Goal: Transaction & Acquisition: Book appointment/travel/reservation

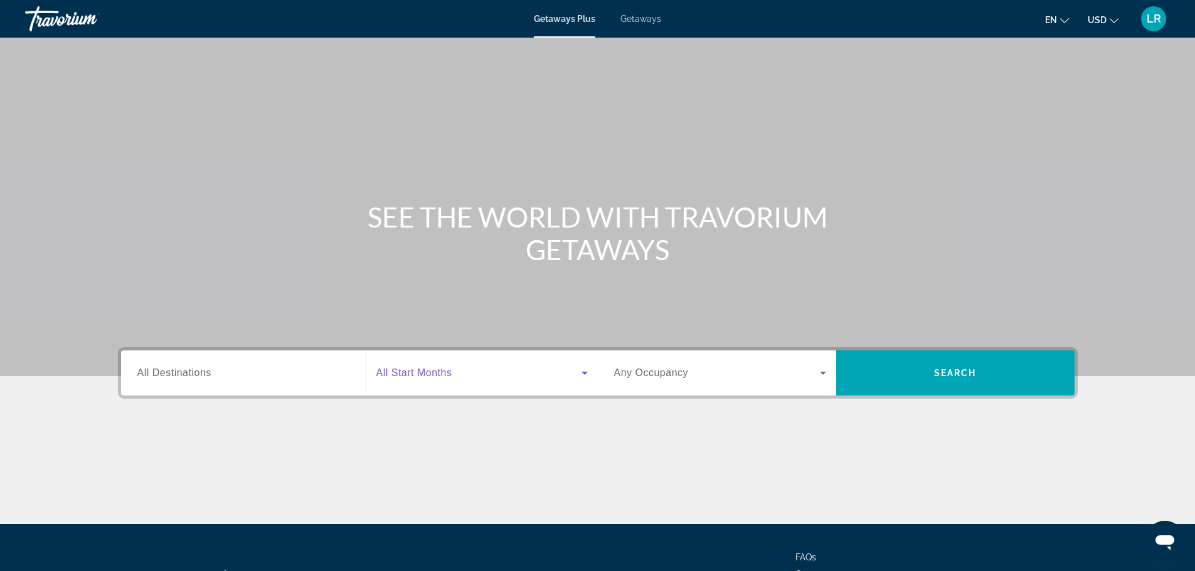
click at [585, 381] on icon "Search widget" at bounding box center [584, 373] width 15 height 15
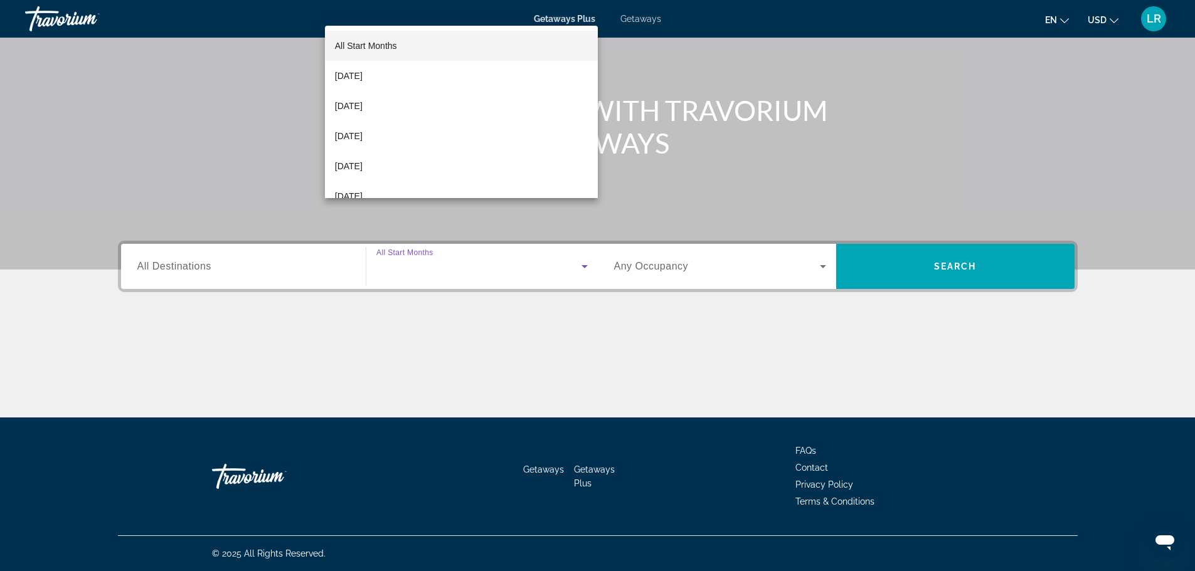
scroll to position [276, 0]
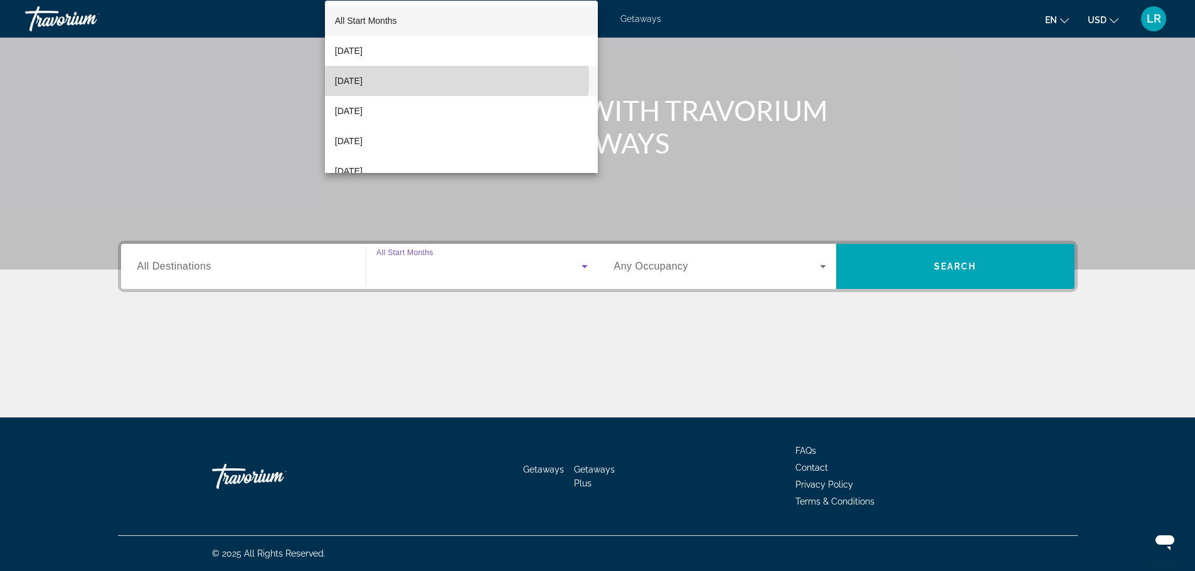
click at [362, 80] on span "[DATE]" at bounding box center [349, 80] width 28 height 15
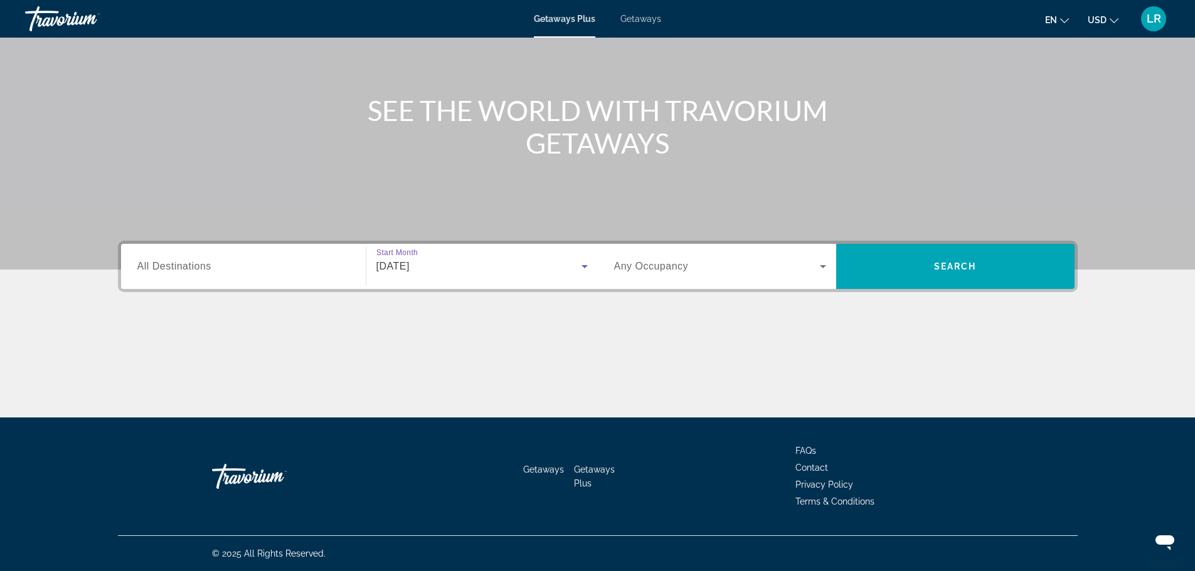
click at [647, 261] on span "Any Occupancy" at bounding box center [651, 266] width 75 height 11
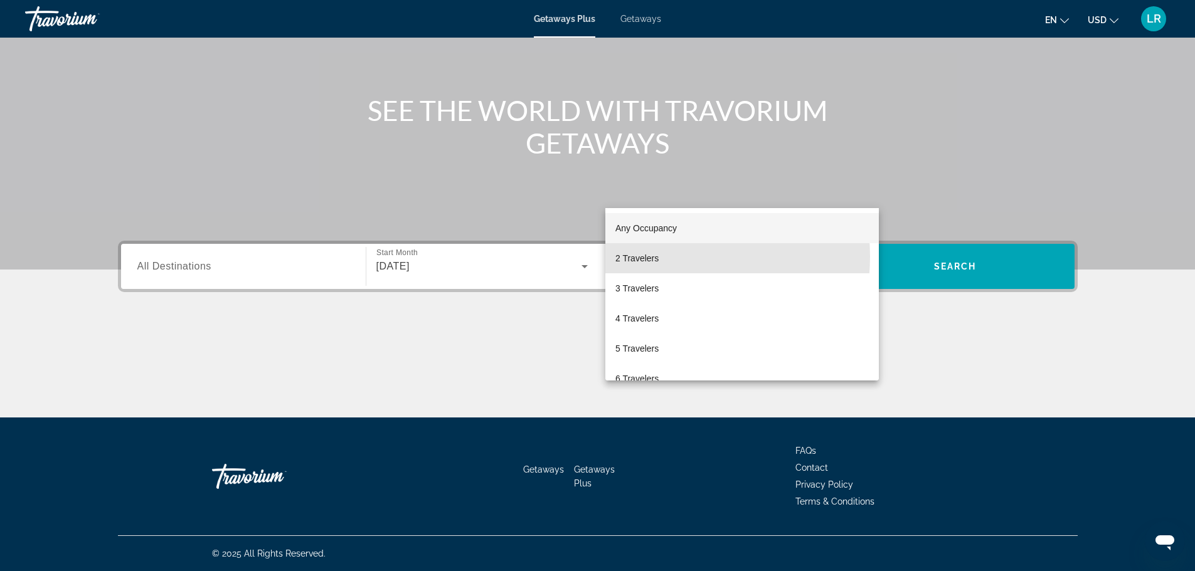
drag, startPoint x: 661, startPoint y: 256, endPoint x: 714, endPoint y: 244, distance: 54.8
click at [658, 257] on span "2 Travelers" at bounding box center [636, 258] width 43 height 15
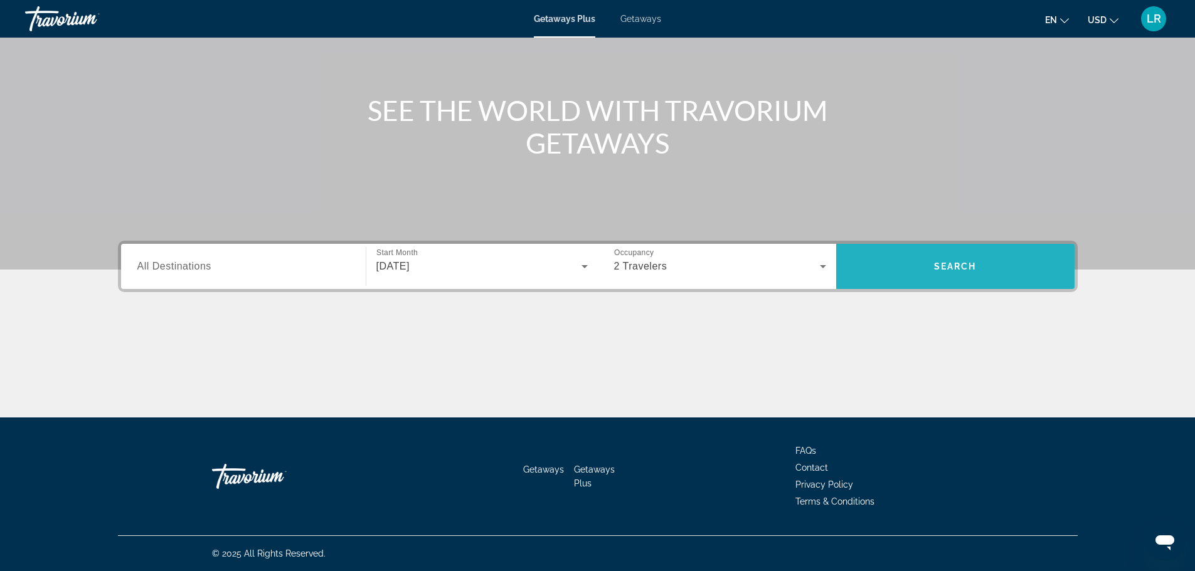
click at [1018, 251] on span "Search widget" at bounding box center [955, 266] width 238 height 30
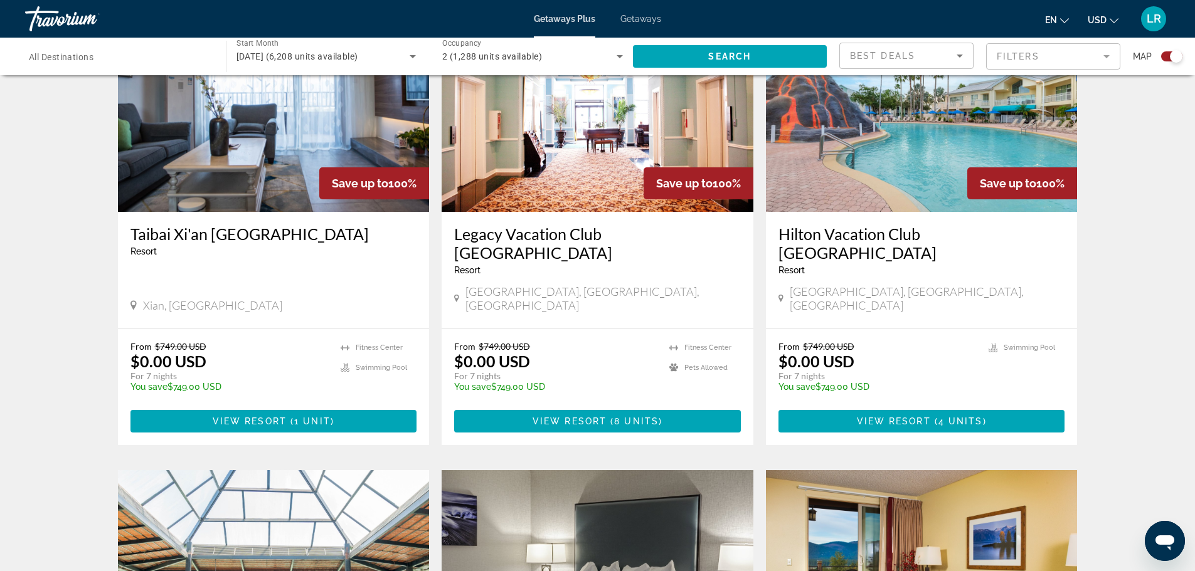
scroll to position [388, 0]
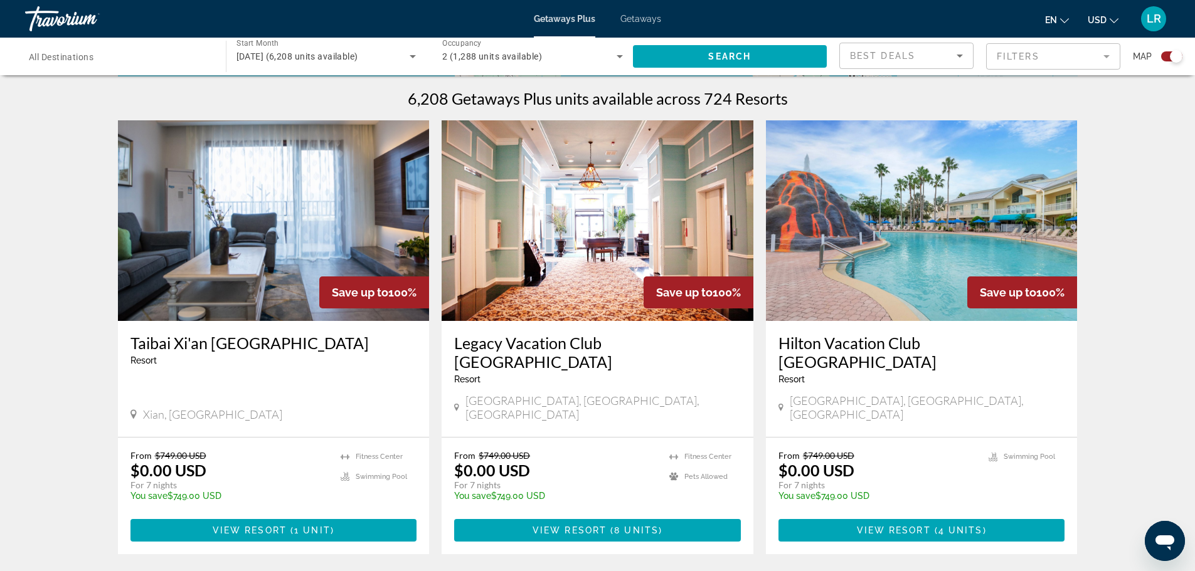
click at [588, 251] on img "Main content" at bounding box center [597, 220] width 312 height 201
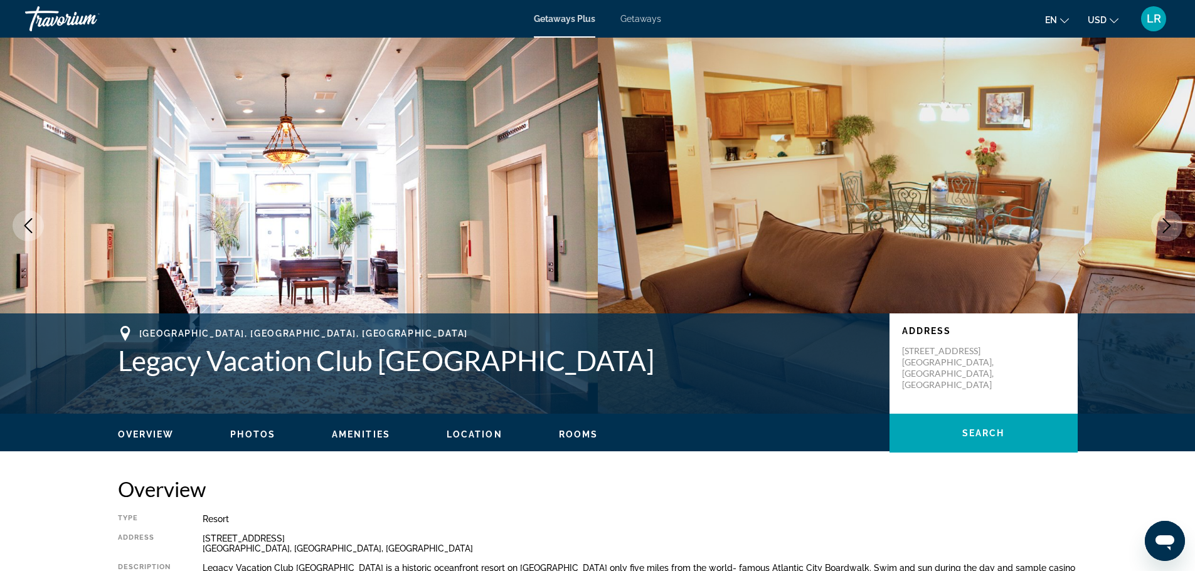
click at [1174, 241] on button "Next image" at bounding box center [1166, 225] width 31 height 31
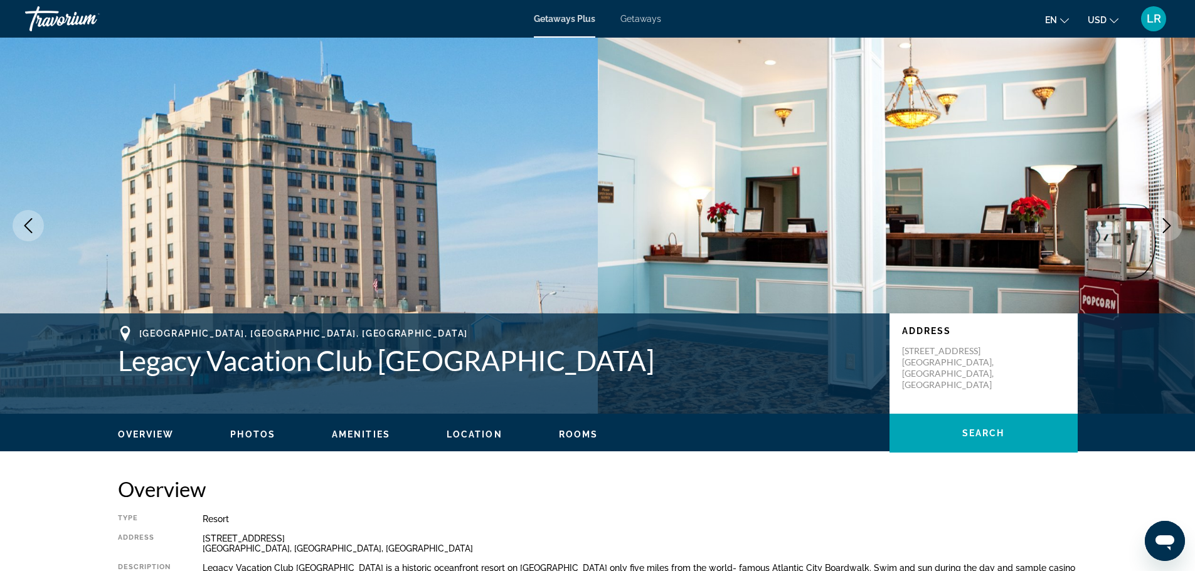
click at [1174, 241] on button "Next image" at bounding box center [1166, 225] width 31 height 31
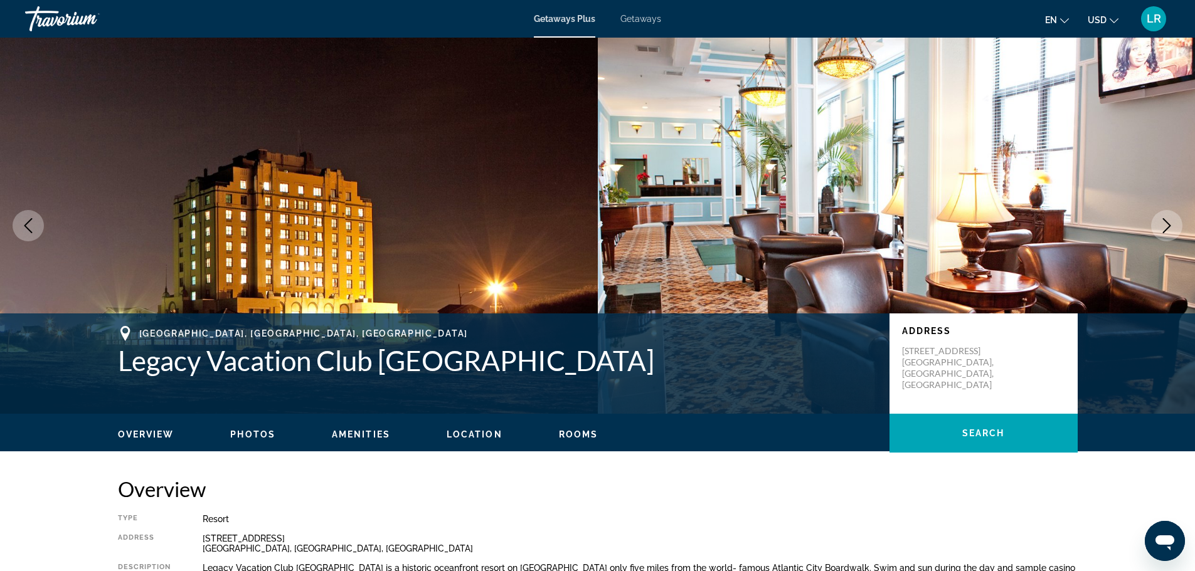
click at [1174, 241] on button "Next image" at bounding box center [1166, 225] width 31 height 31
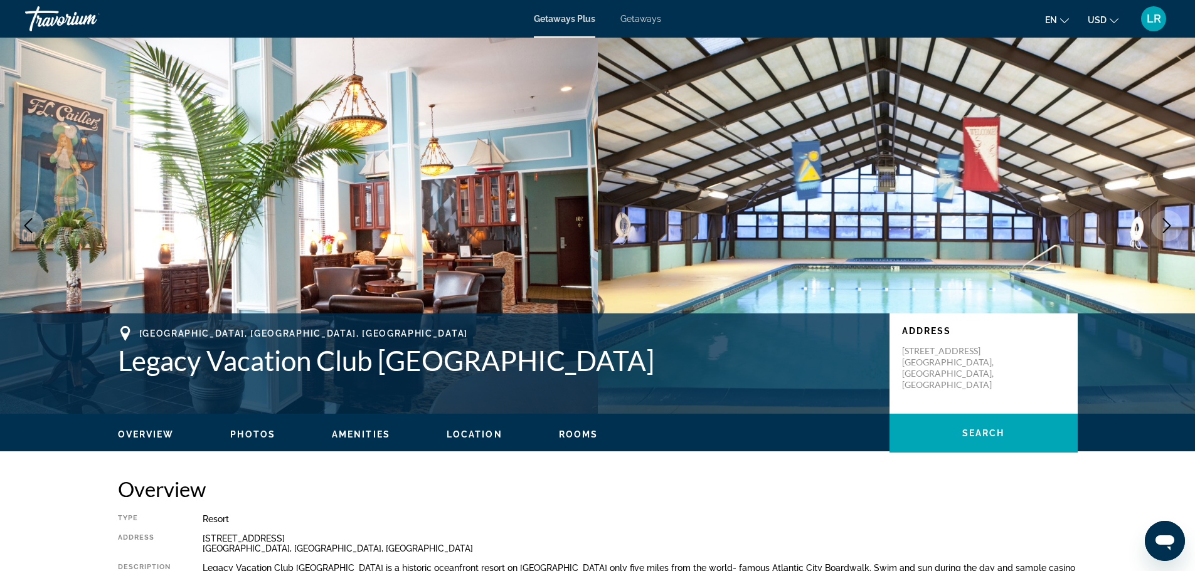
click at [1174, 241] on button "Next image" at bounding box center [1166, 225] width 31 height 31
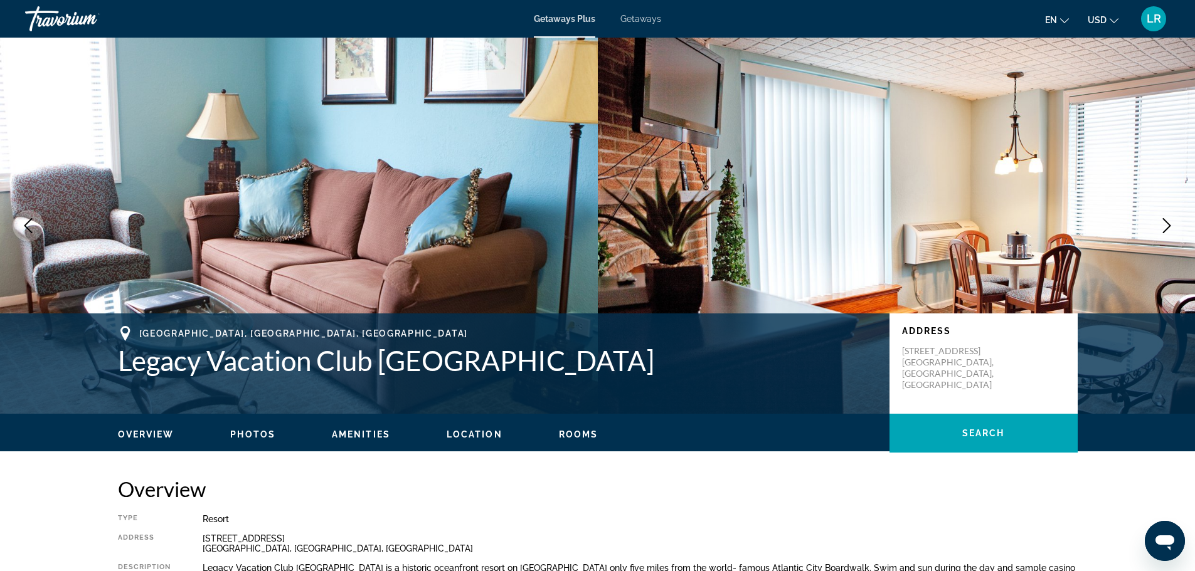
click at [1174, 241] on button "Next image" at bounding box center [1166, 225] width 31 height 31
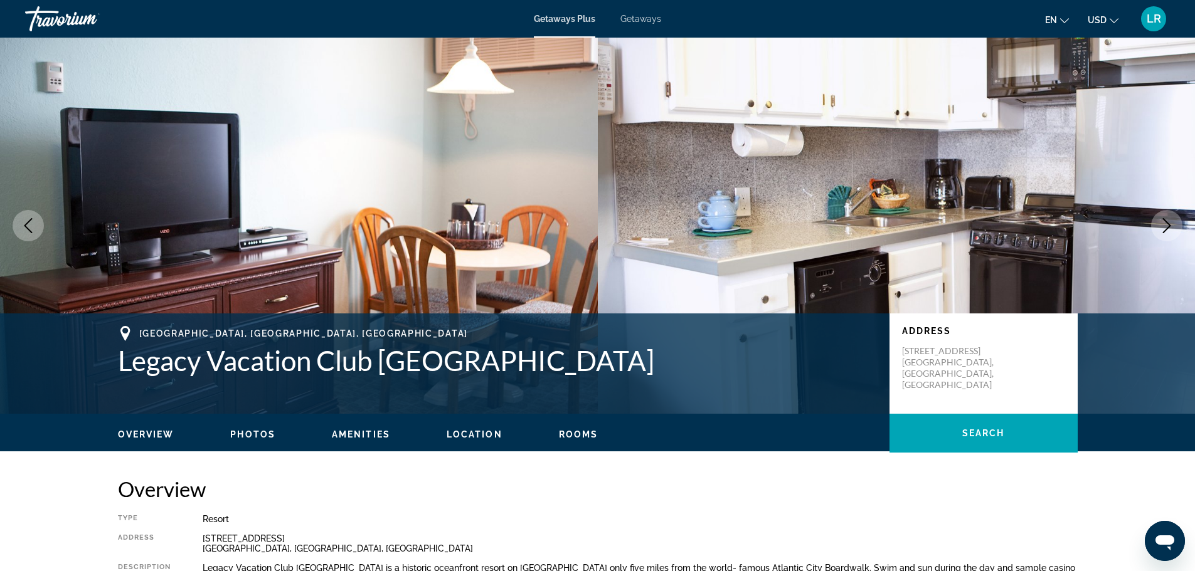
click at [1174, 241] on button "Next image" at bounding box center [1166, 225] width 31 height 31
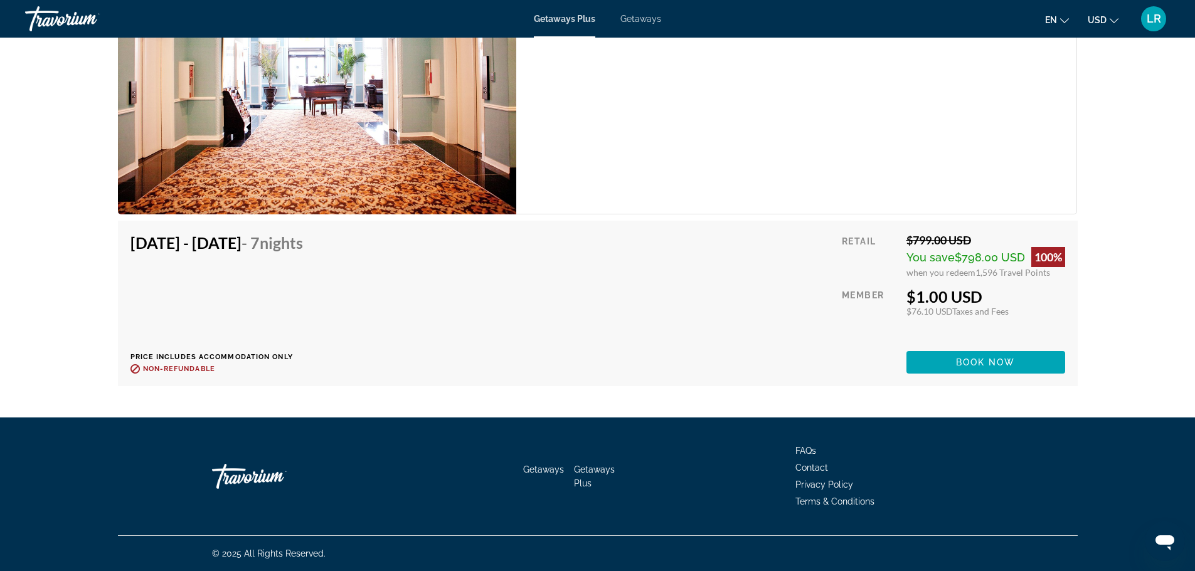
scroll to position [3935, 0]
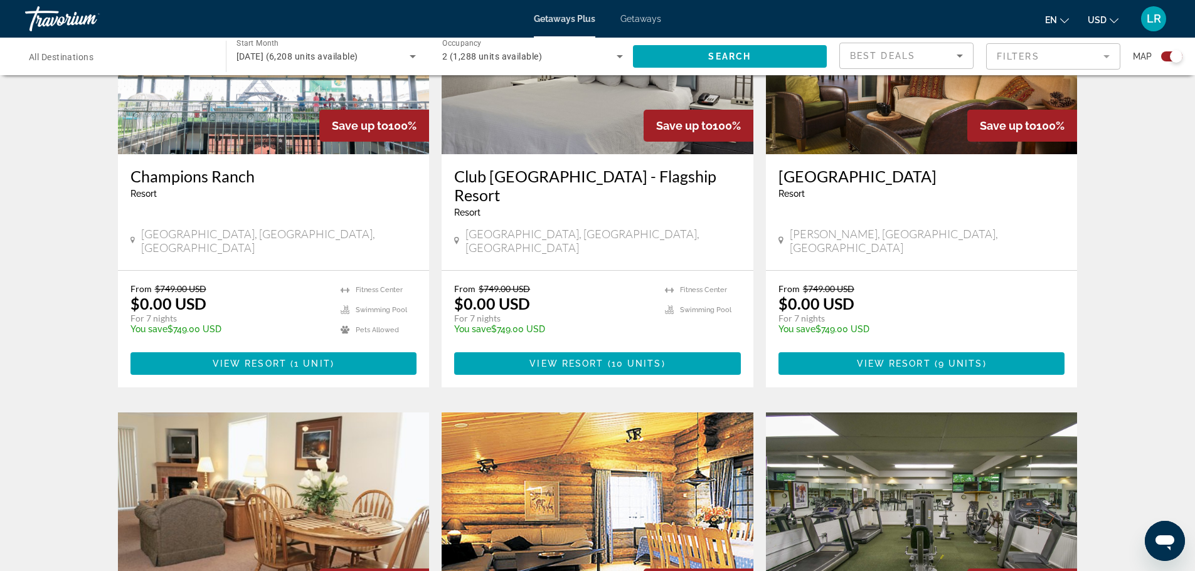
scroll to position [1017, 0]
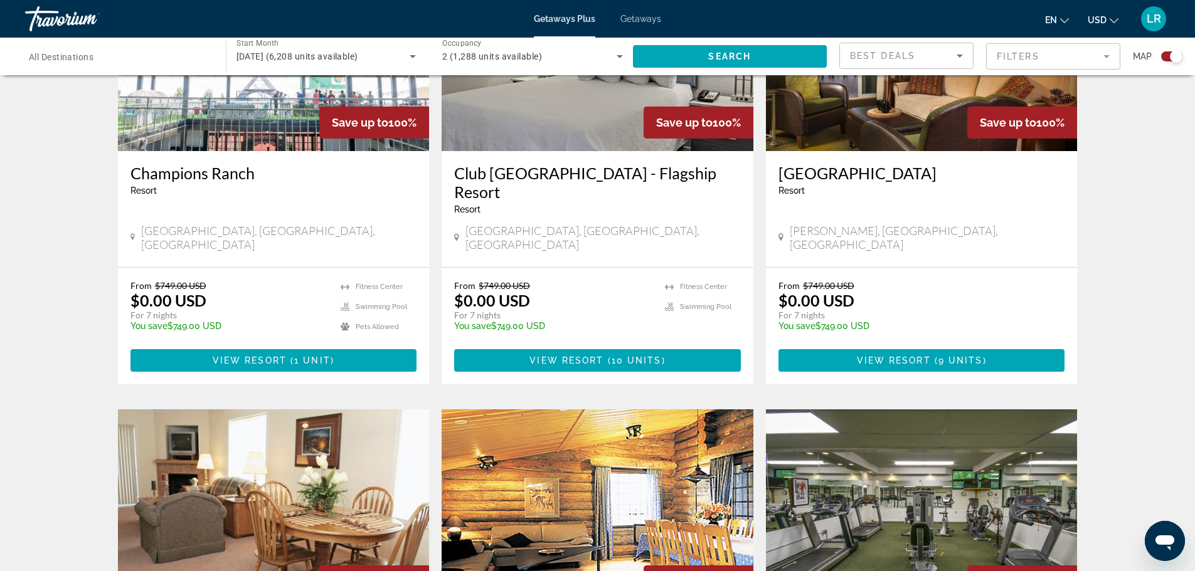
click at [592, 151] on img "Main content" at bounding box center [597, 50] width 312 height 201
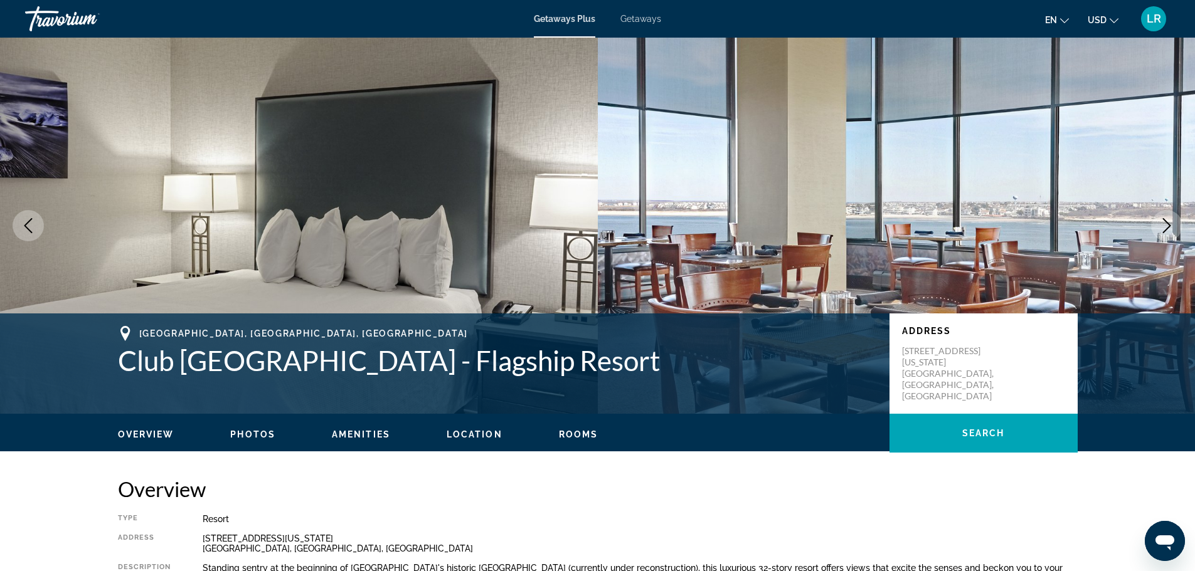
click at [1160, 233] on icon "Next image" at bounding box center [1166, 225] width 15 height 15
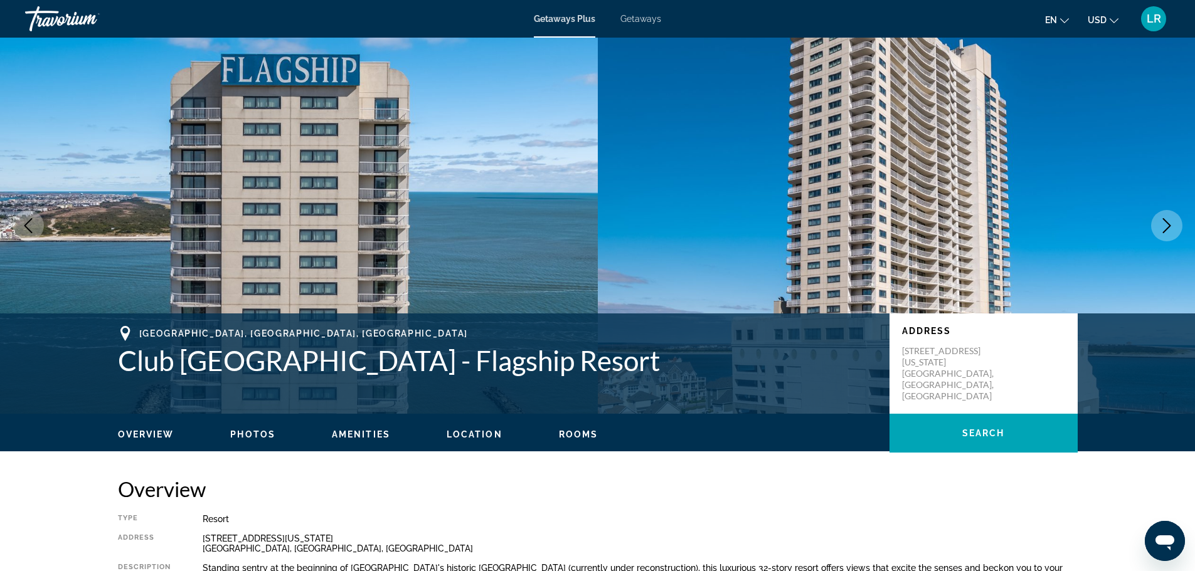
click at [1162, 233] on icon "Next image" at bounding box center [1166, 225] width 15 height 15
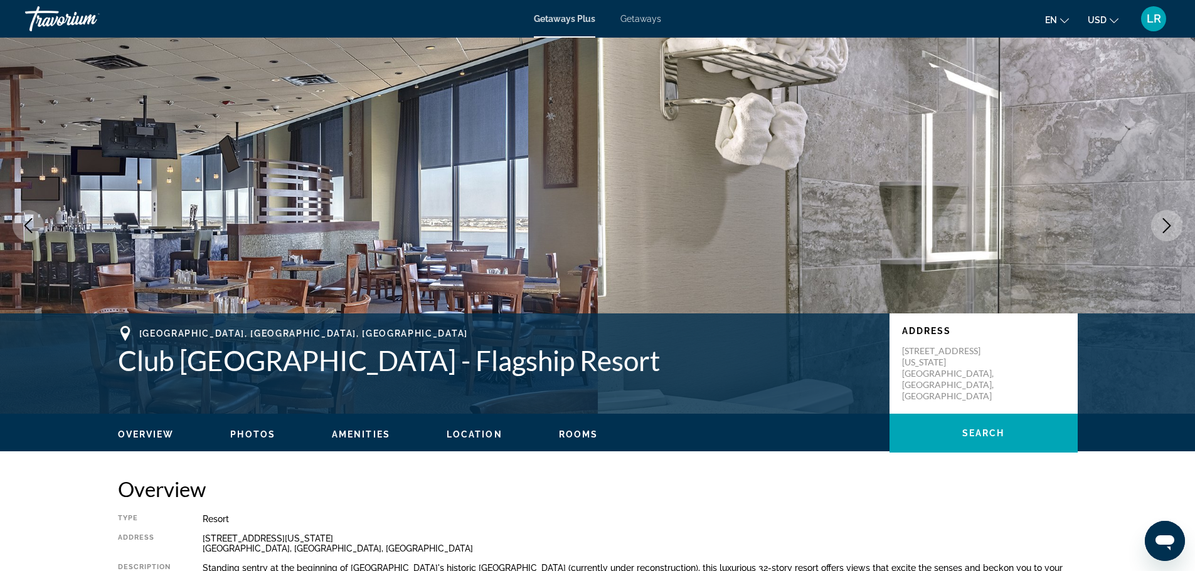
click at [1162, 233] on icon "Next image" at bounding box center [1166, 225] width 15 height 15
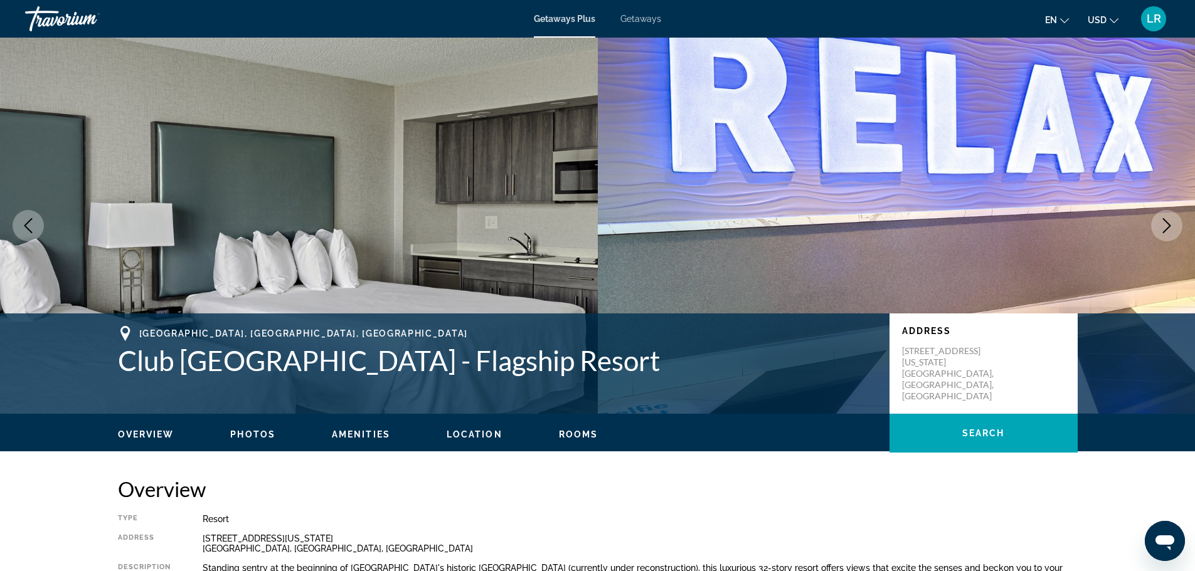
click at [1163, 233] on icon "Next image" at bounding box center [1166, 225] width 15 height 15
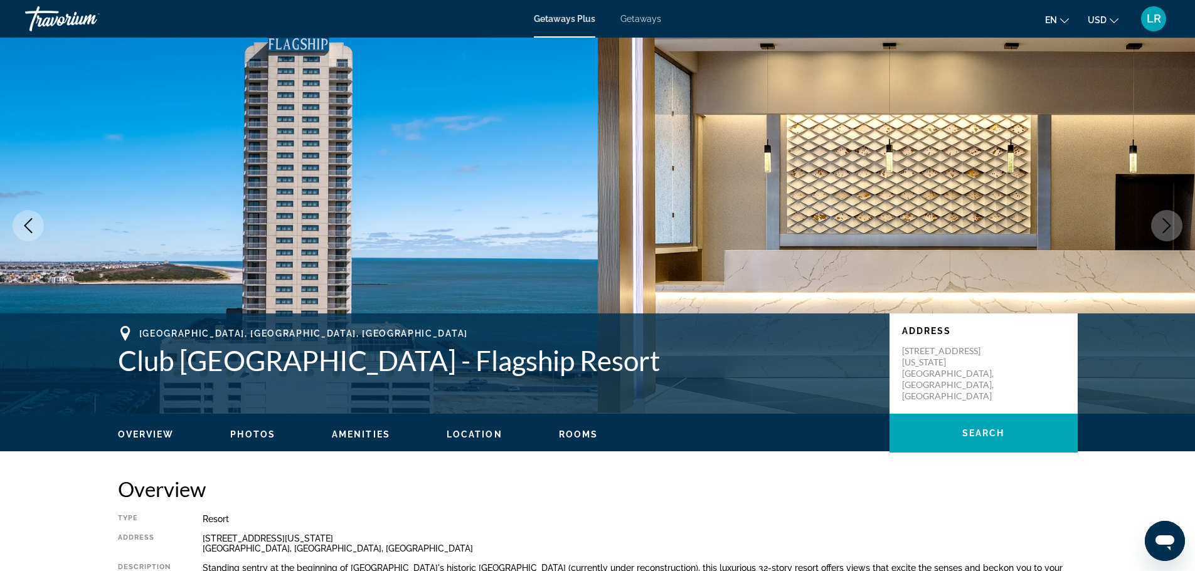
click at [1163, 233] on icon "Next image" at bounding box center [1166, 225] width 15 height 15
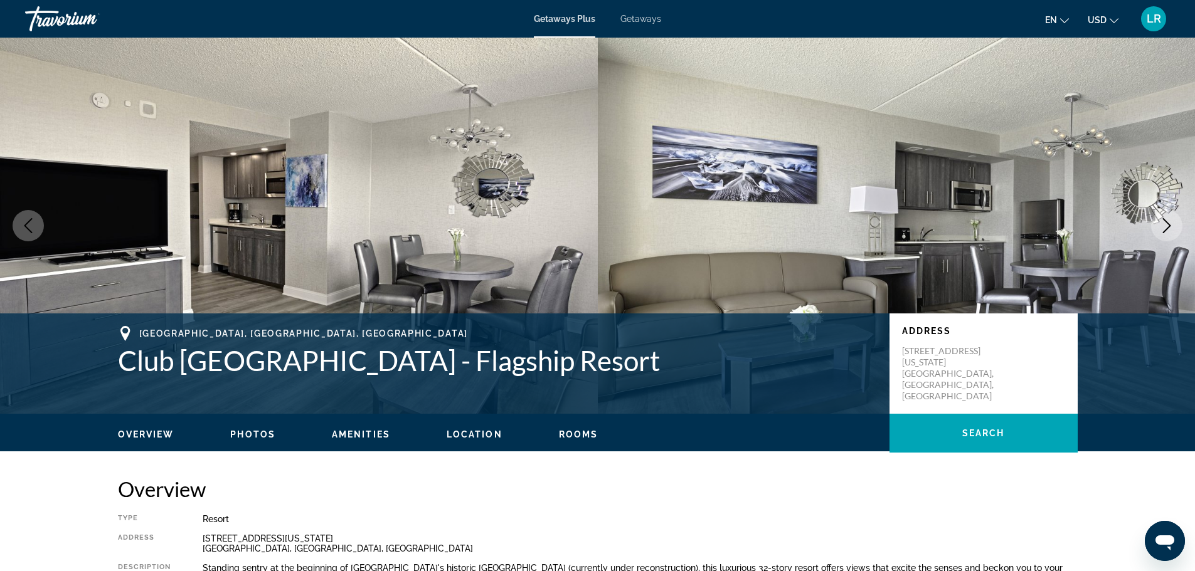
click at [1163, 233] on icon "Next image" at bounding box center [1166, 225] width 15 height 15
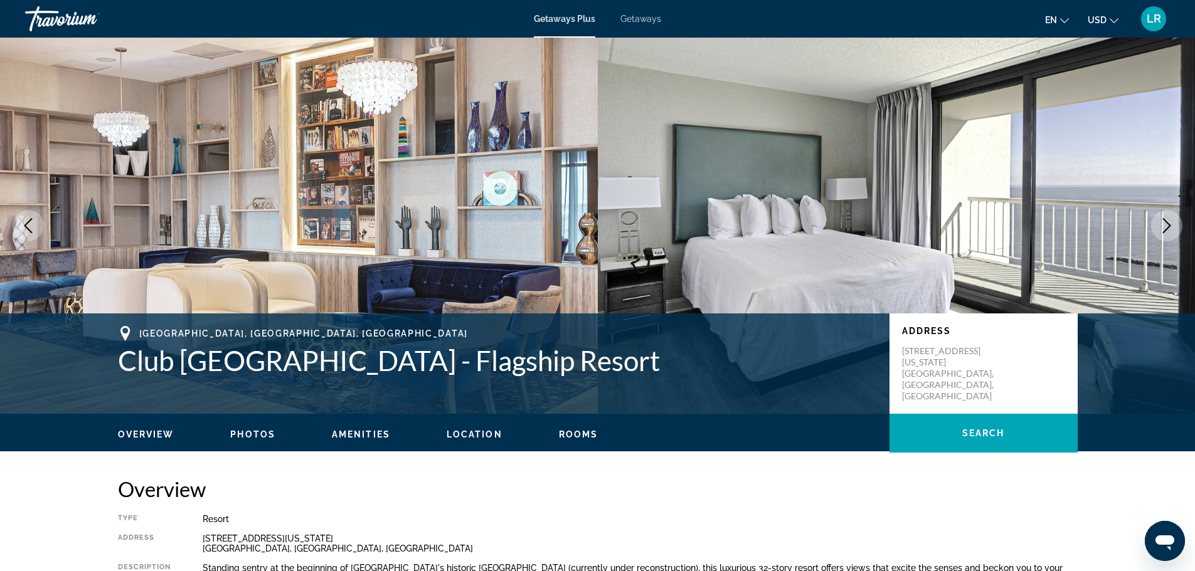
click at [1163, 233] on icon "Next image" at bounding box center [1166, 225] width 15 height 15
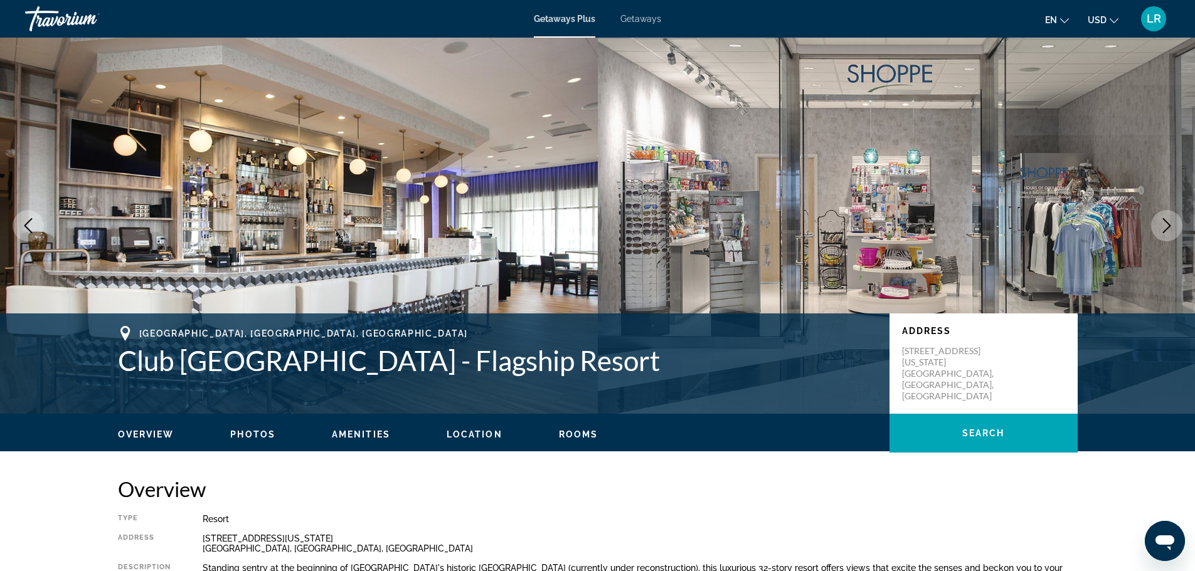
click at [1163, 233] on icon "Next image" at bounding box center [1166, 225] width 15 height 15
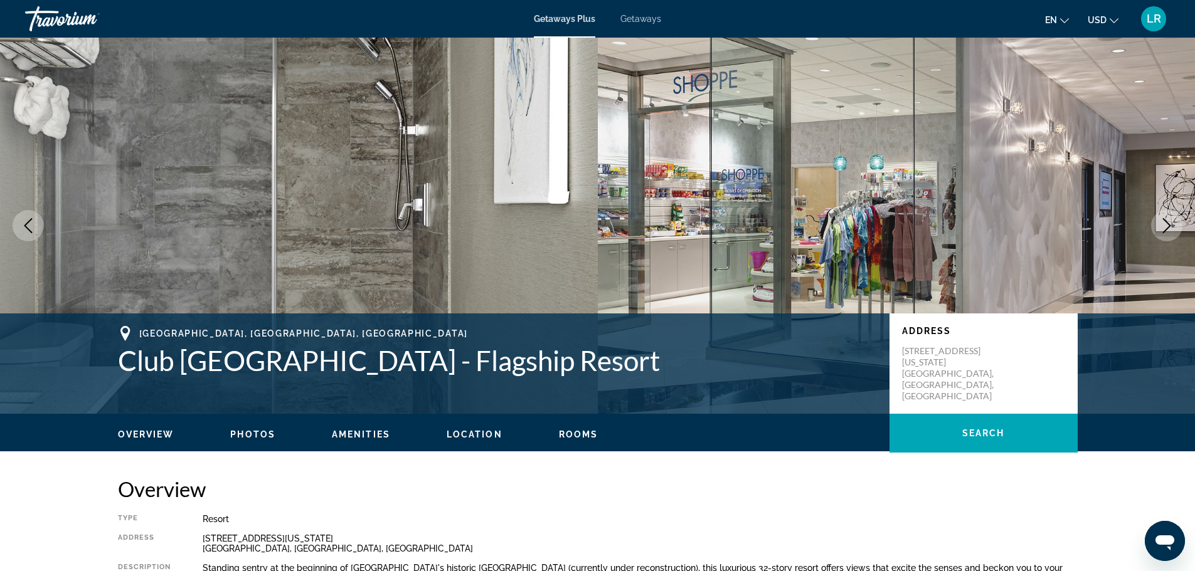
click at [1163, 233] on icon "Next image" at bounding box center [1166, 225] width 15 height 15
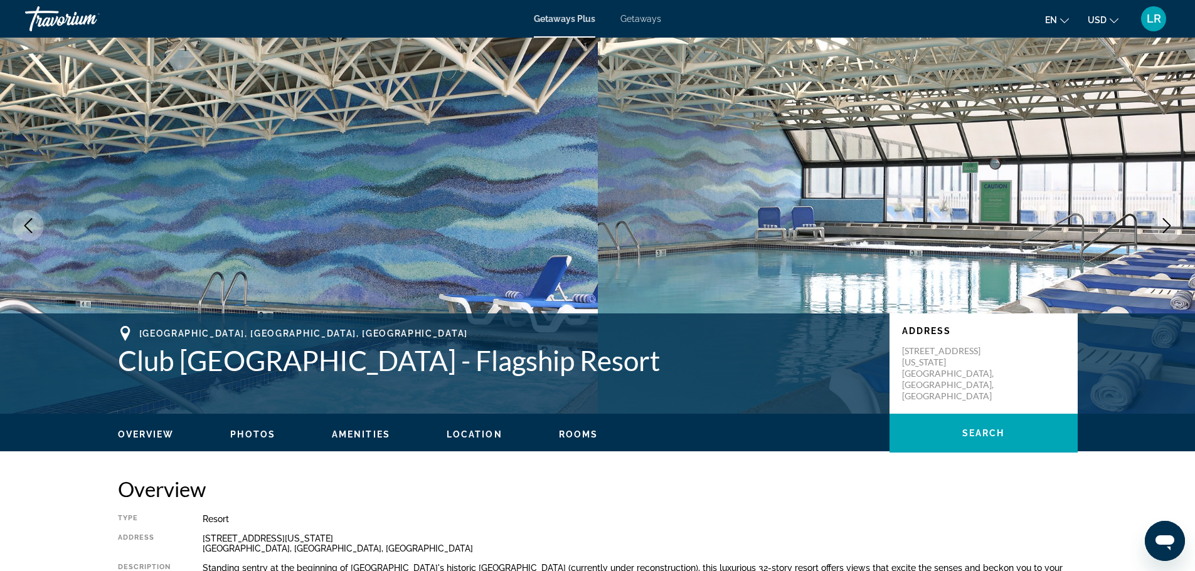
click at [1163, 233] on icon "Next image" at bounding box center [1166, 225] width 15 height 15
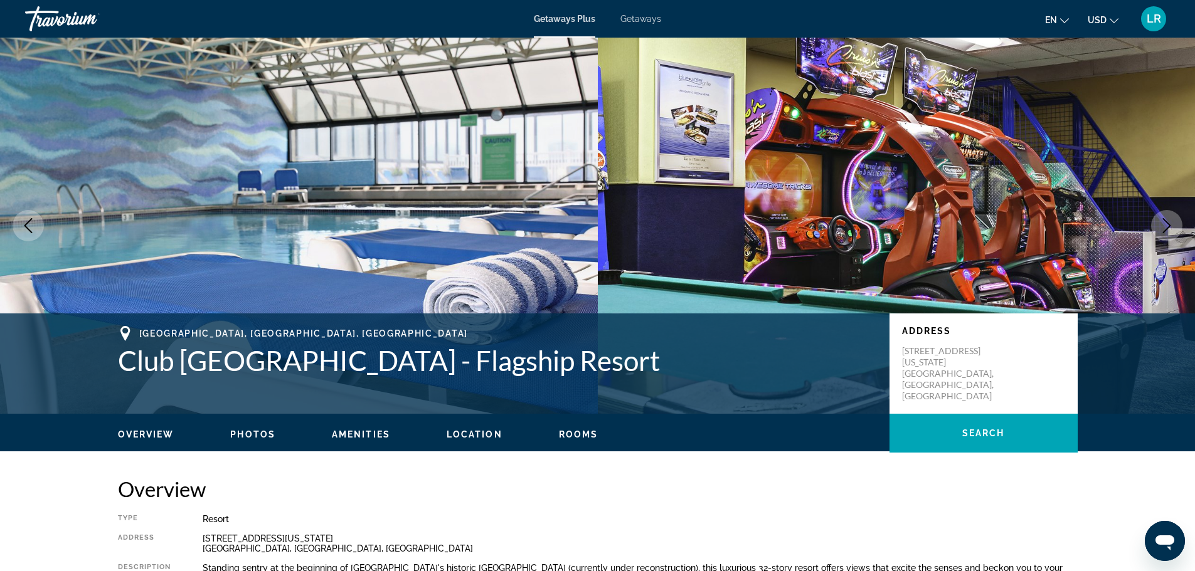
click at [1163, 233] on icon "Next image" at bounding box center [1166, 225] width 15 height 15
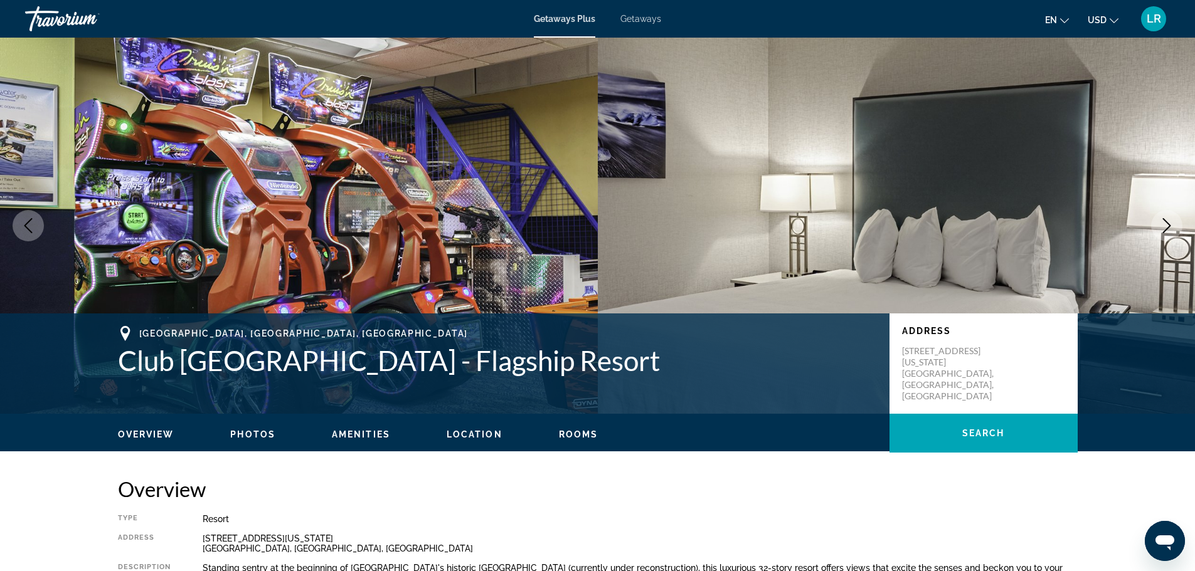
click at [551, 22] on span "Getaways Plus" at bounding box center [564, 19] width 61 height 10
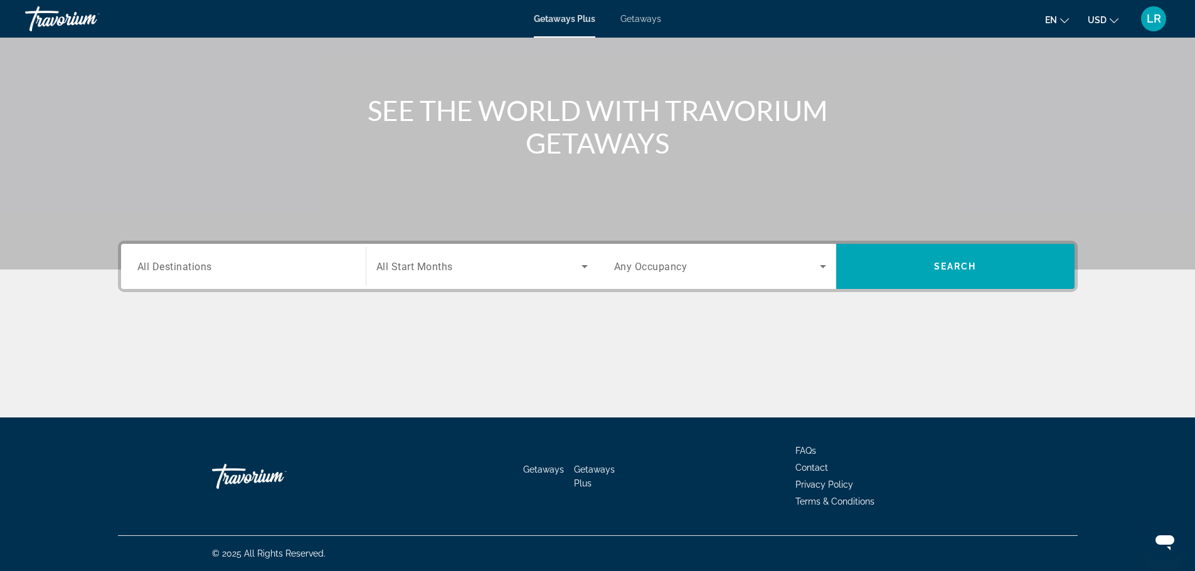
scroll to position [219, 0]
click at [384, 261] on span "All Start Months" at bounding box center [414, 267] width 77 height 12
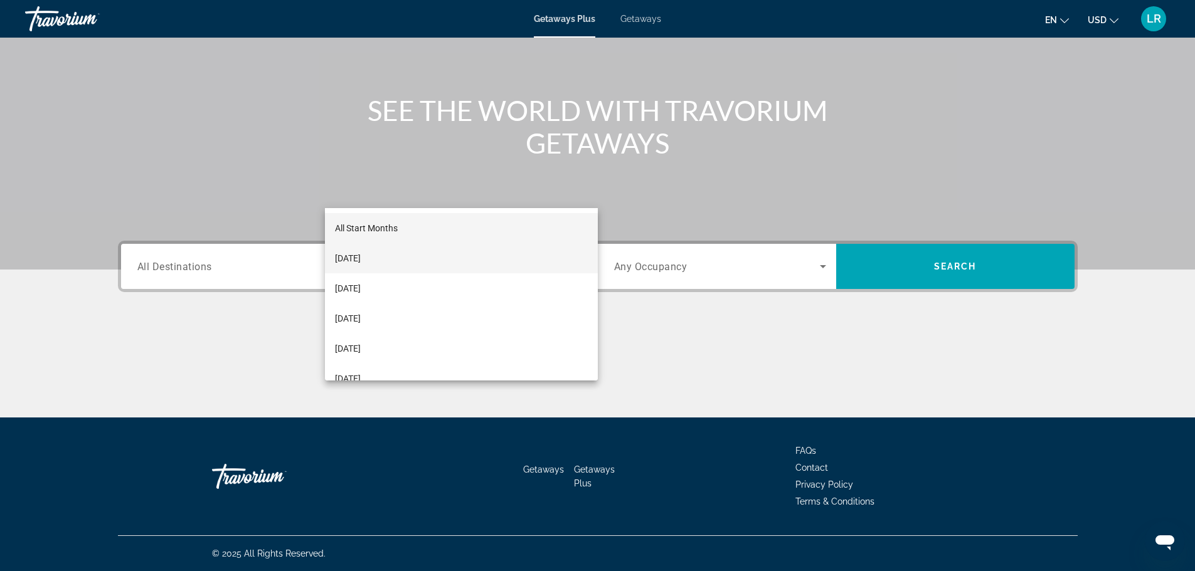
scroll to position [276, 0]
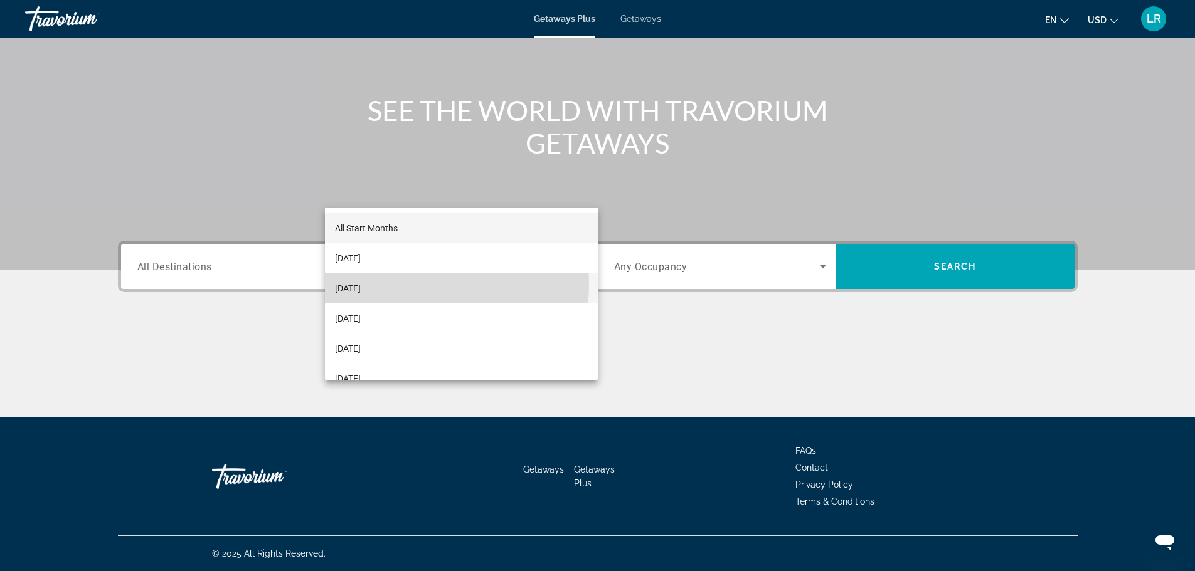
click at [361, 284] on span "[DATE]" at bounding box center [348, 288] width 26 height 15
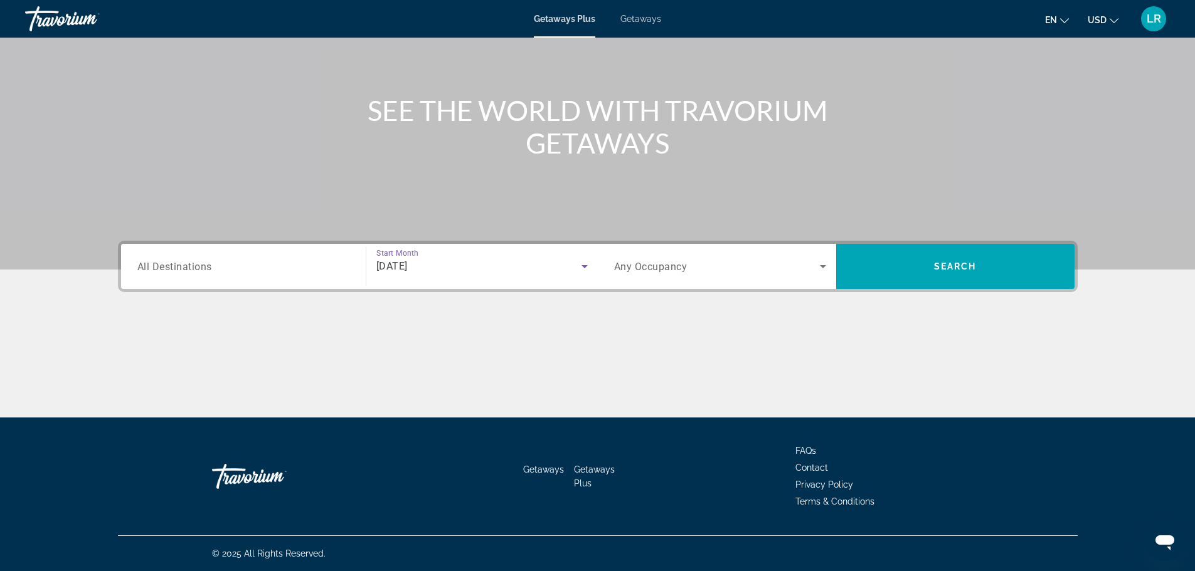
click at [137, 260] on span "All Destinations" at bounding box center [174, 266] width 75 height 12
click at [137, 260] on input "Destination All Destinations" at bounding box center [243, 267] width 212 height 15
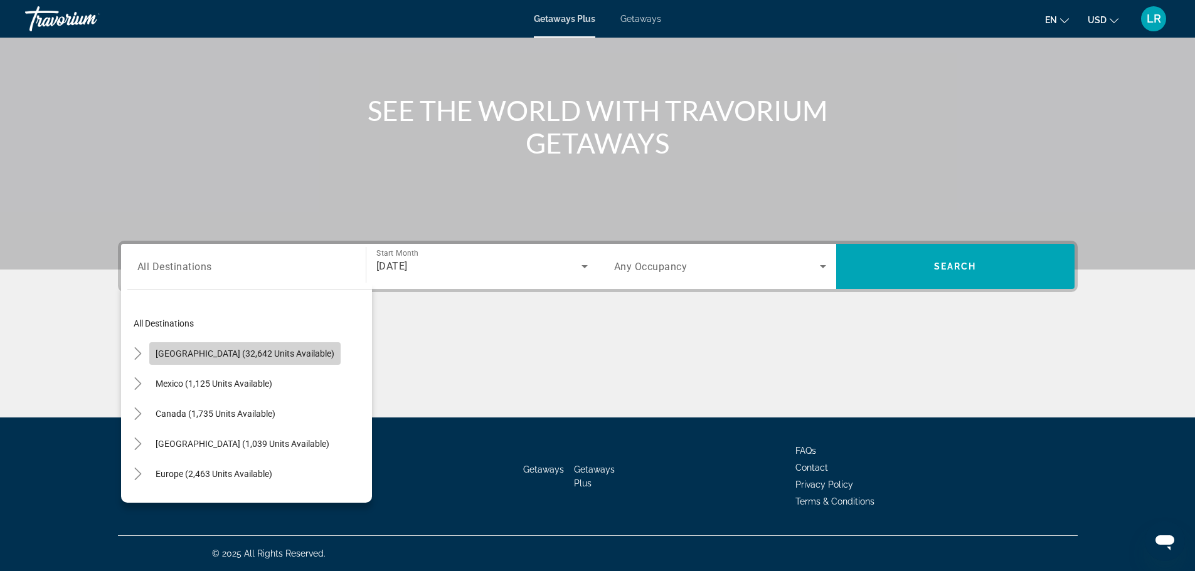
click at [198, 349] on span "[GEOGRAPHIC_DATA] (32,642 units available)" at bounding box center [245, 354] width 179 height 10
type input "**********"
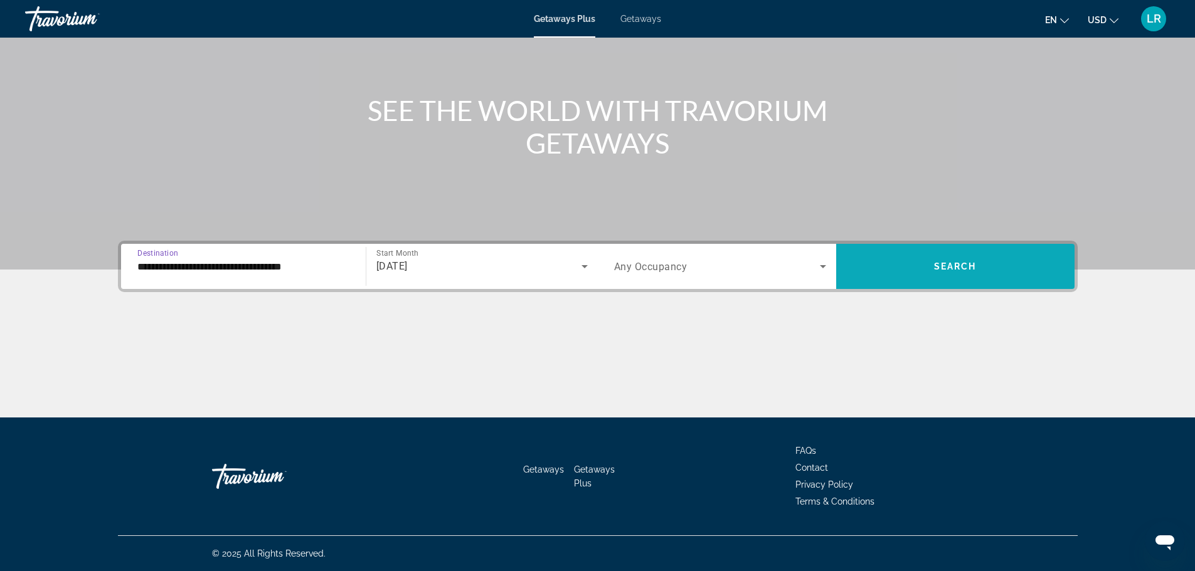
click at [976, 262] on span "Search" at bounding box center [955, 267] width 43 height 10
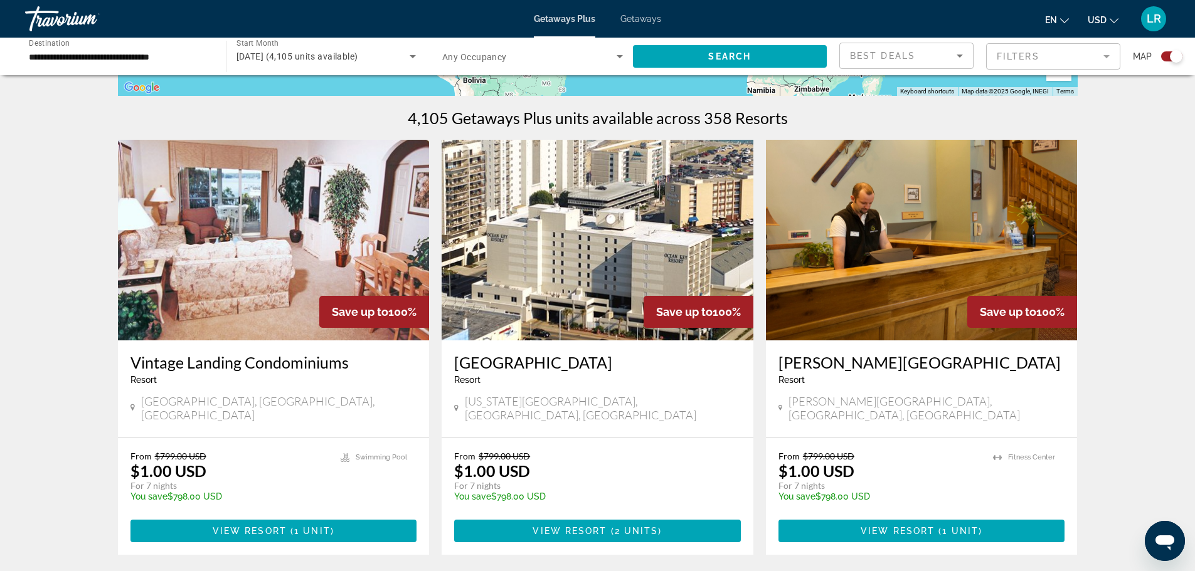
scroll to position [365, 0]
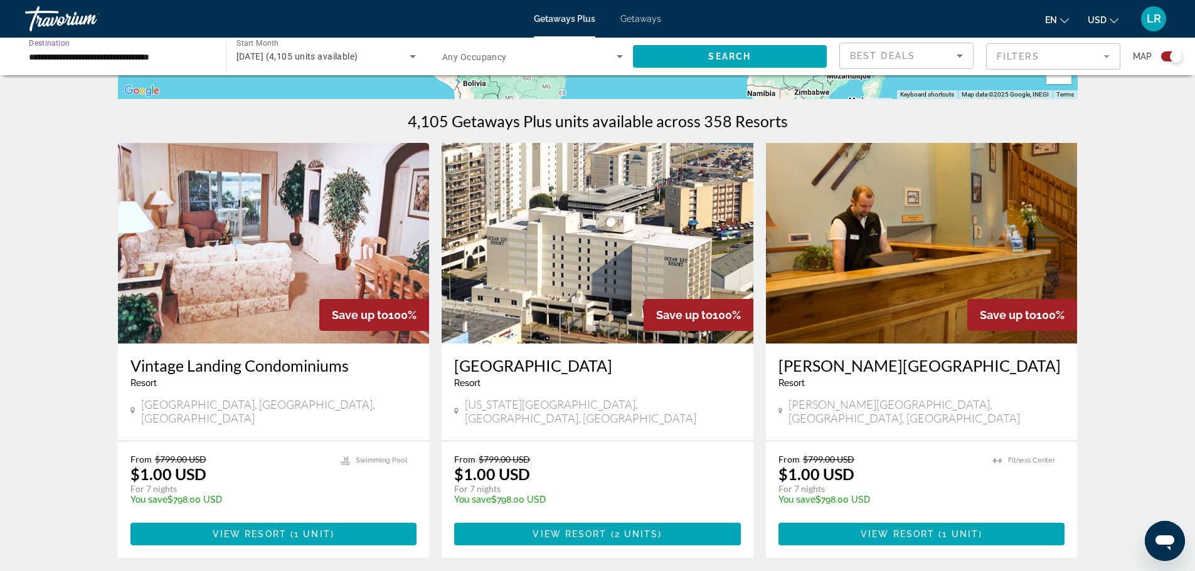
click at [82, 65] on input "**********" at bounding box center [119, 57] width 181 height 15
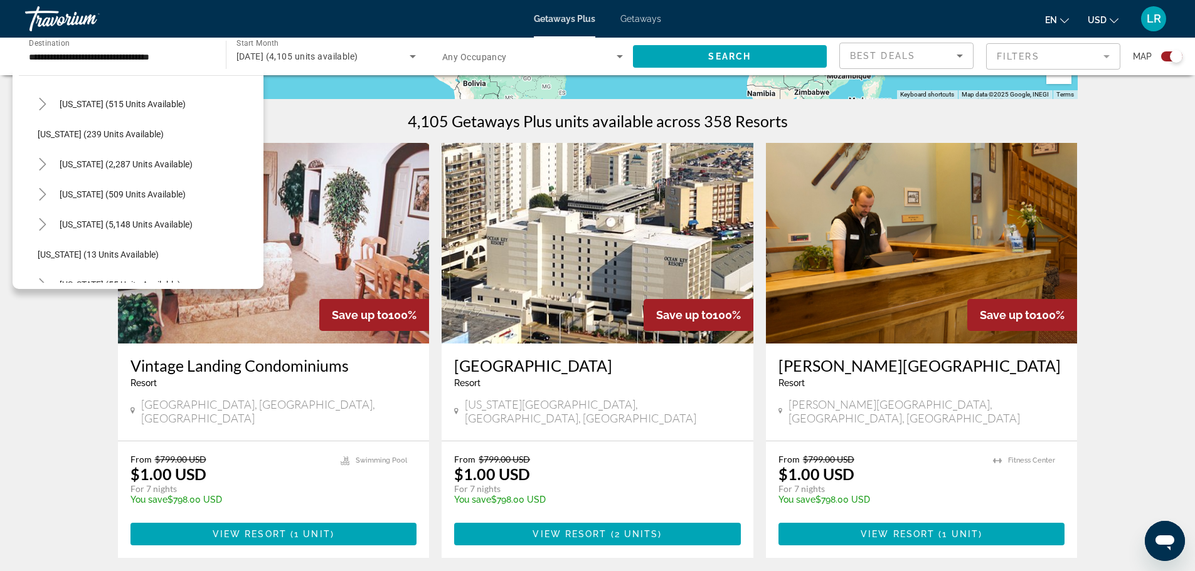
scroll to position [0, 0]
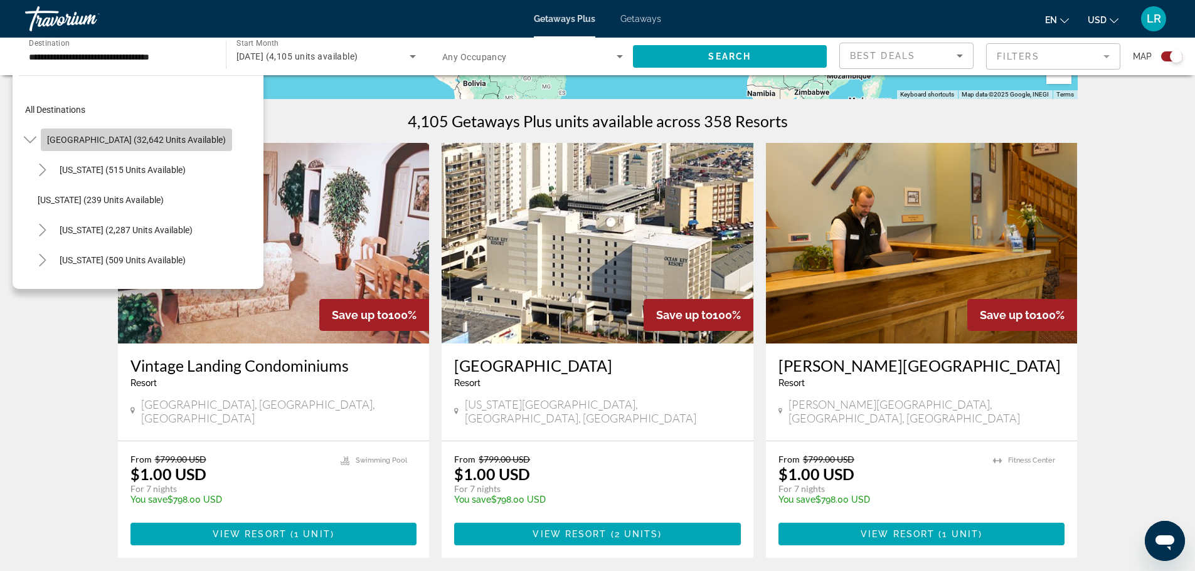
click at [173, 145] on span "[GEOGRAPHIC_DATA] (32,642 units available)" at bounding box center [136, 140] width 179 height 10
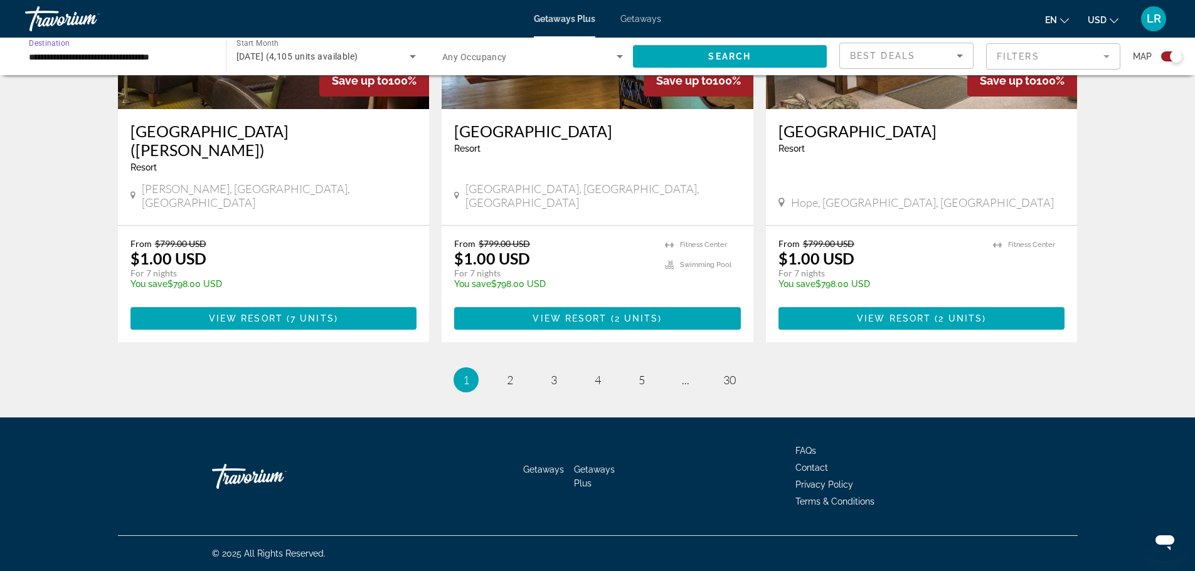
scroll to position [2357, 0]
click at [507, 373] on span "2" at bounding box center [510, 380] width 6 height 14
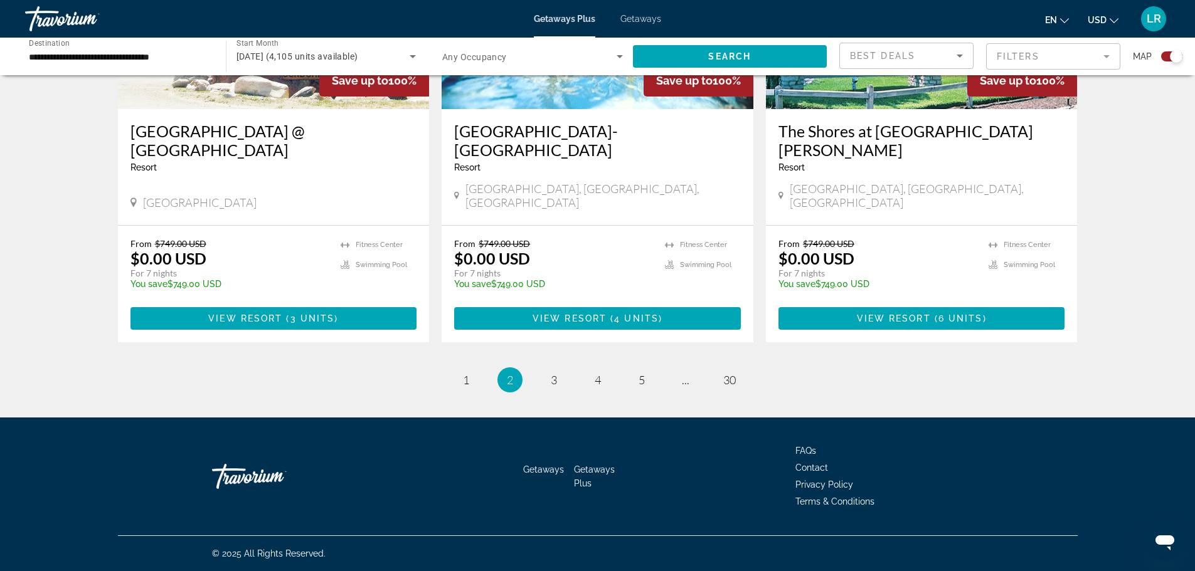
scroll to position [2313, 0]
click at [548, 375] on link "page 3" at bounding box center [553, 380] width 22 height 22
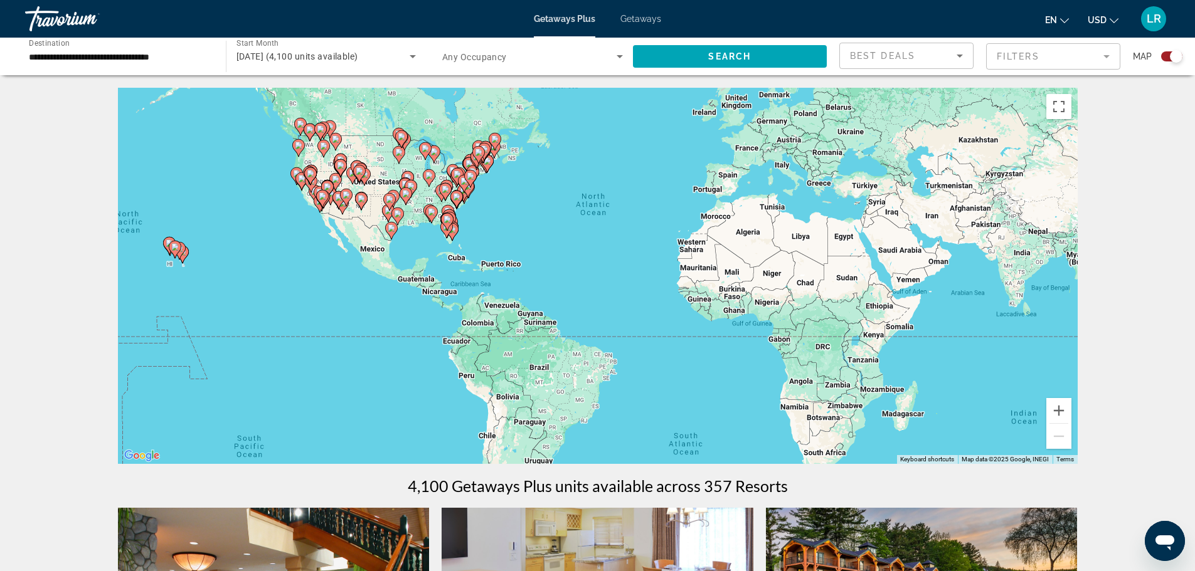
drag, startPoint x: 533, startPoint y: 236, endPoint x: 568, endPoint y: 184, distance: 63.0
click at [568, 184] on div "To activate drag with keyboard, press Alt + Enter. Once in keyboard drag state,…" at bounding box center [597, 276] width 959 height 376
click at [1071, 423] on button "Zoom in" at bounding box center [1058, 410] width 25 height 25
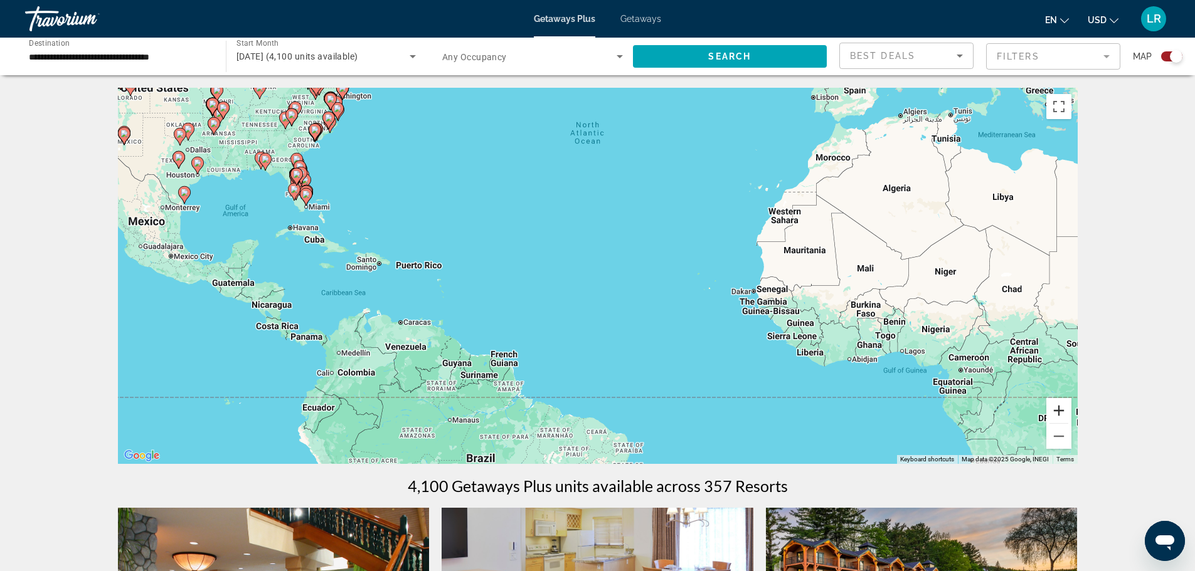
click at [1071, 423] on button "Zoom in" at bounding box center [1058, 410] width 25 height 25
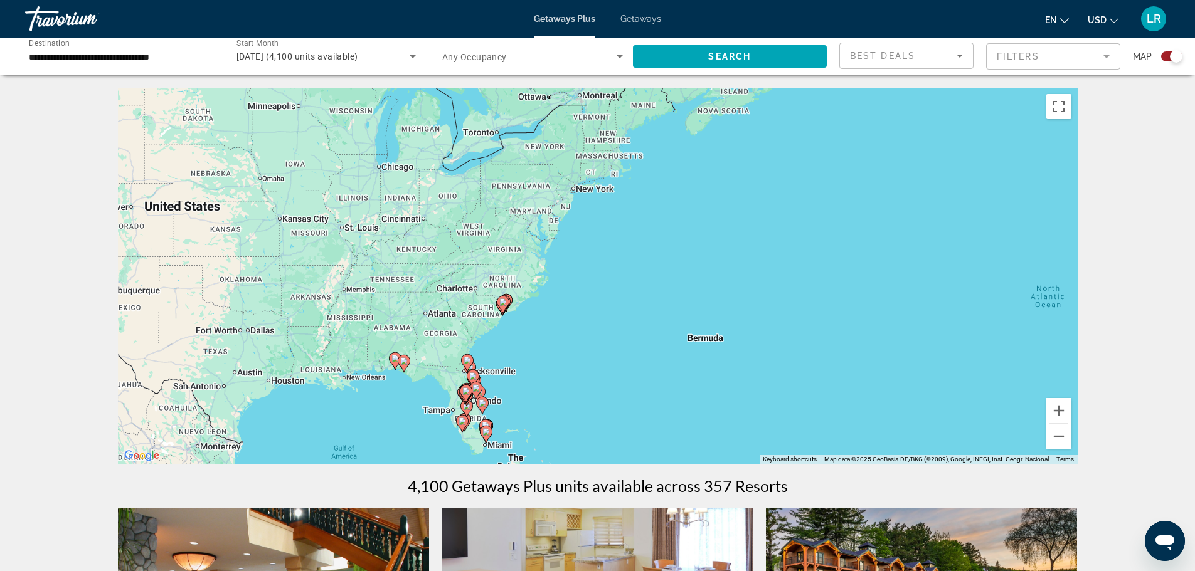
drag, startPoint x: 98, startPoint y: 157, endPoint x: 568, endPoint y: 473, distance: 566.3
click at [568, 464] on div "To activate drag with keyboard, press Alt + Enter. Once in keyboard drag state,…" at bounding box center [597, 276] width 959 height 376
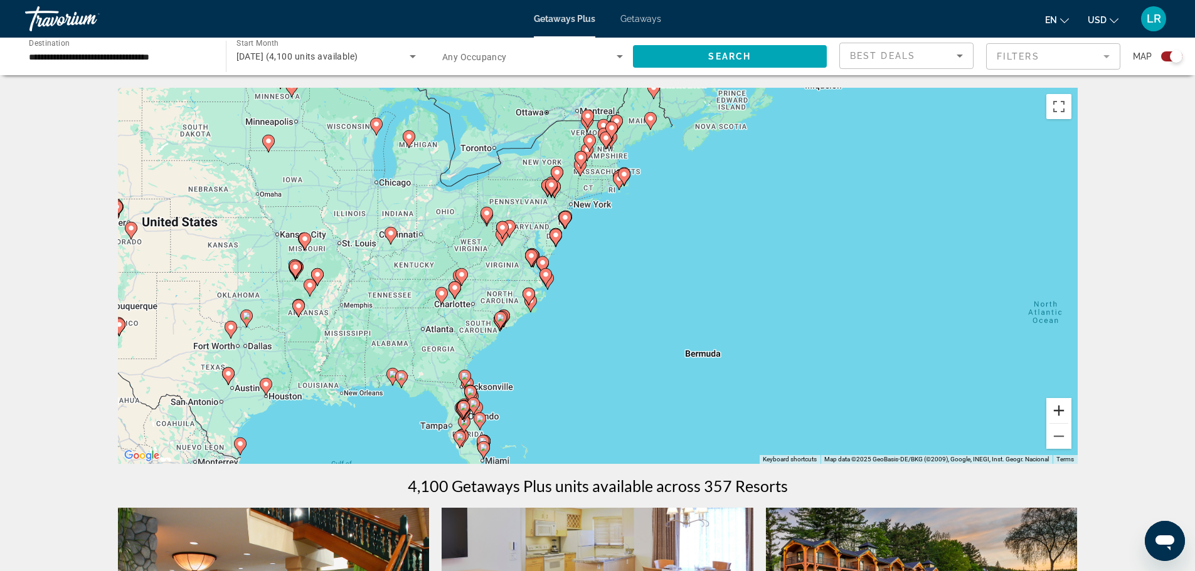
click at [1071, 423] on button "Zoom in" at bounding box center [1058, 410] width 25 height 25
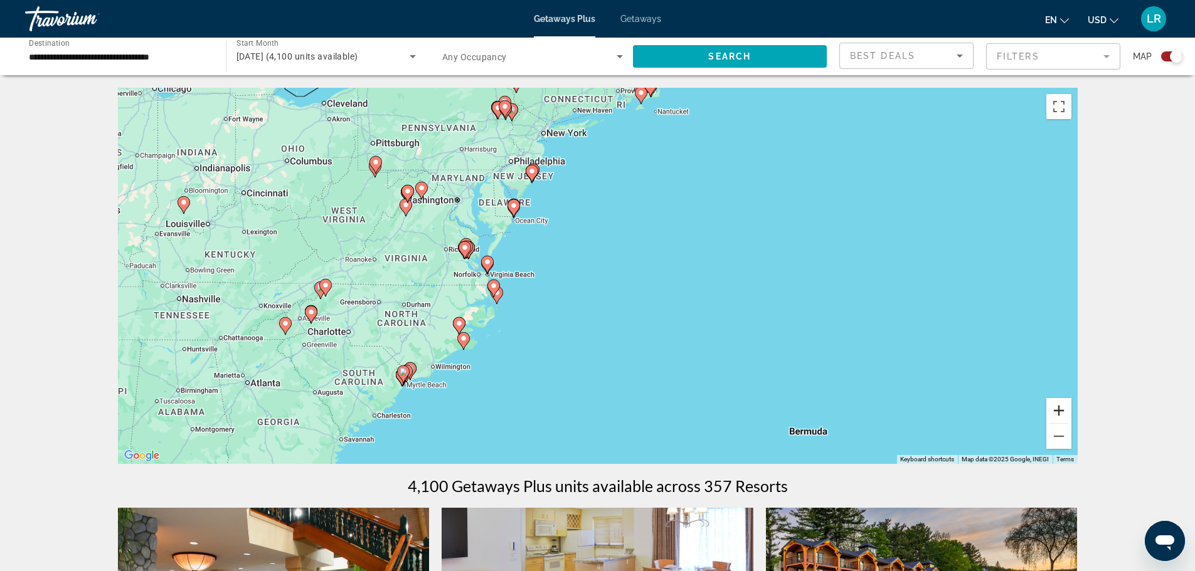
click at [1071, 423] on button "Zoom in" at bounding box center [1058, 410] width 25 height 25
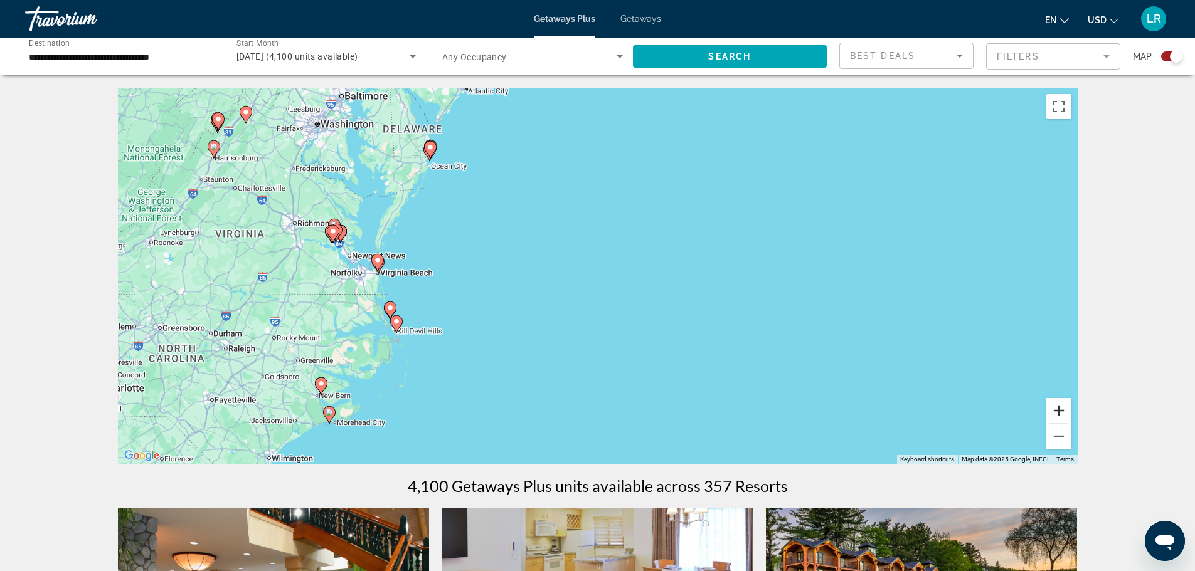
click at [1071, 423] on button "Zoom in" at bounding box center [1058, 410] width 25 height 25
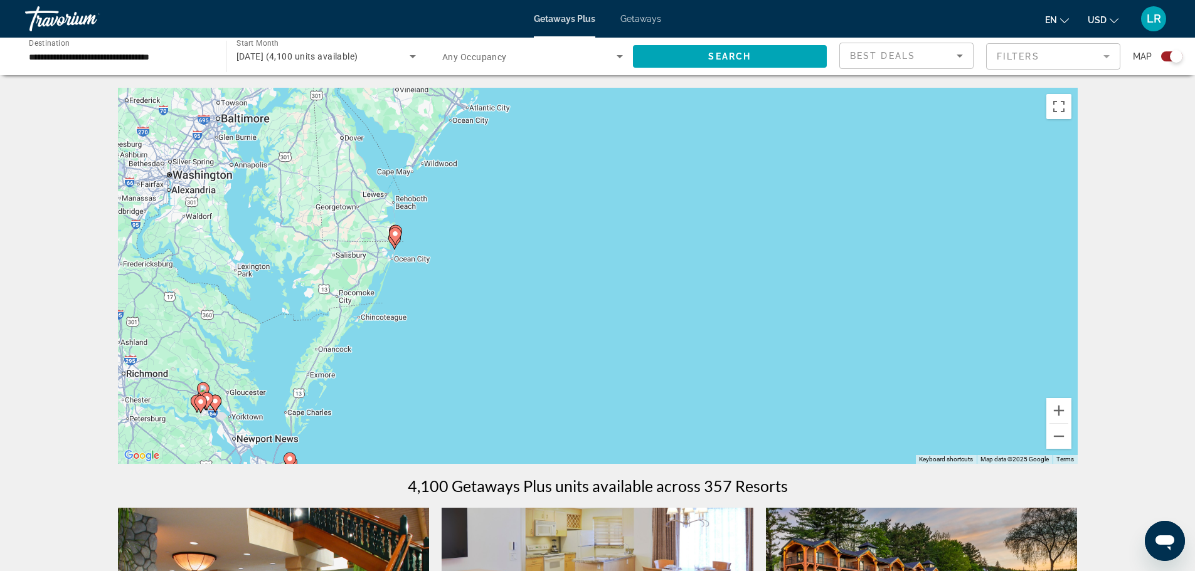
drag, startPoint x: 363, startPoint y: 216, endPoint x: 517, endPoint y: 411, distance: 248.2
click at [497, 424] on div "To activate drag with keyboard, press Alt + Enter. Once in keyboard drag state,…" at bounding box center [597, 276] width 959 height 376
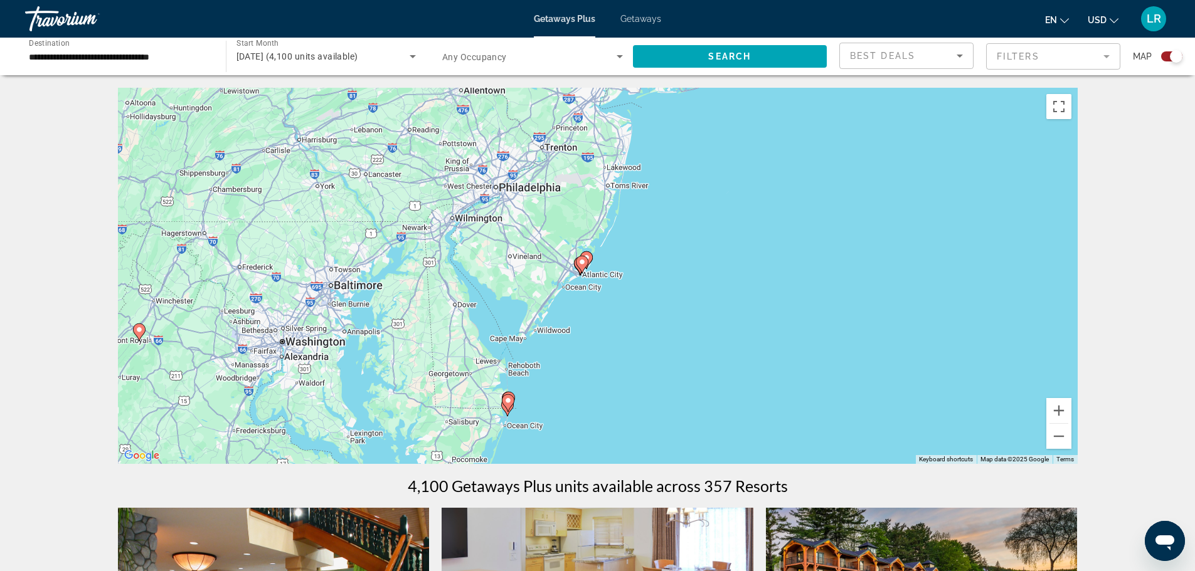
drag, startPoint x: 463, startPoint y: 235, endPoint x: 578, endPoint y: 408, distance: 207.7
click at [578, 408] on div "To activate drag with keyboard, press Alt + Enter. Once in keyboard drag state,…" at bounding box center [597, 276] width 959 height 376
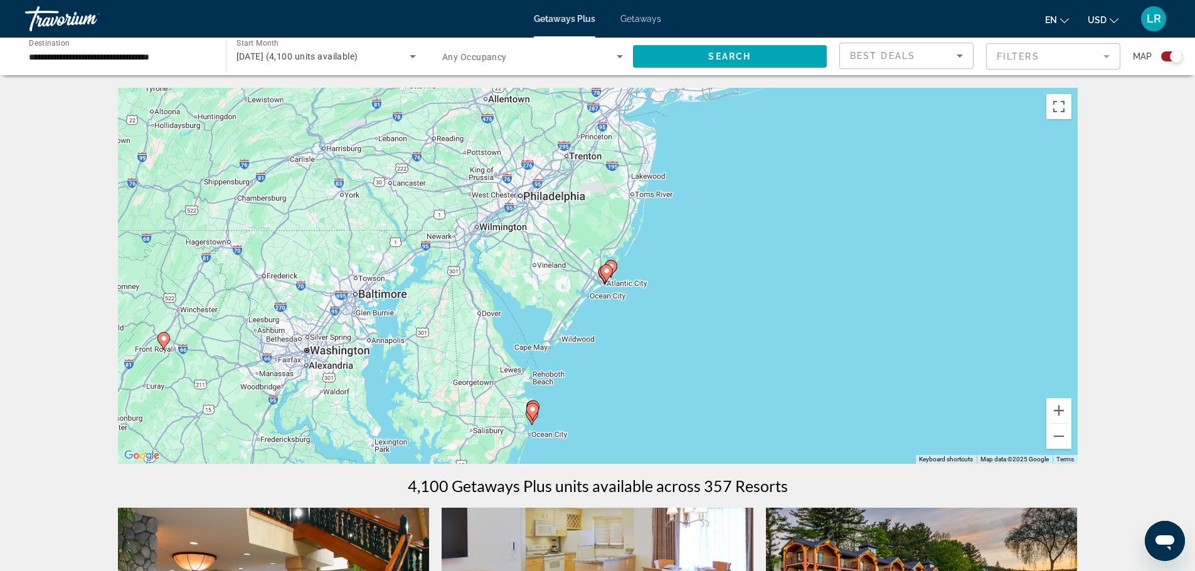
drag, startPoint x: 746, startPoint y: 359, endPoint x: 771, endPoint y: 367, distance: 26.4
click at [771, 367] on div "To activate drag with keyboard, press Alt + Enter. Once in keyboard drag state,…" at bounding box center [597, 276] width 959 height 376
click at [1071, 423] on button "Zoom in" at bounding box center [1058, 410] width 25 height 25
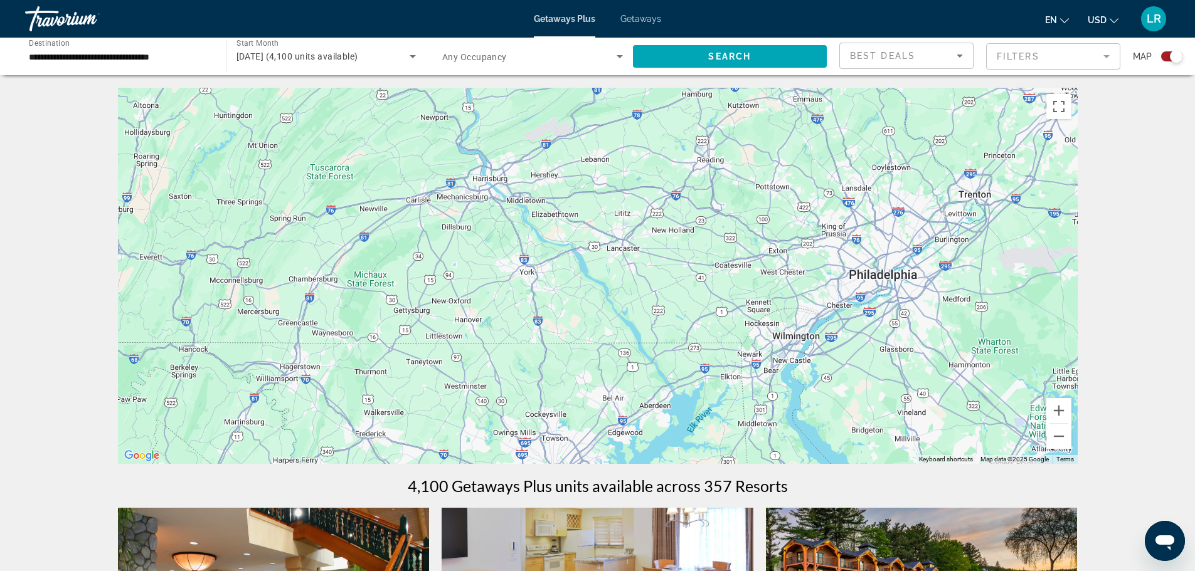
drag, startPoint x: 508, startPoint y: 242, endPoint x: 957, endPoint y: 401, distance: 476.4
click at [957, 401] on div "To activate drag with keyboard, press Alt + Enter. Once in keyboard drag state,…" at bounding box center [597, 276] width 959 height 376
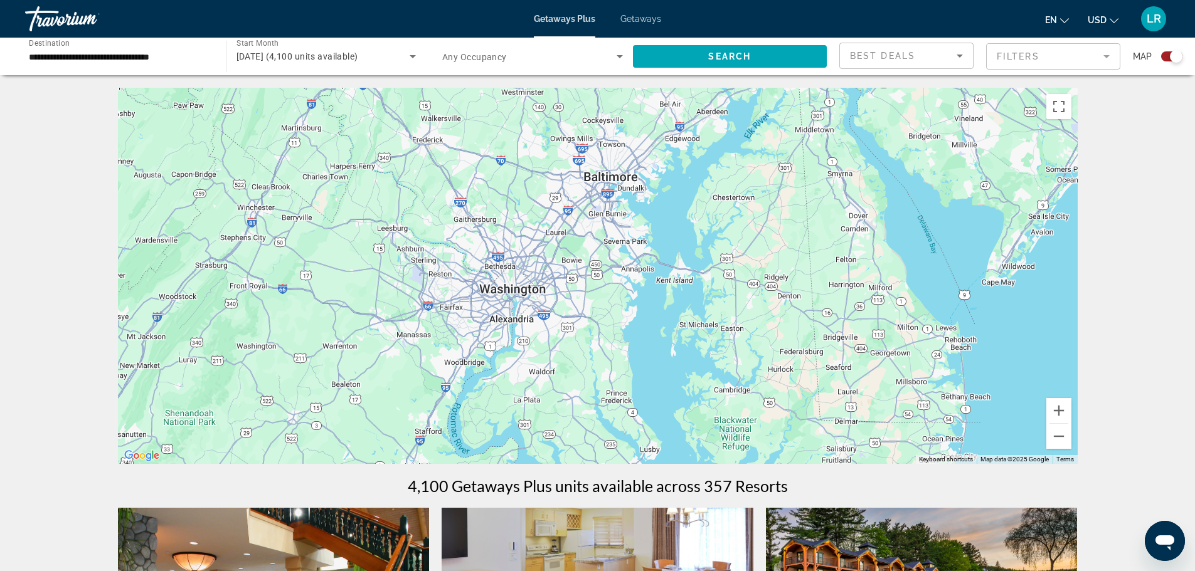
drag, startPoint x: 697, startPoint y: 358, endPoint x: 760, endPoint y: 32, distance: 332.2
click at [760, 32] on div "**********" at bounding box center [597, 285] width 1195 height 571
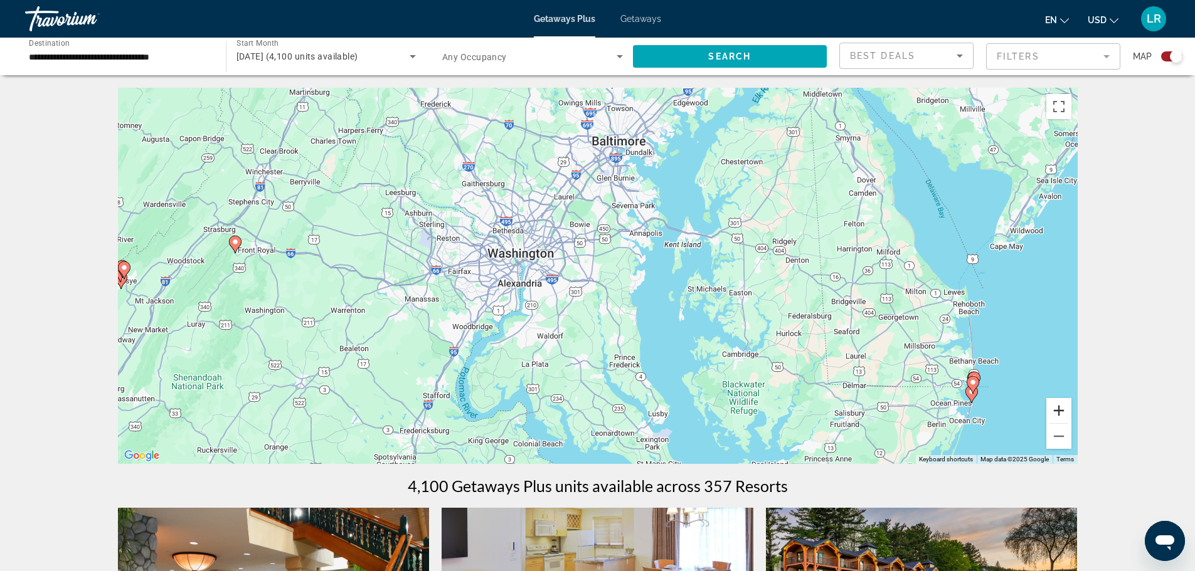
click at [1071, 423] on button "Zoom in" at bounding box center [1058, 410] width 25 height 25
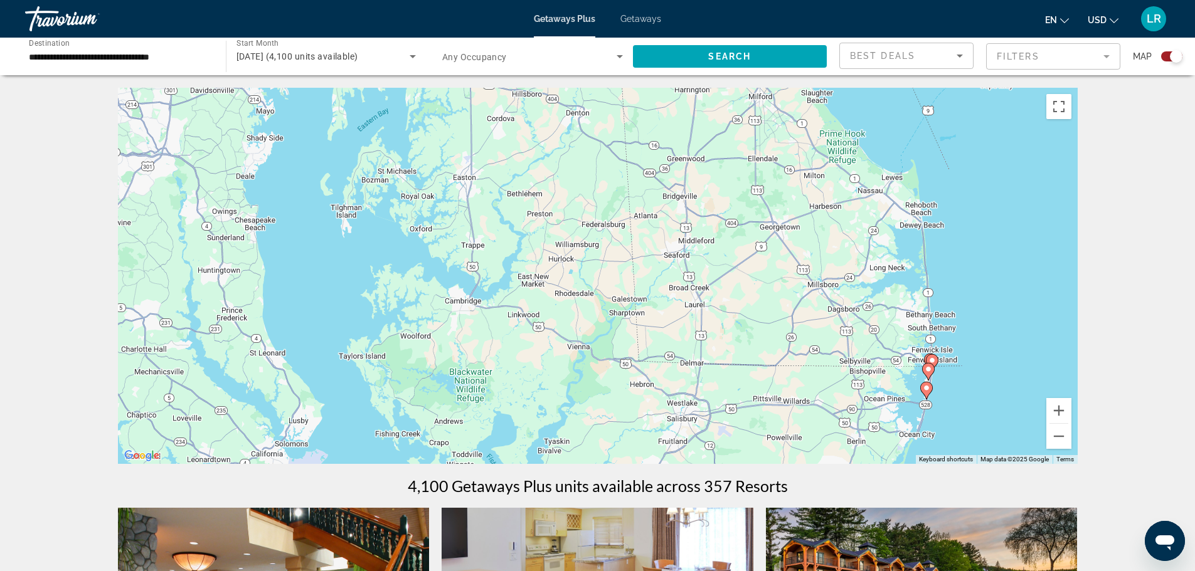
drag, startPoint x: 973, startPoint y: 375, endPoint x: 557, endPoint y: 236, distance: 439.1
click at [552, 238] on div "To activate drag with keyboard, press Alt + Enter. Once in keyboard drag state,…" at bounding box center [597, 276] width 959 height 376
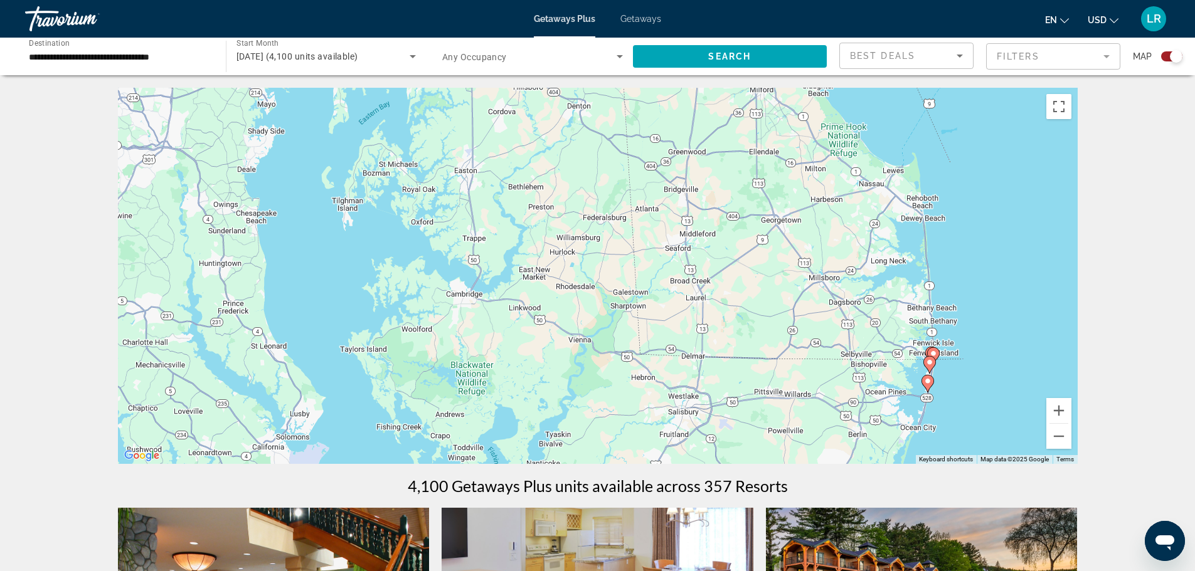
click at [934, 364] on icon "Main content" at bounding box center [932, 356] width 11 height 16
type input "**********"
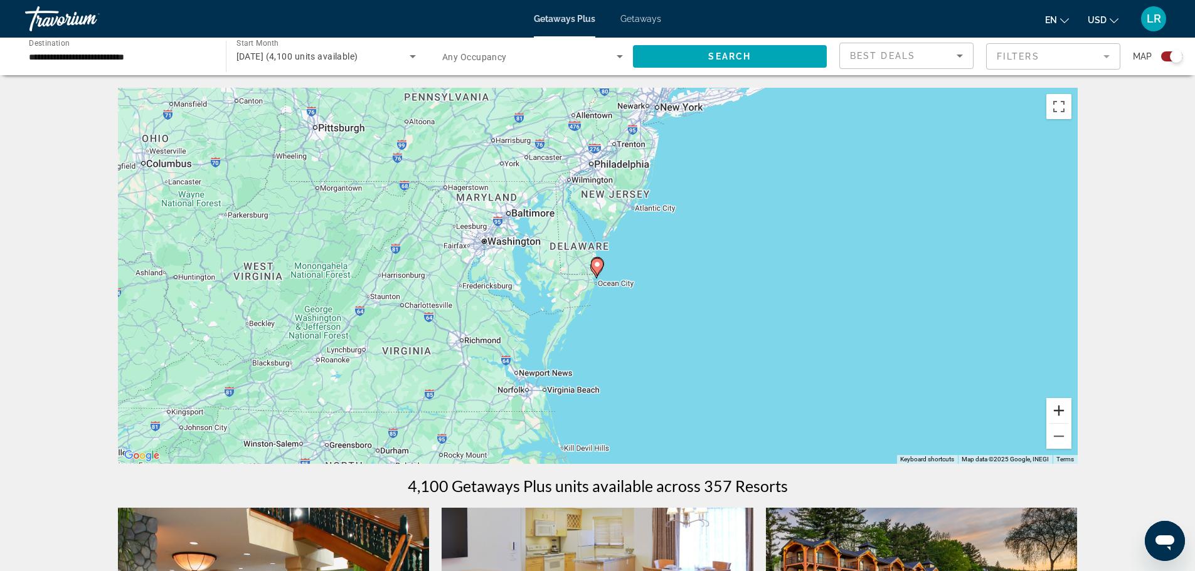
click at [1071, 423] on button "Zoom in" at bounding box center [1058, 410] width 25 height 25
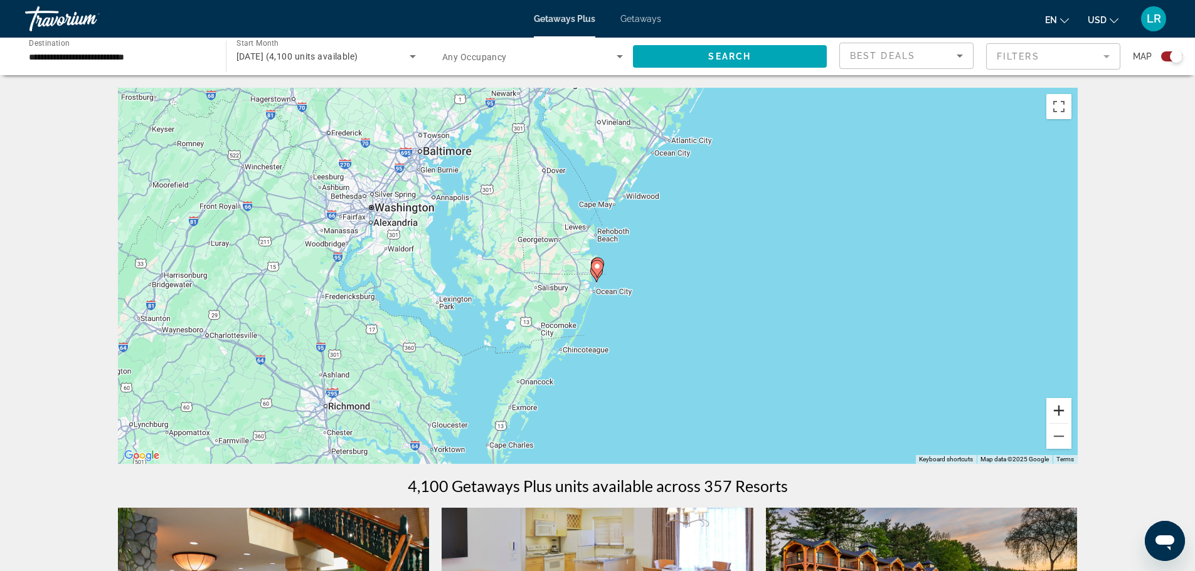
click at [1071, 423] on button "Zoom in" at bounding box center [1058, 410] width 25 height 25
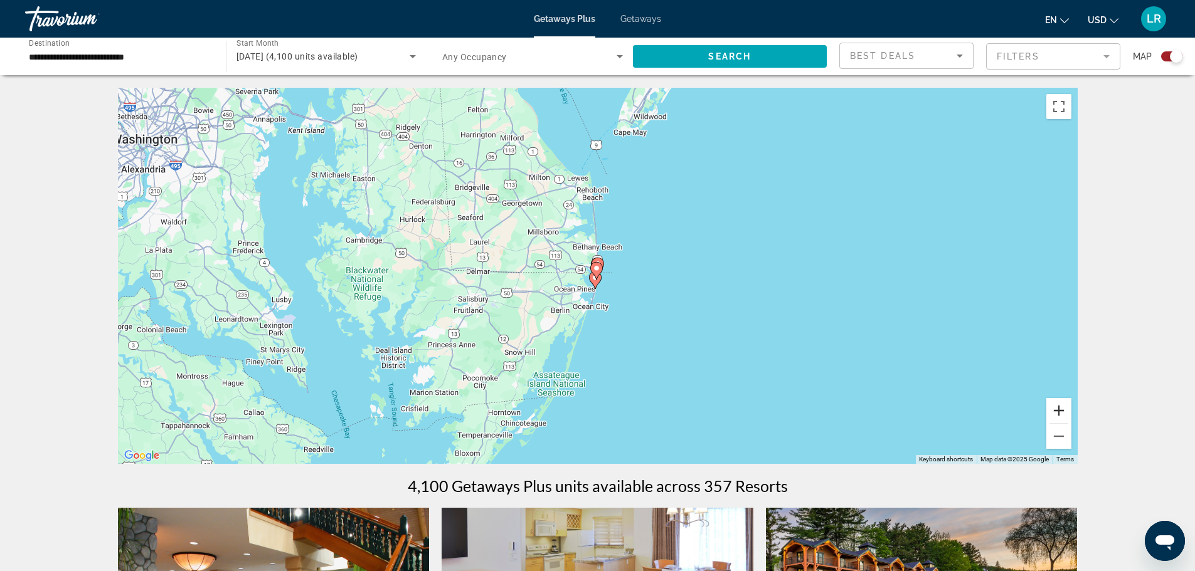
click at [1071, 423] on button "Zoom in" at bounding box center [1058, 410] width 25 height 25
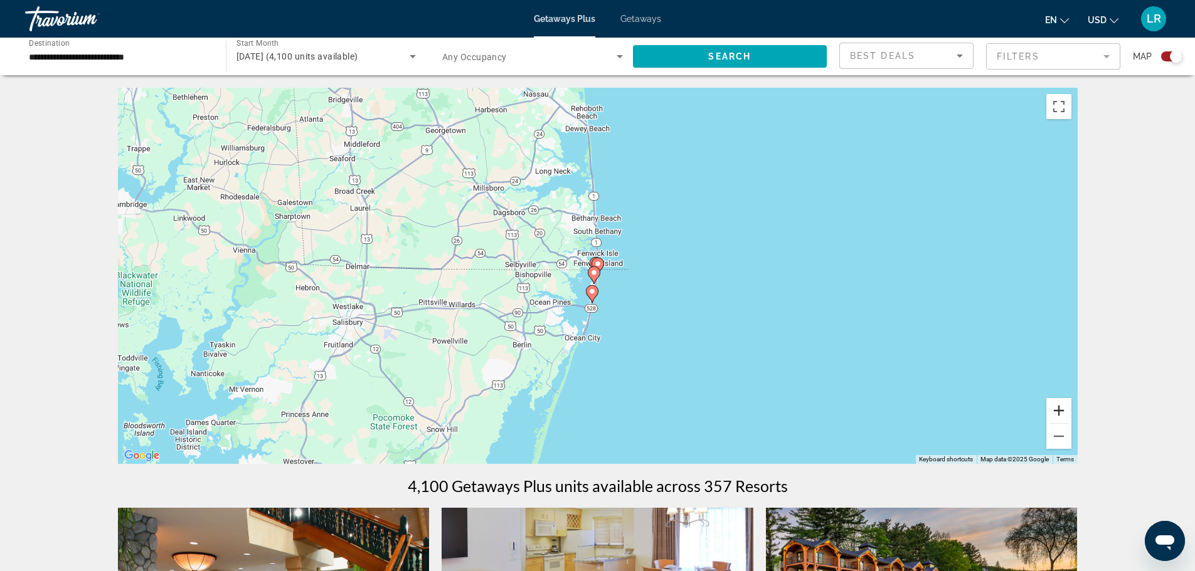
click at [1071, 423] on button "Zoom in" at bounding box center [1058, 410] width 25 height 25
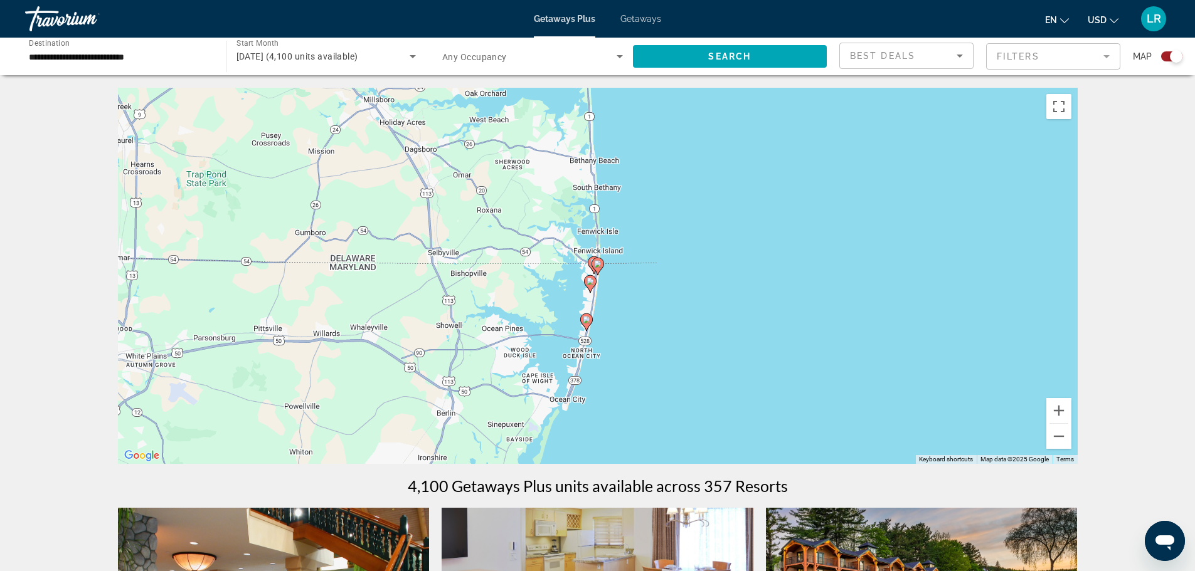
click at [593, 275] on icon "Main content" at bounding box center [596, 266] width 11 height 16
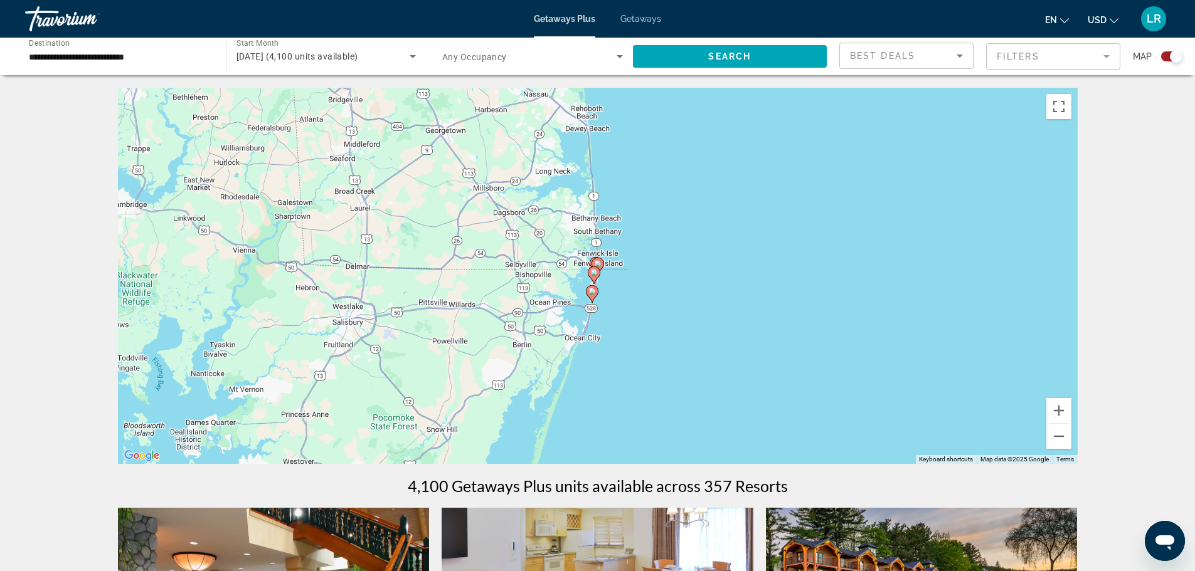
click at [595, 303] on g "Main content" at bounding box center [592, 294] width 13 height 18
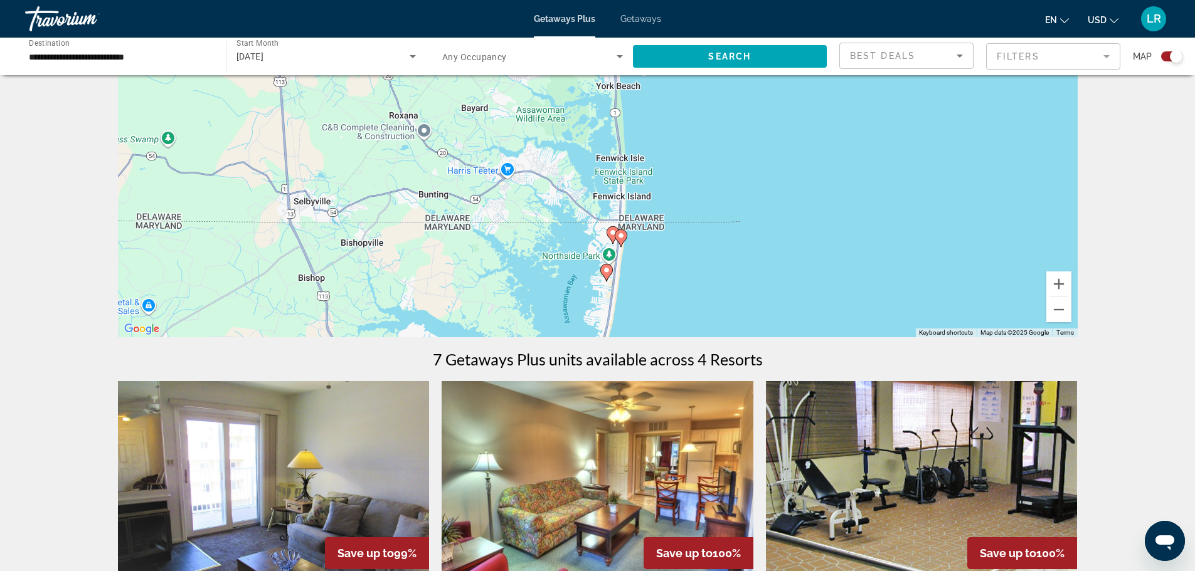
scroll to position [120, 0]
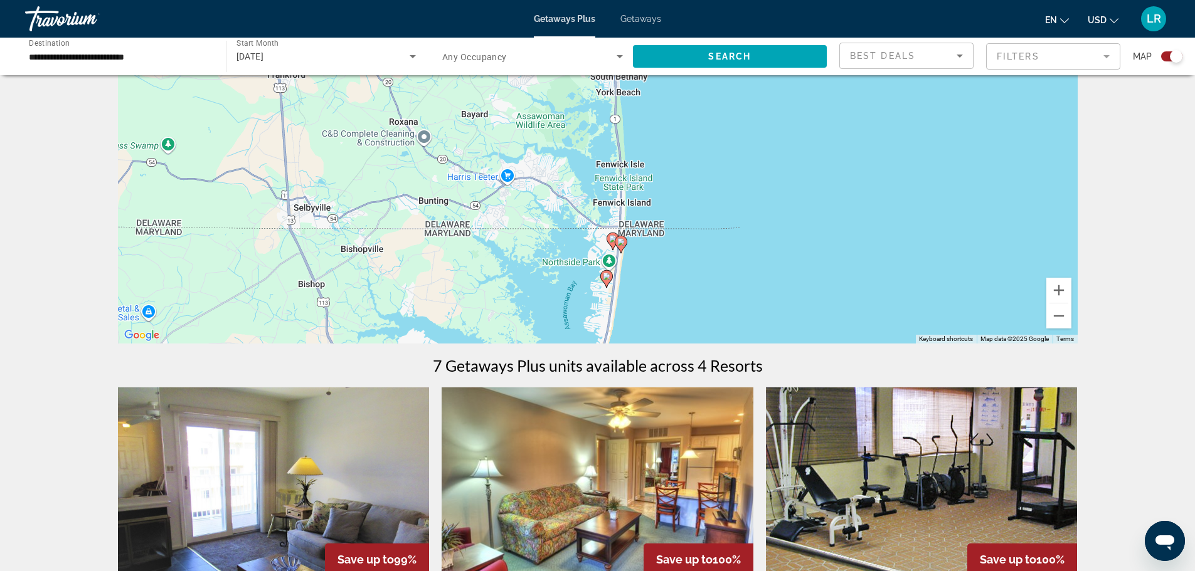
click at [624, 246] on image "Main content" at bounding box center [621, 242] width 8 height 8
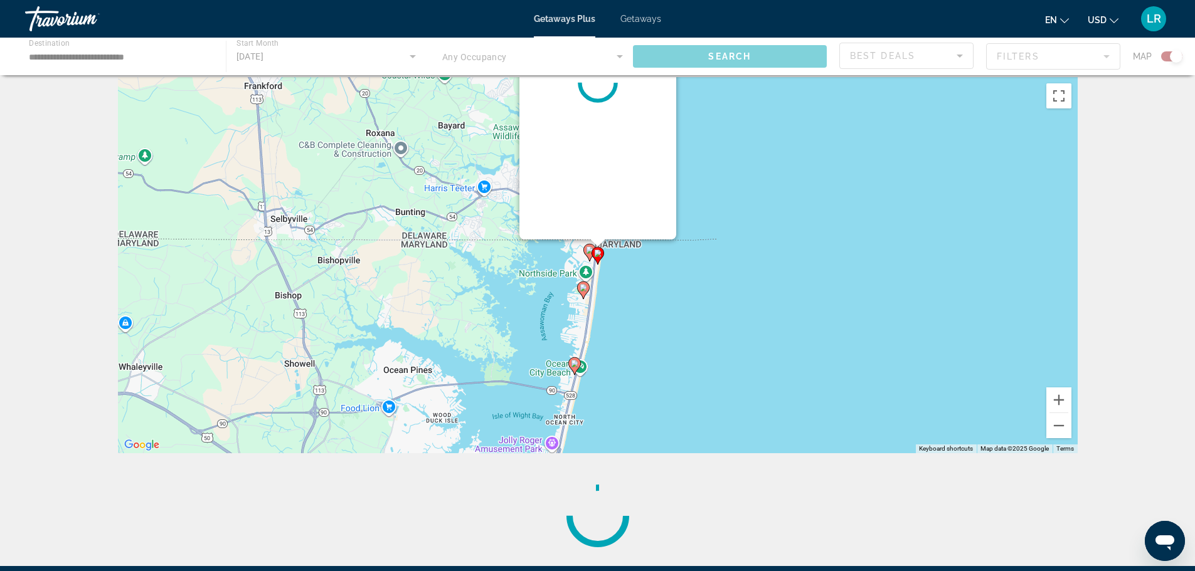
scroll to position [0, 0]
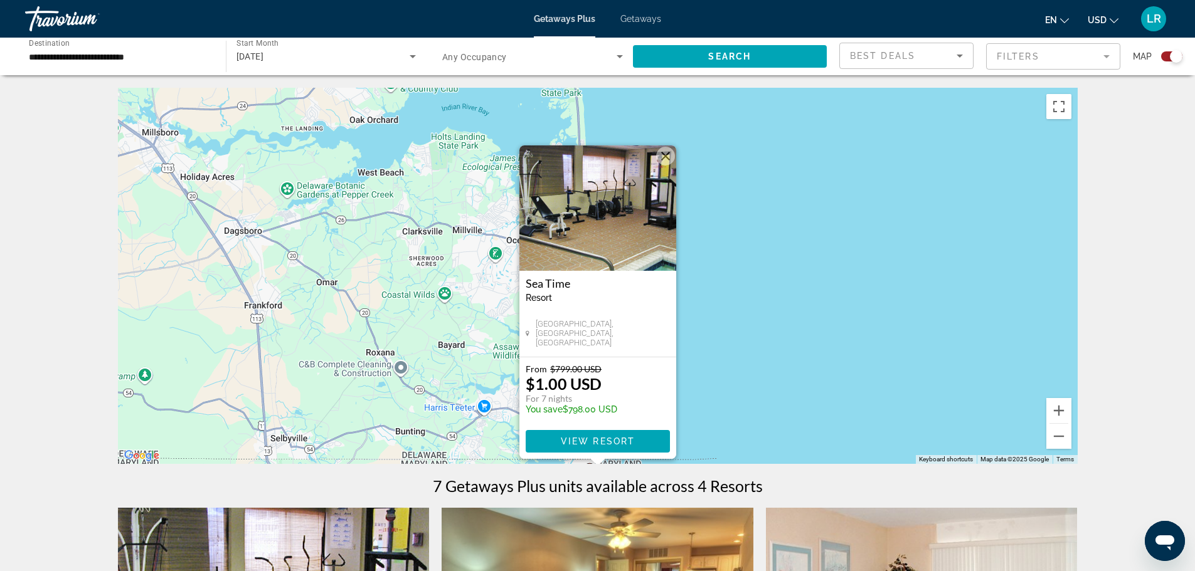
click at [60, 65] on input "**********" at bounding box center [119, 57] width 181 height 15
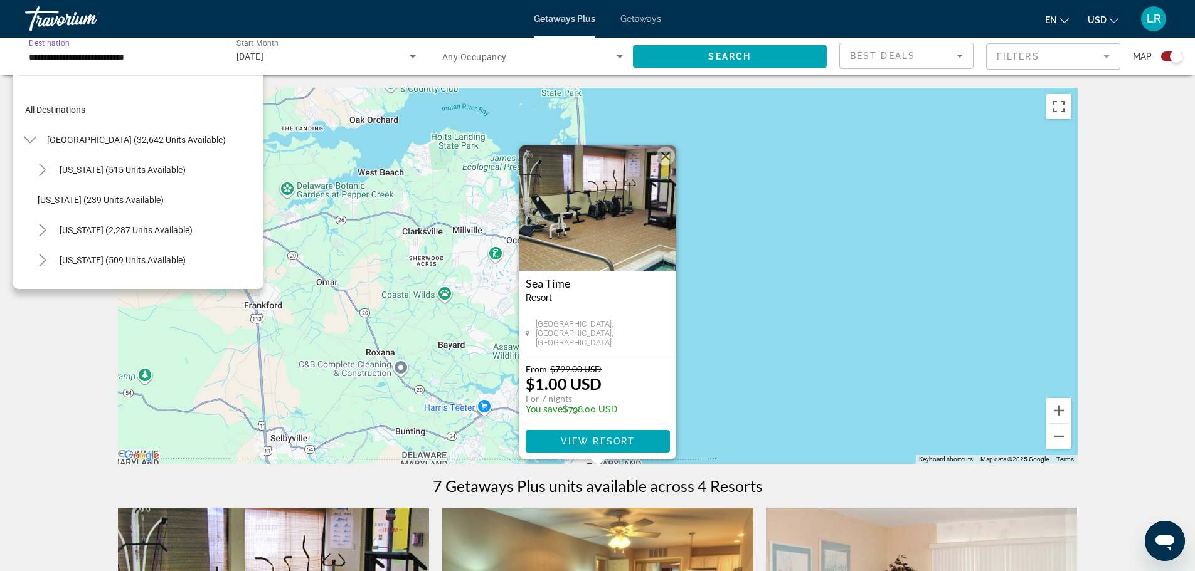
scroll to position [383, 0]
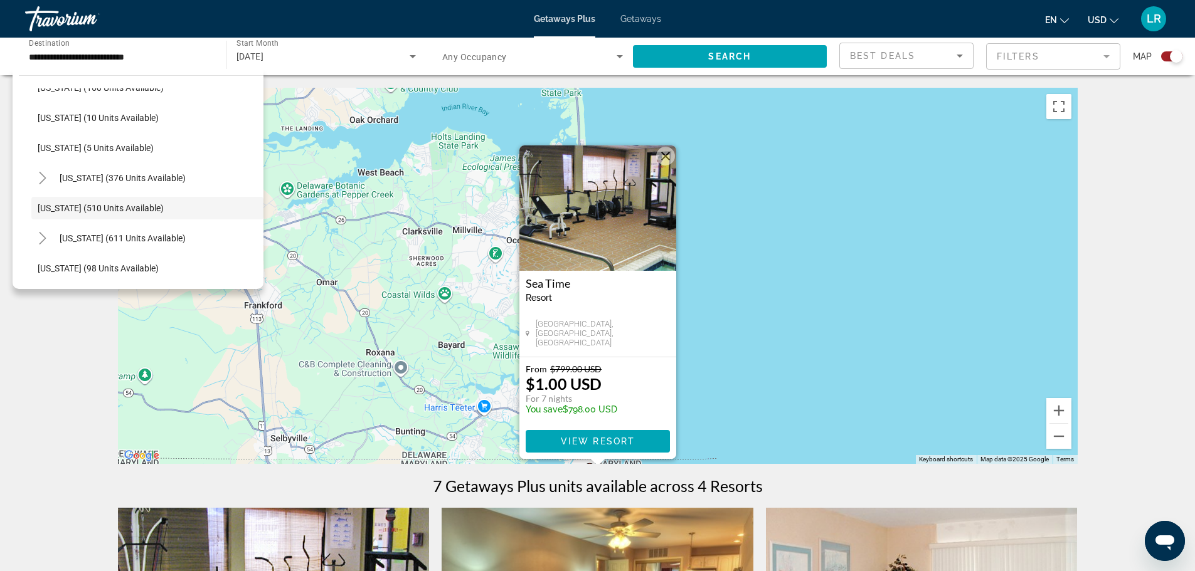
click at [357, 317] on div "To activate drag with keyboard, press Alt + Enter. Once in keyboard drag state,…" at bounding box center [597, 276] width 959 height 376
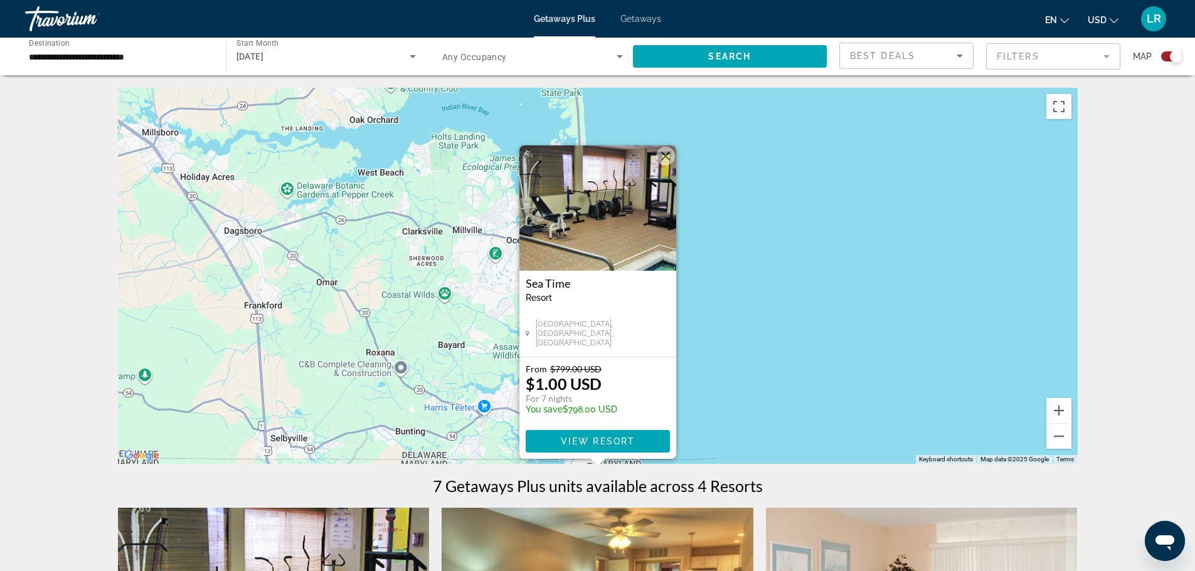
click at [315, 254] on div "To activate drag with keyboard, press Alt + Enter. Once in keyboard drag state,…" at bounding box center [597, 276] width 959 height 376
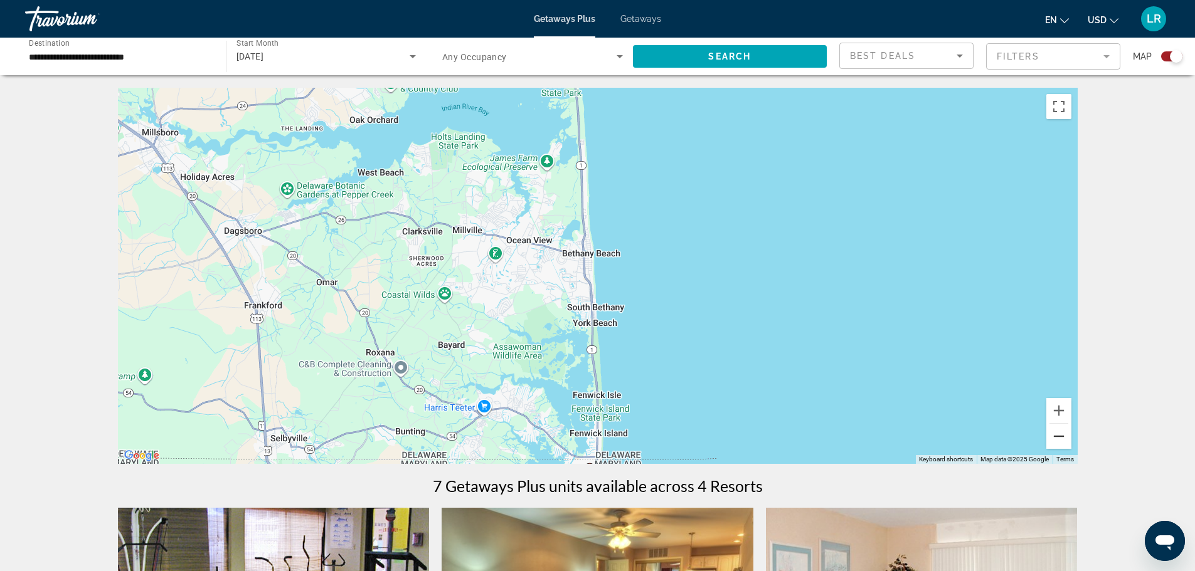
click at [1071, 449] on button "Zoom out" at bounding box center [1058, 436] width 25 height 25
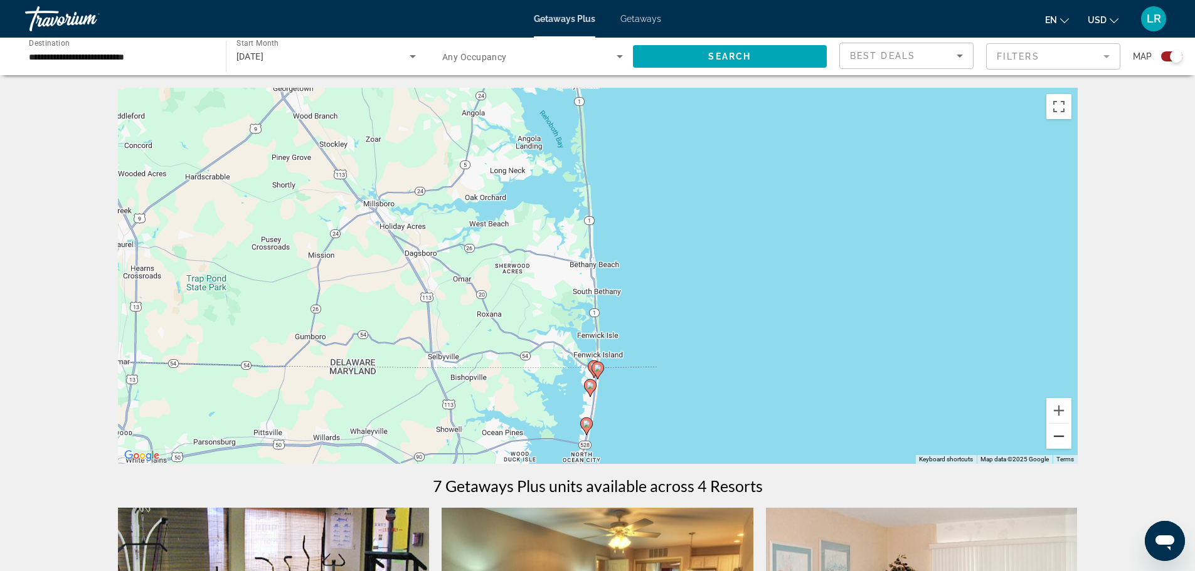
click at [1071, 449] on button "Zoom out" at bounding box center [1058, 436] width 25 height 25
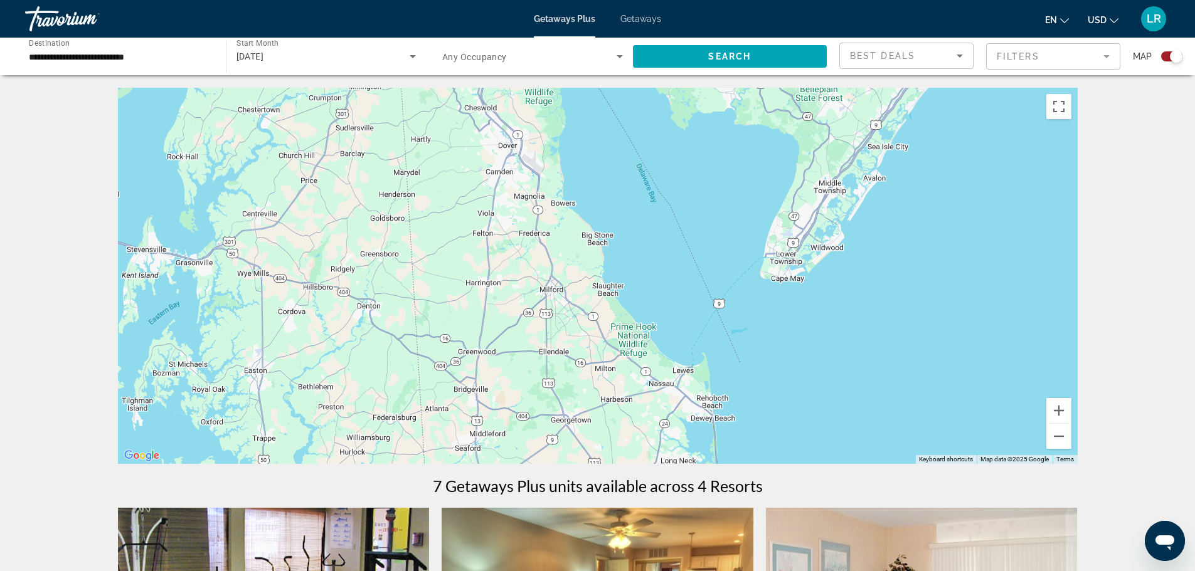
drag, startPoint x: 397, startPoint y: 250, endPoint x: 597, endPoint y: 500, distance: 319.9
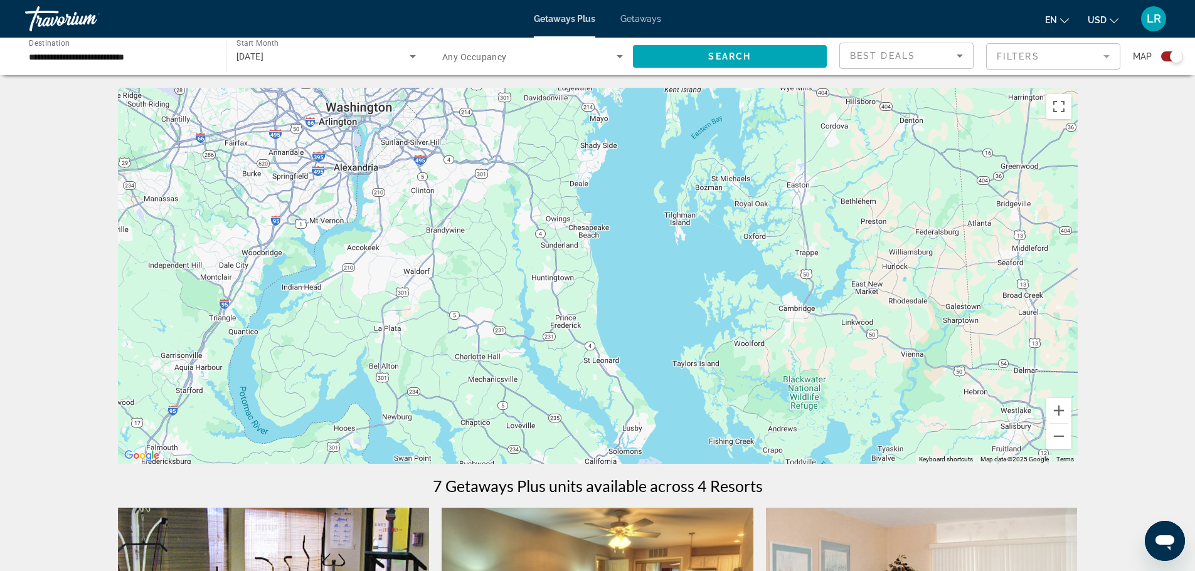
drag, startPoint x: 184, startPoint y: 401, endPoint x: 666, endPoint y: 165, distance: 536.8
click at [691, 164] on div "Main content" at bounding box center [597, 276] width 959 height 376
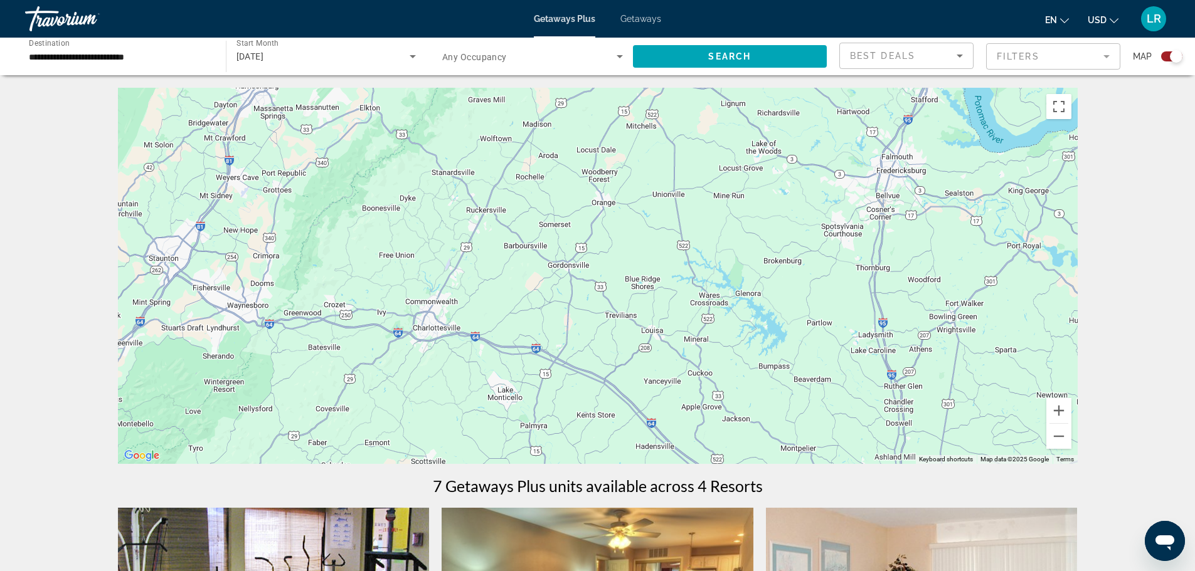
drag, startPoint x: 164, startPoint y: 342, endPoint x: 797, endPoint y: 117, distance: 671.8
click at [797, 117] on div "To activate drag with keyboard, press Alt + Enter. Once in keyboard drag state,…" at bounding box center [597, 276] width 959 height 376
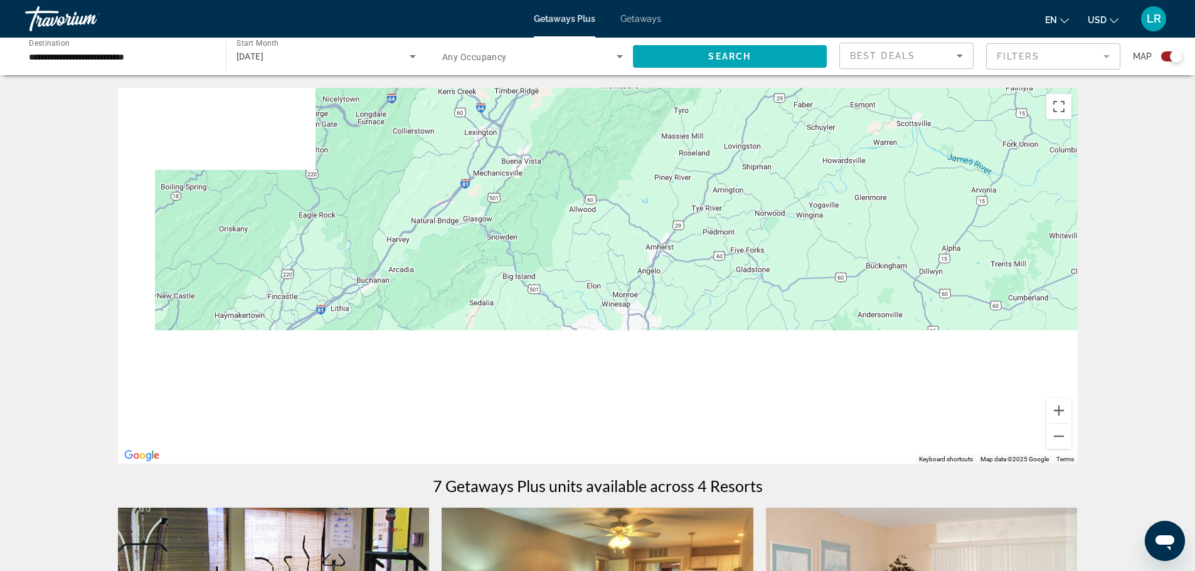
drag, startPoint x: 485, startPoint y: 343, endPoint x: 781, endPoint y: 99, distance: 383.6
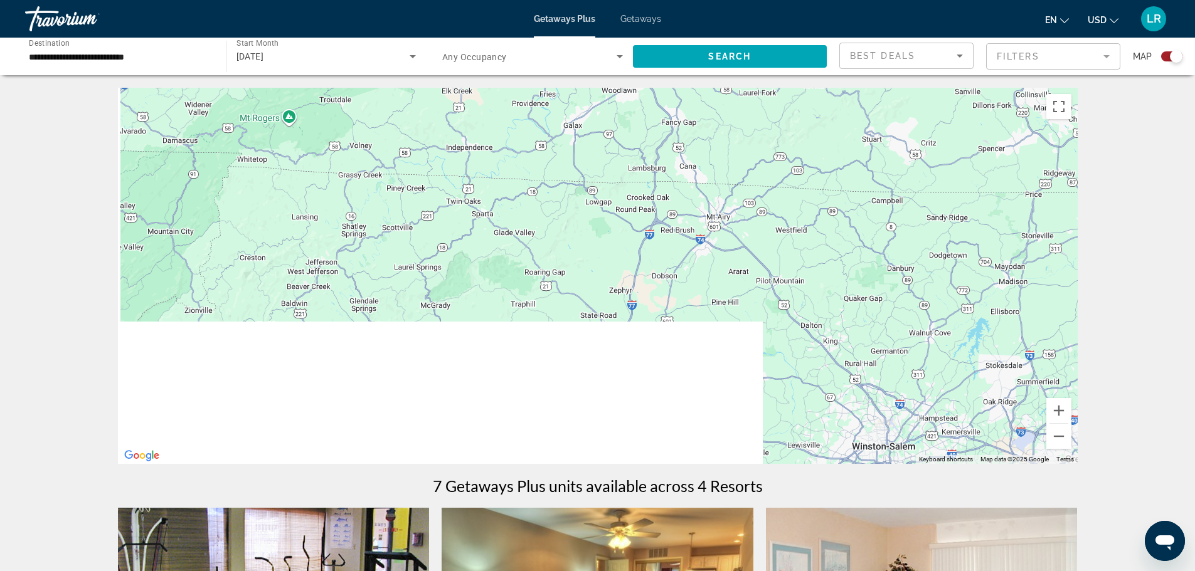
drag, startPoint x: 285, startPoint y: 416, endPoint x: 564, endPoint y: 167, distance: 373.5
click at [571, 166] on div "Main content" at bounding box center [597, 276] width 959 height 376
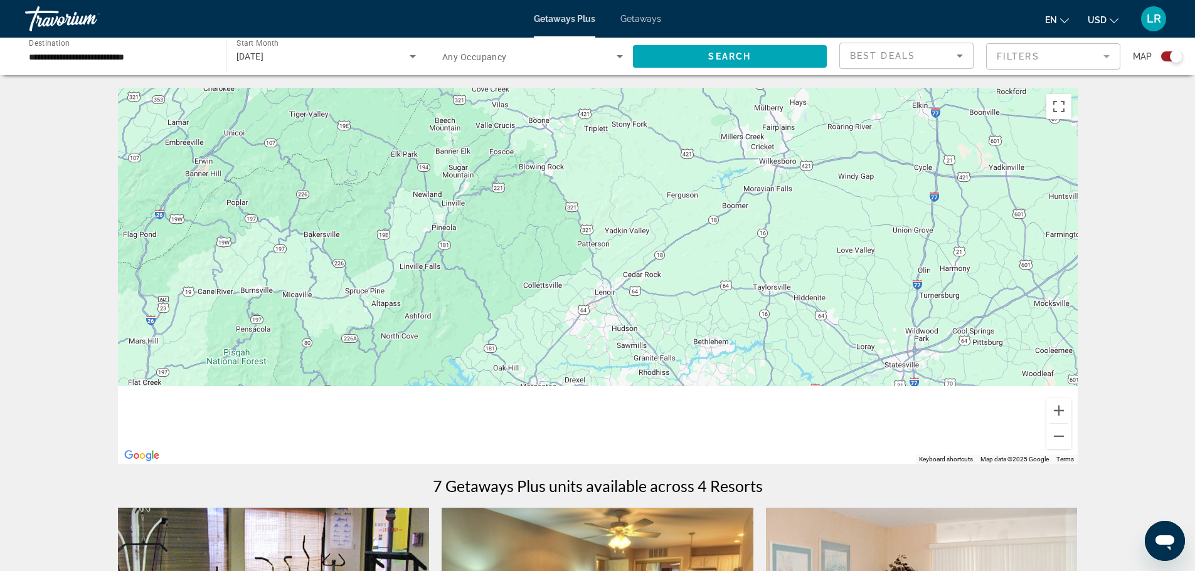
drag, startPoint x: 287, startPoint y: 378, endPoint x: 571, endPoint y: 162, distance: 357.2
click at [571, 162] on div "Main content" at bounding box center [597, 276] width 959 height 376
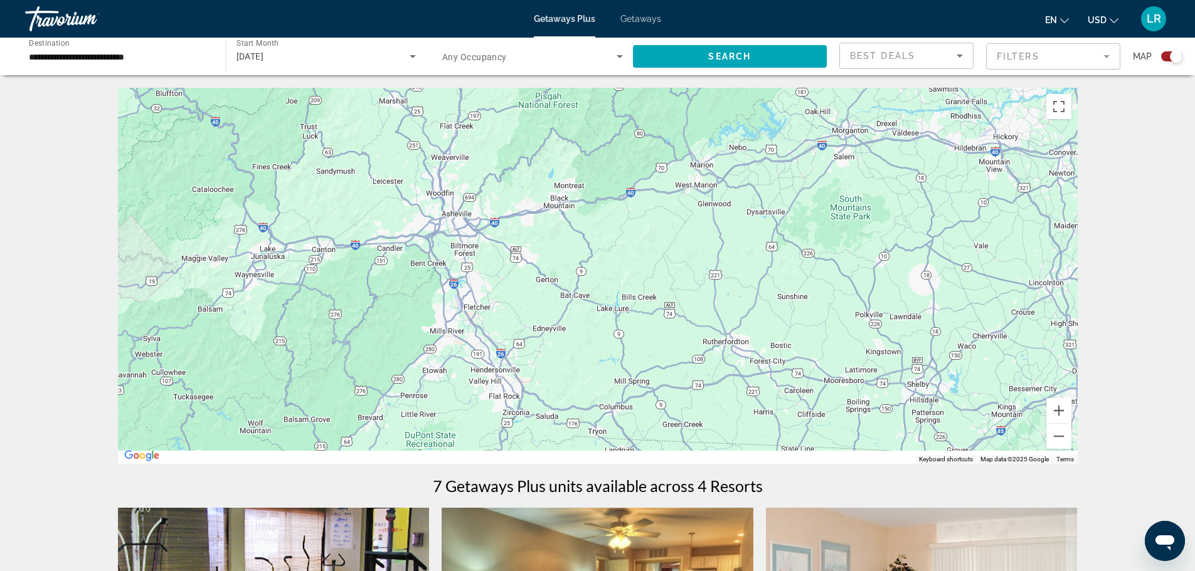
drag, startPoint x: 280, startPoint y: 437, endPoint x: 502, endPoint y: 209, distance: 318.0
click at [502, 210] on div "Main content" at bounding box center [597, 276] width 959 height 376
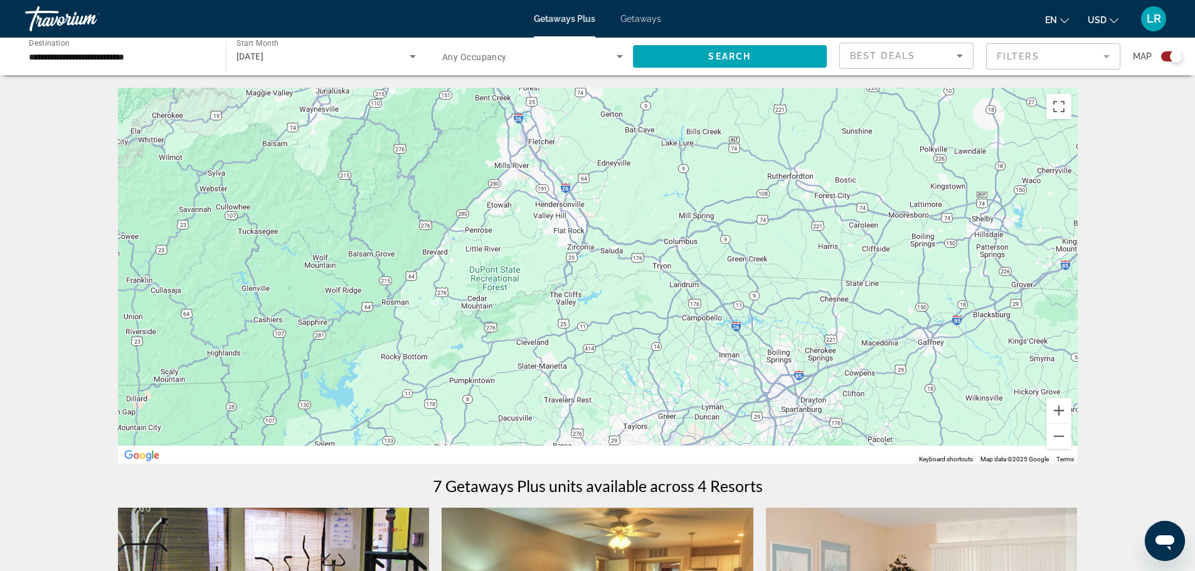
drag, startPoint x: 473, startPoint y: 412, endPoint x: 477, endPoint y: 164, distance: 247.7
click at [477, 171] on div "Main content" at bounding box center [597, 276] width 959 height 376
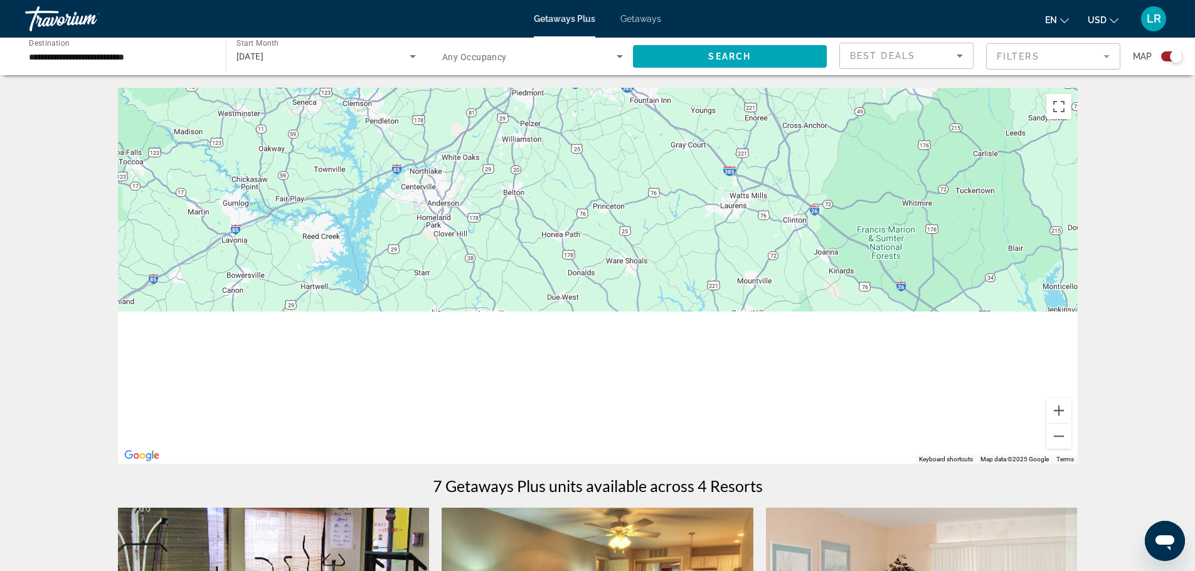
drag, startPoint x: 599, startPoint y: 377, endPoint x: 550, endPoint y: 55, distance: 325.4
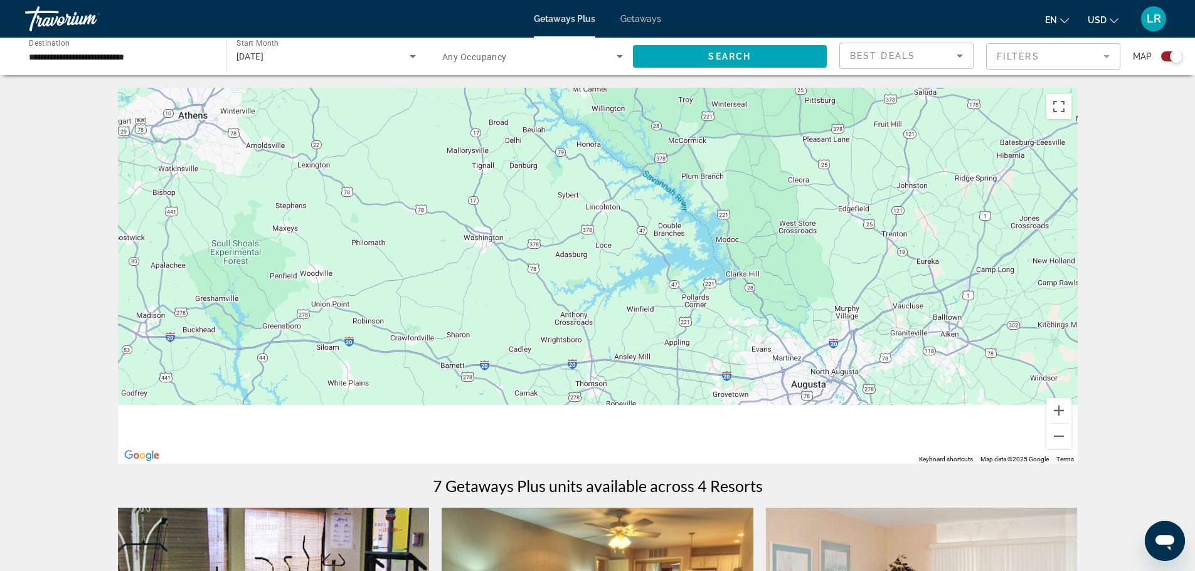
drag, startPoint x: 280, startPoint y: 359, endPoint x: 465, endPoint y: 160, distance: 271.6
click at [463, 161] on div "Main content" at bounding box center [597, 276] width 959 height 376
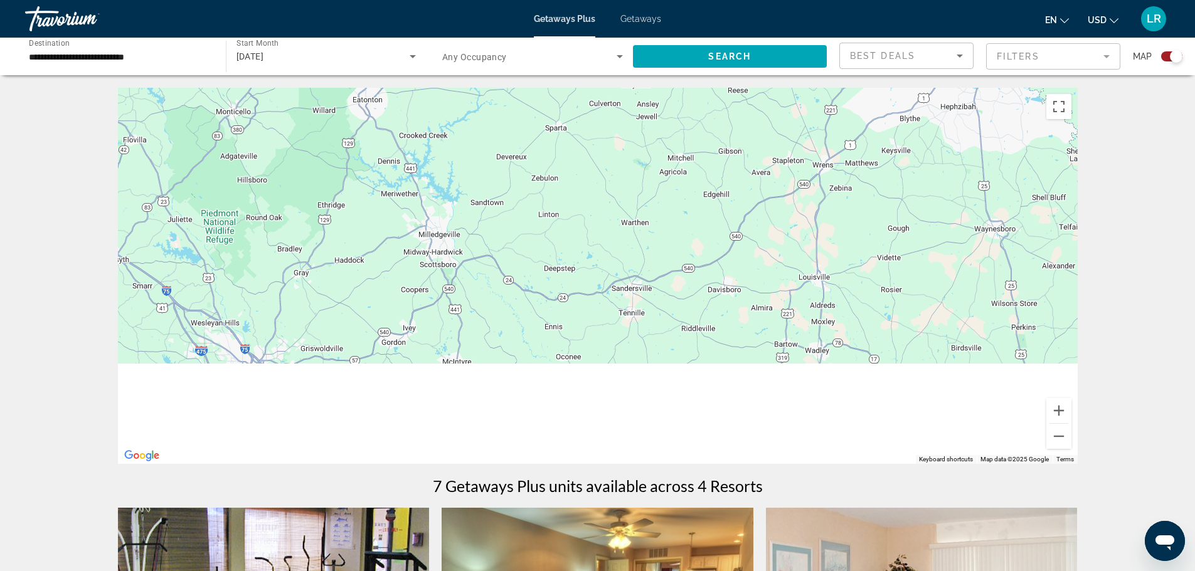
drag, startPoint x: 340, startPoint y: 403, endPoint x: 448, endPoint y: 107, distance: 315.0
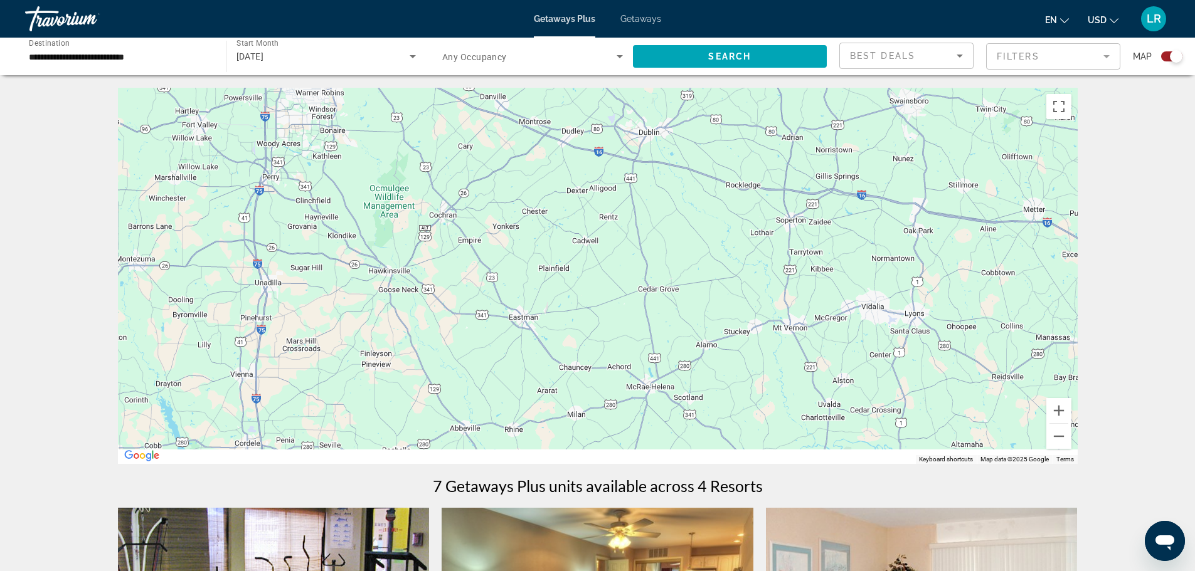
drag, startPoint x: 366, startPoint y: 367, endPoint x: 374, endPoint y: 120, distance: 247.2
click at [374, 122] on div "Main content" at bounding box center [597, 276] width 959 height 376
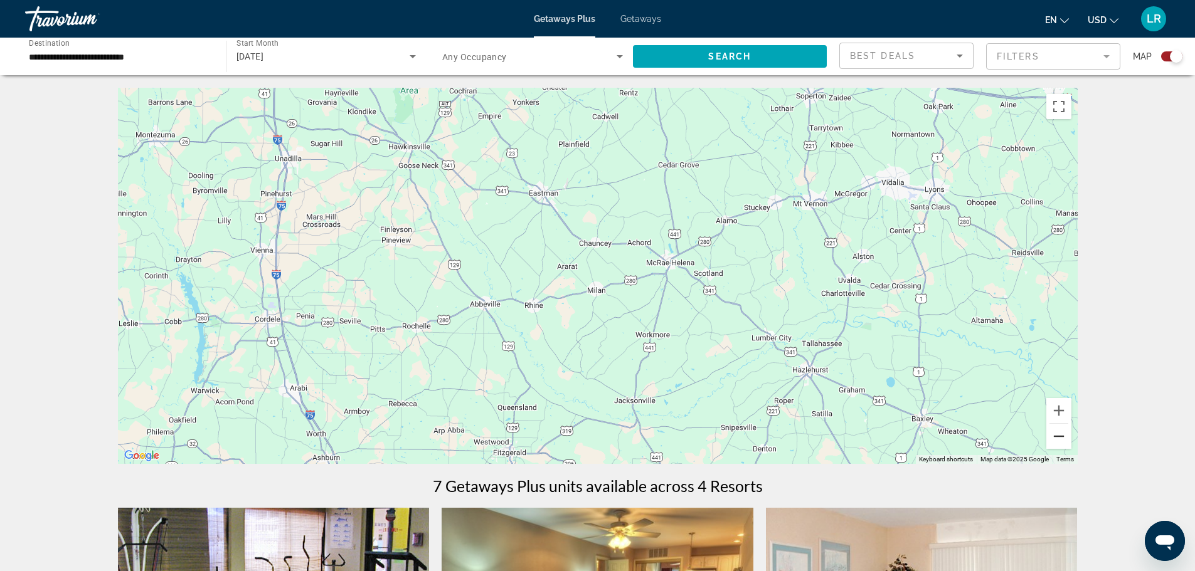
drag, startPoint x: 1147, startPoint y: 448, endPoint x: 1143, endPoint y: 460, distance: 12.1
click at [1071, 449] on button "Zoom out" at bounding box center [1058, 436] width 25 height 25
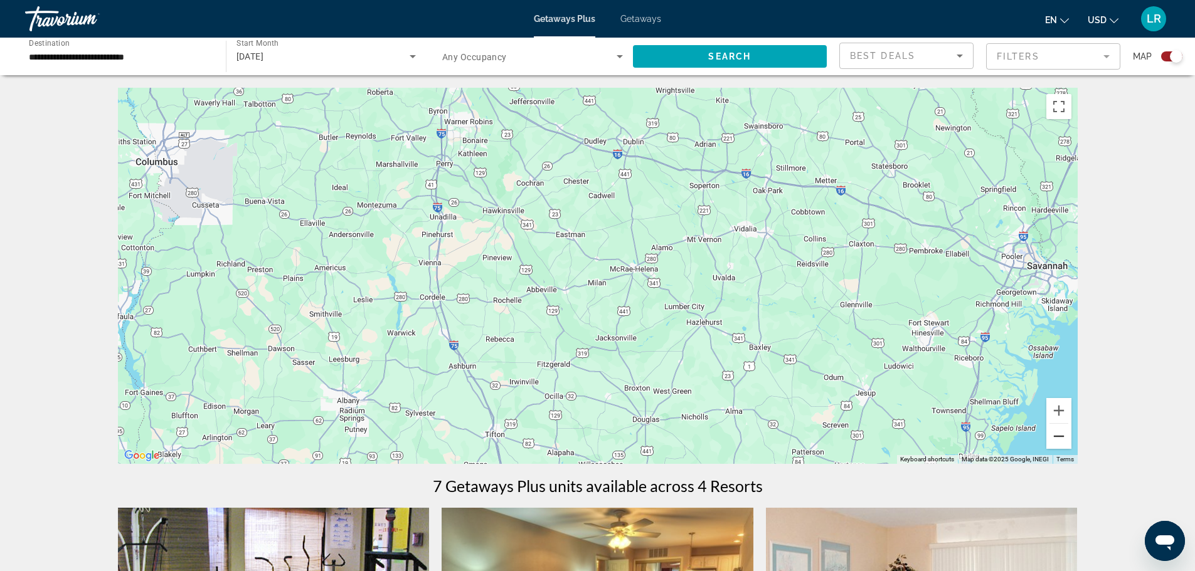
click at [1071, 449] on button "Zoom out" at bounding box center [1058, 436] width 25 height 25
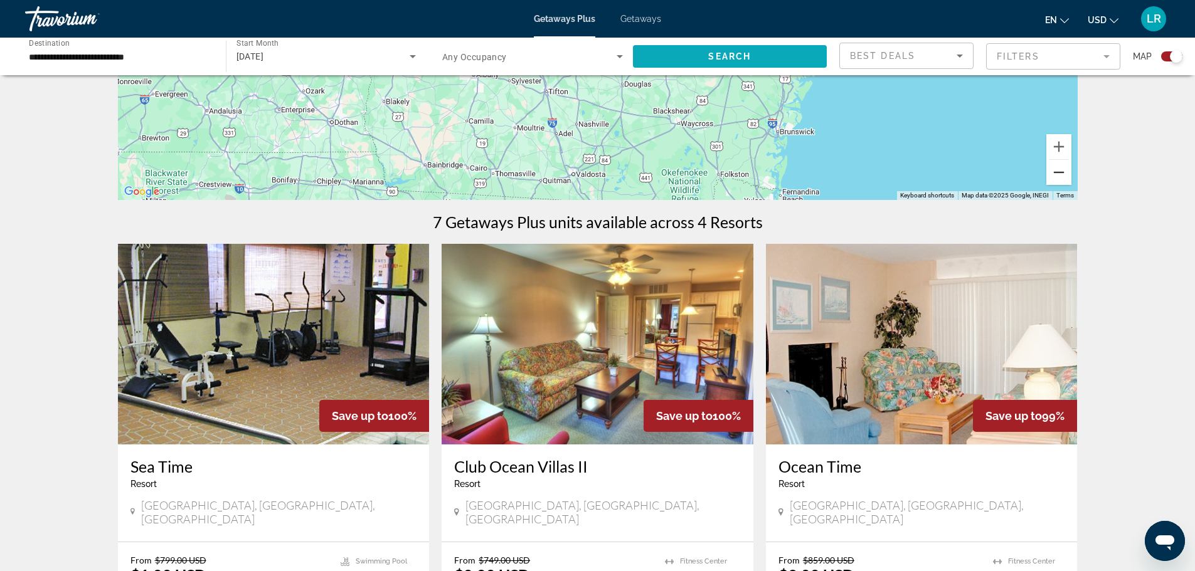
scroll to position [241, 0]
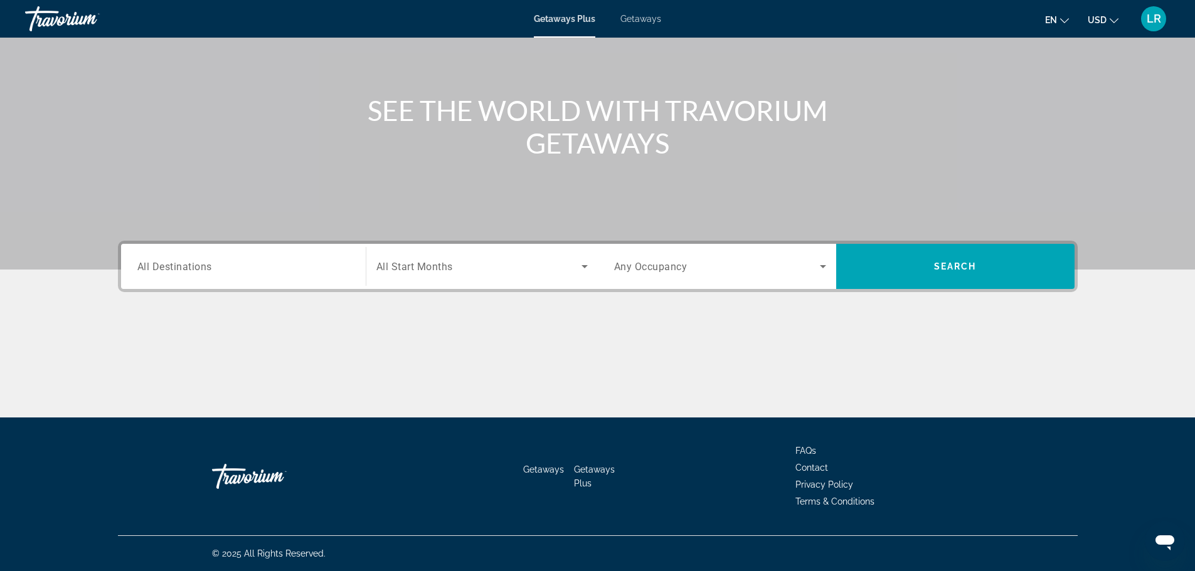
scroll to position [276, 0]
click at [583, 259] on icon "Search widget" at bounding box center [584, 266] width 15 height 15
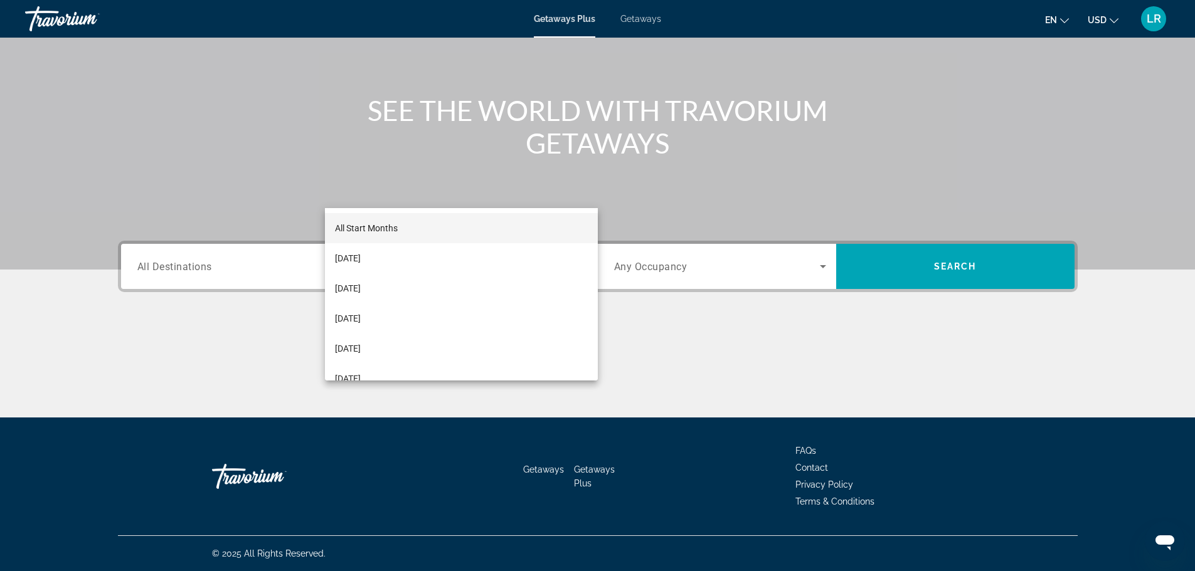
click at [136, 189] on div at bounding box center [597, 285] width 1195 height 571
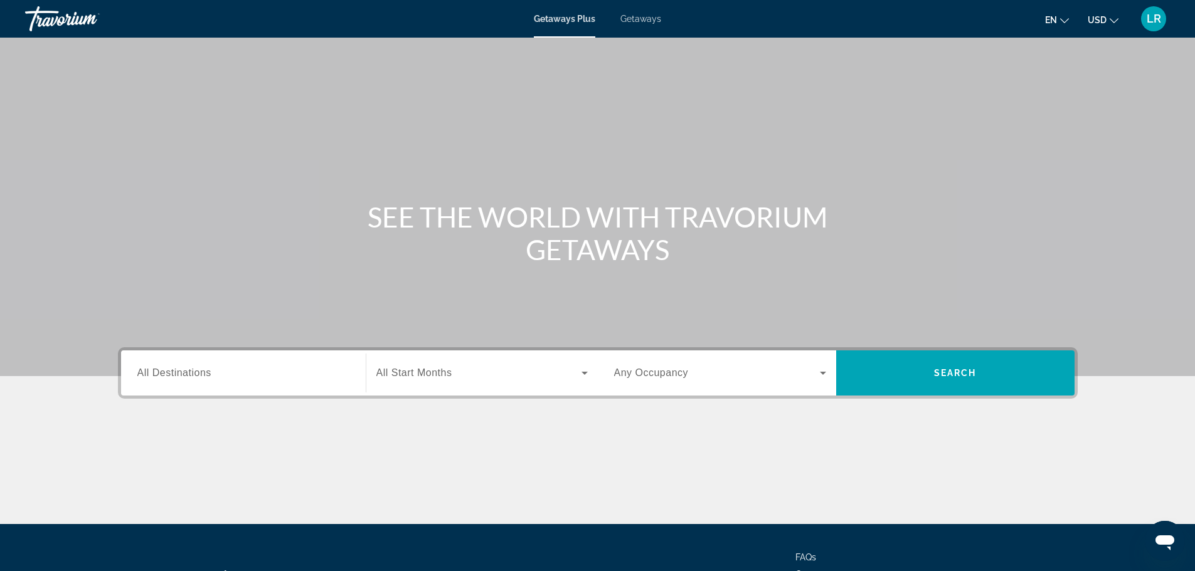
click at [639, 23] on span "Getaways" at bounding box center [640, 19] width 41 height 10
click at [549, 23] on span "Getaways Plus" at bounding box center [564, 19] width 61 height 10
click at [416, 378] on span "All Start Months" at bounding box center [414, 372] width 76 height 11
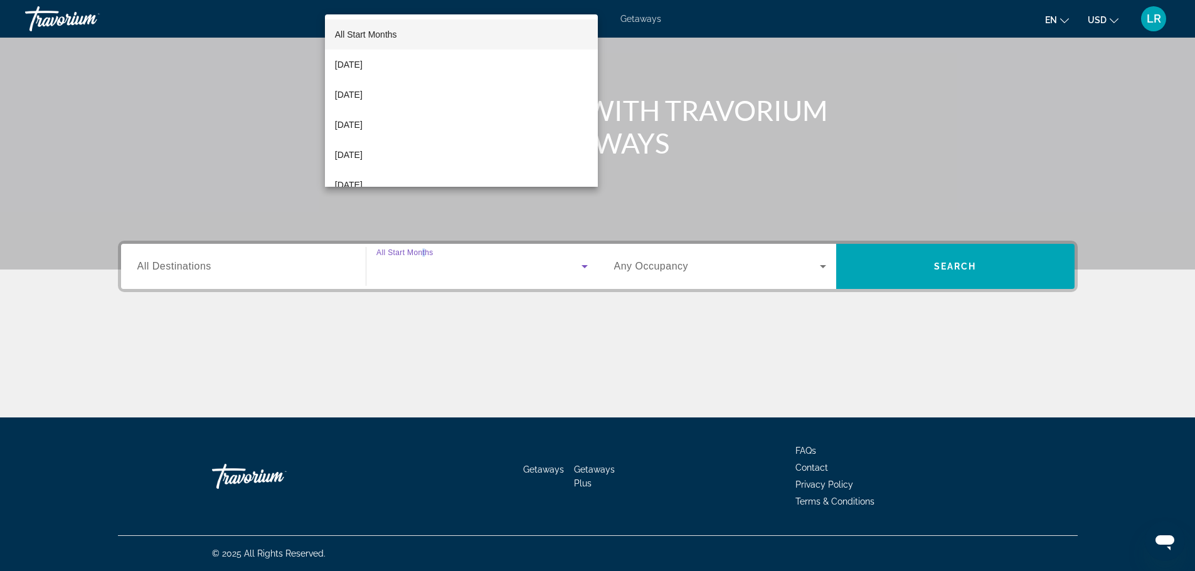
scroll to position [276, 0]
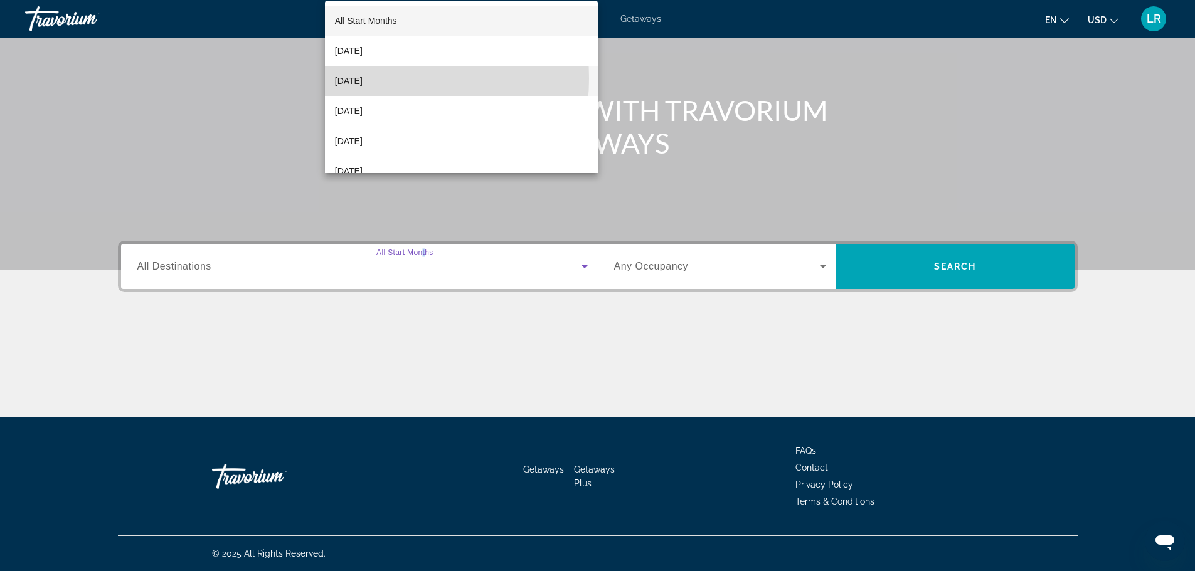
click at [361, 78] on span "[DATE]" at bounding box center [349, 80] width 28 height 15
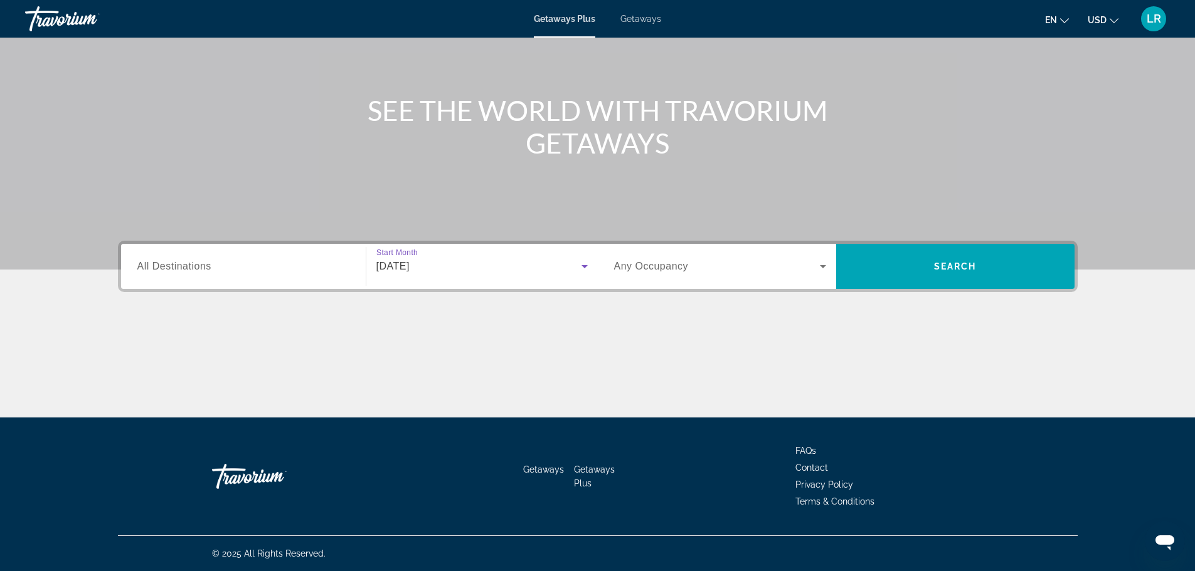
click at [689, 261] on span "Any Occupancy" at bounding box center [651, 266] width 75 height 11
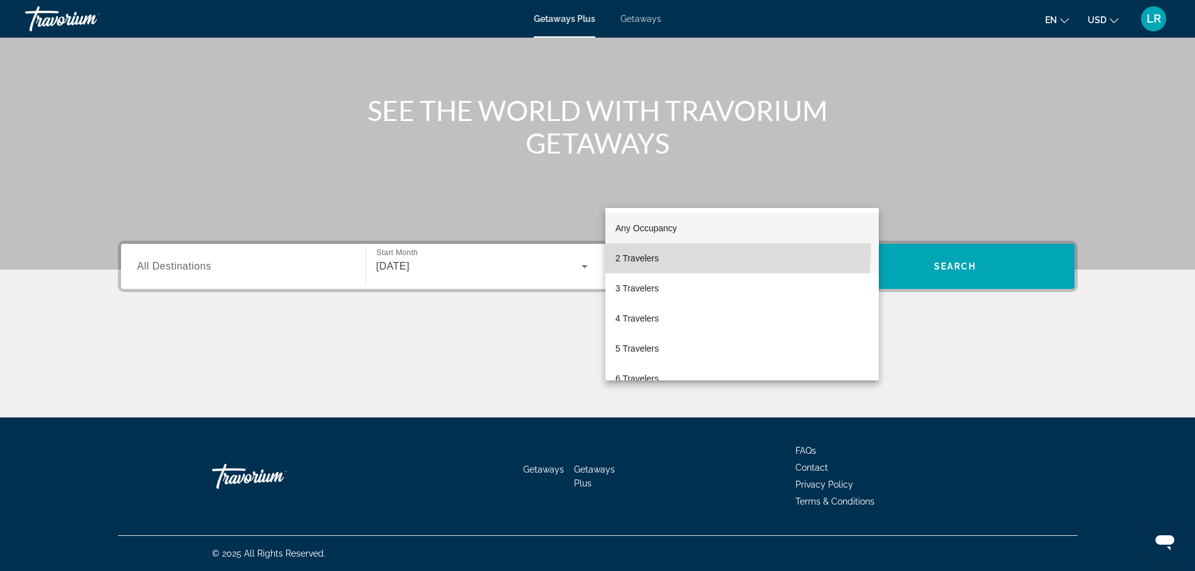
click at [658, 251] on span "2 Travelers" at bounding box center [636, 258] width 43 height 15
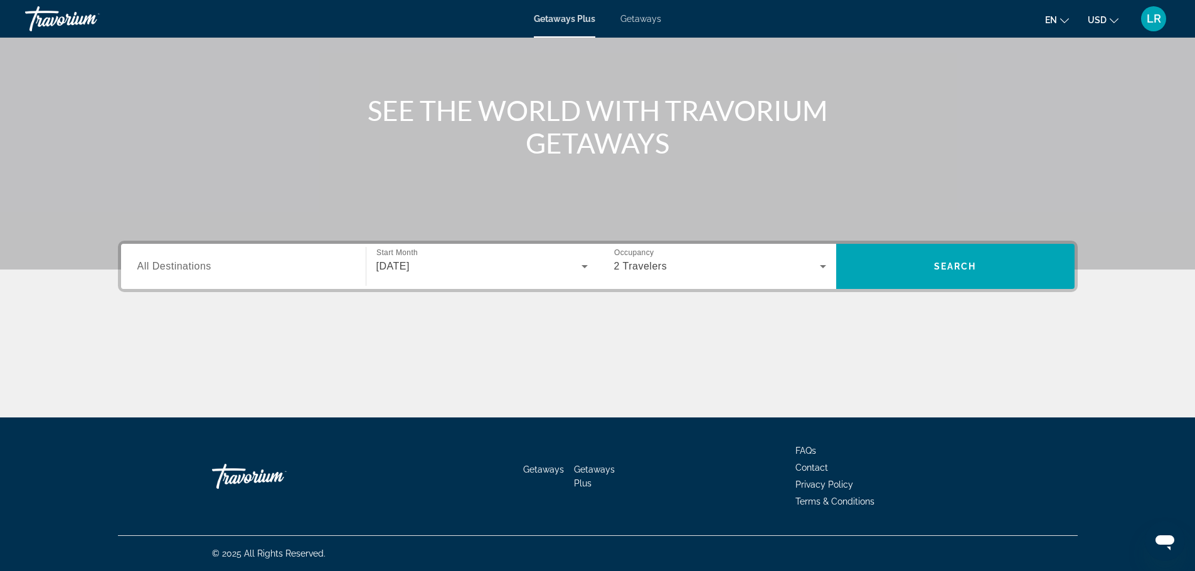
click at [137, 261] on span "All Destinations" at bounding box center [174, 266] width 74 height 11
click at [137, 260] on input "Destination All Destinations" at bounding box center [243, 267] width 212 height 15
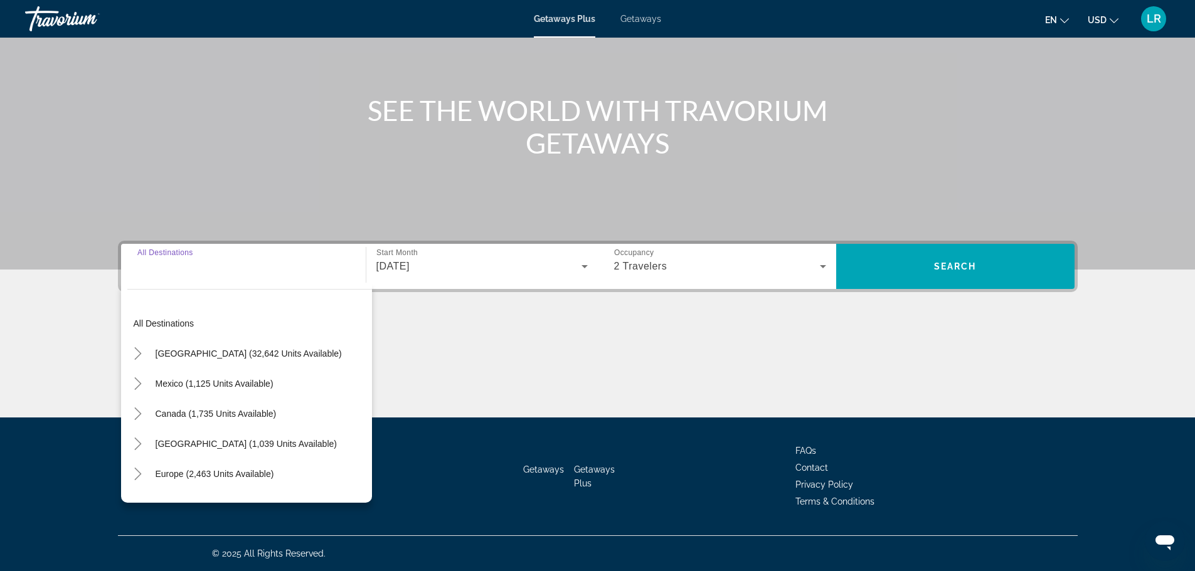
click at [137, 260] on input "Destination All Destinations" at bounding box center [243, 267] width 212 height 15
click at [156, 349] on span "[GEOGRAPHIC_DATA] (32,642 units available)" at bounding box center [249, 354] width 186 height 10
type input "**********"
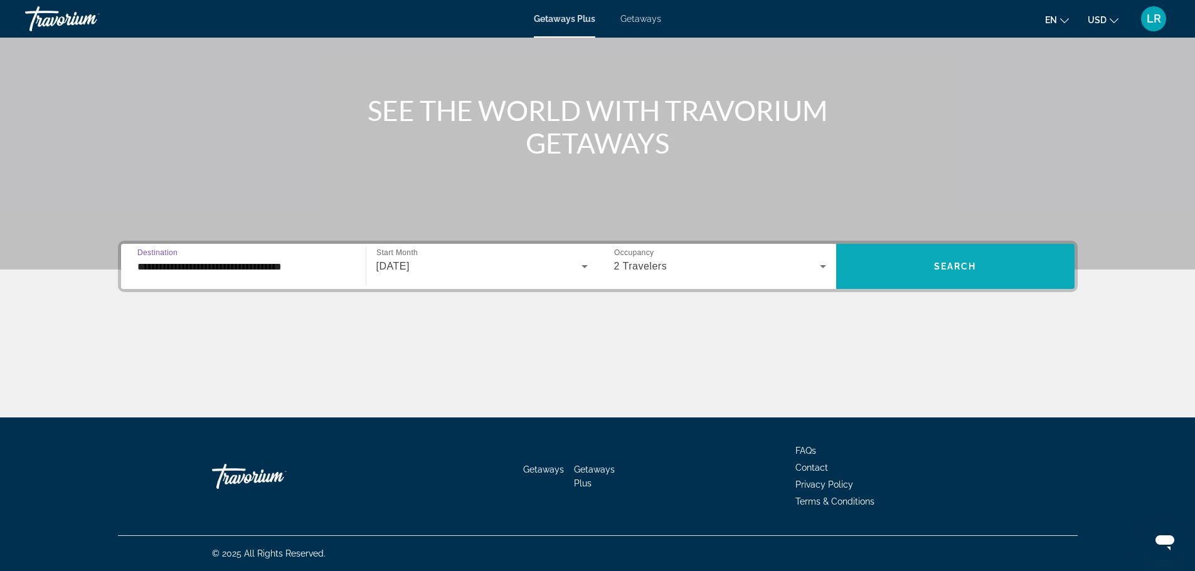
click at [976, 262] on span "Search" at bounding box center [955, 267] width 43 height 10
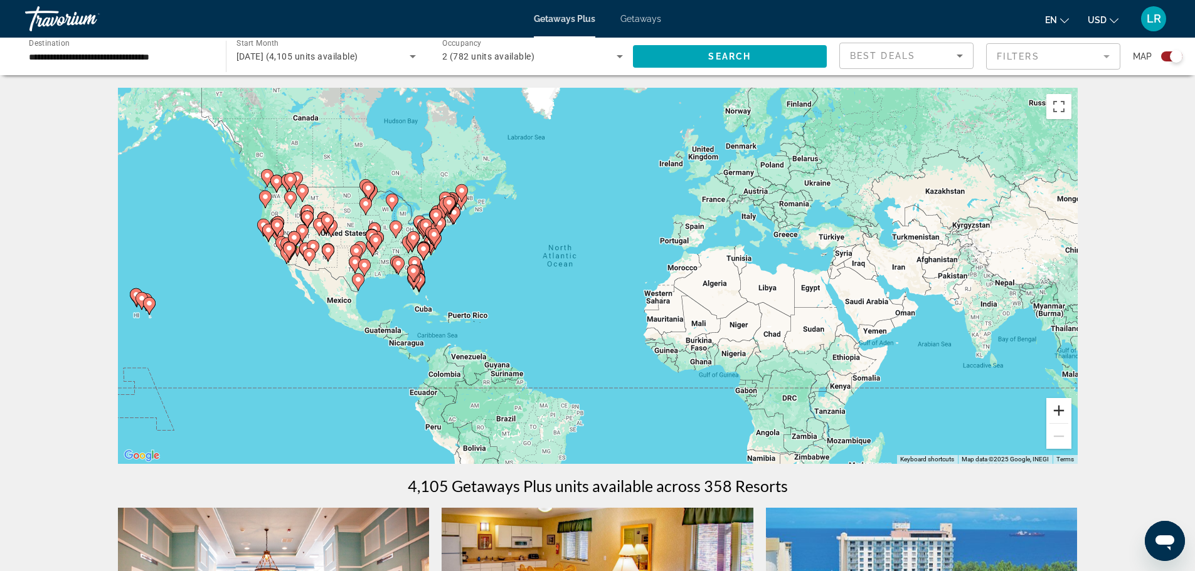
click at [1071, 423] on button "Zoom in" at bounding box center [1058, 410] width 25 height 25
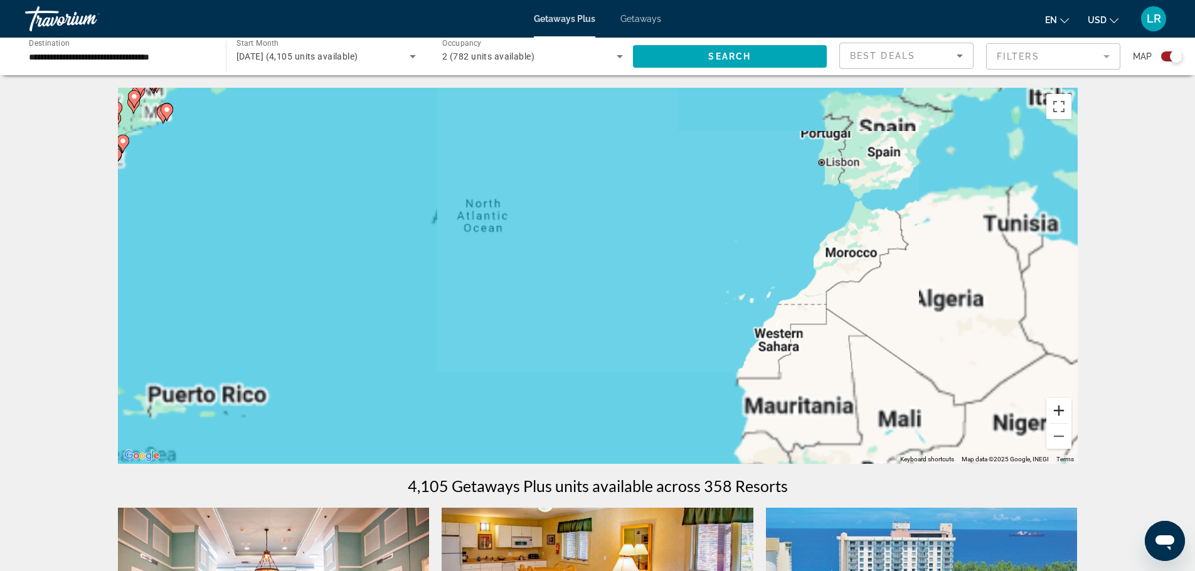
click at [1071, 423] on button "Zoom in" at bounding box center [1058, 410] width 25 height 25
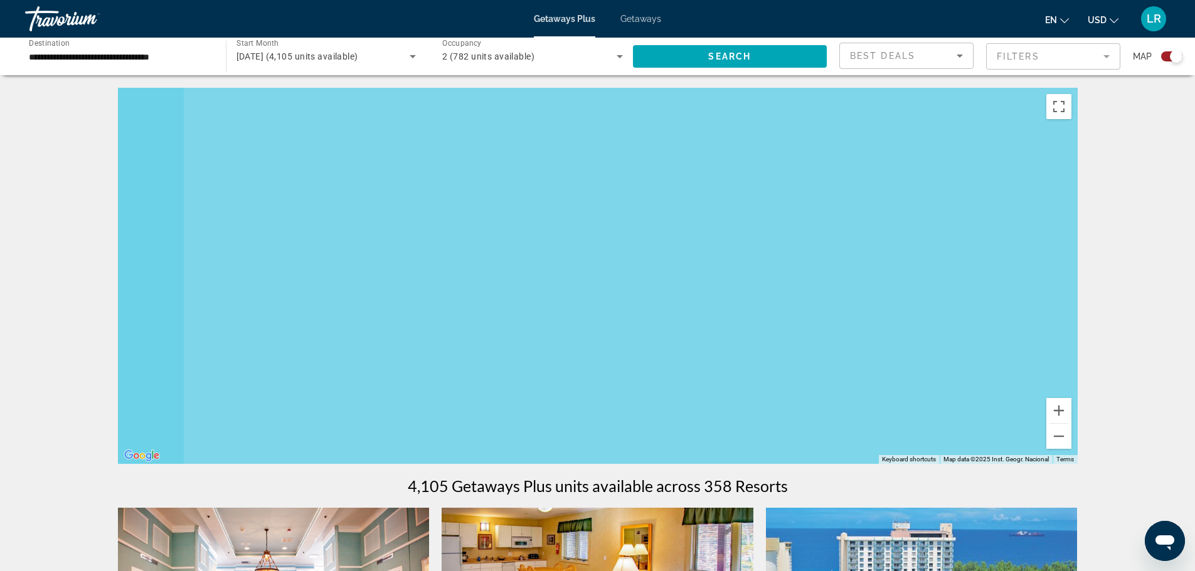
drag, startPoint x: 354, startPoint y: 374, endPoint x: 514, endPoint y: 355, distance: 161.6
click at [897, 384] on div "Main content" at bounding box center [597, 276] width 959 height 376
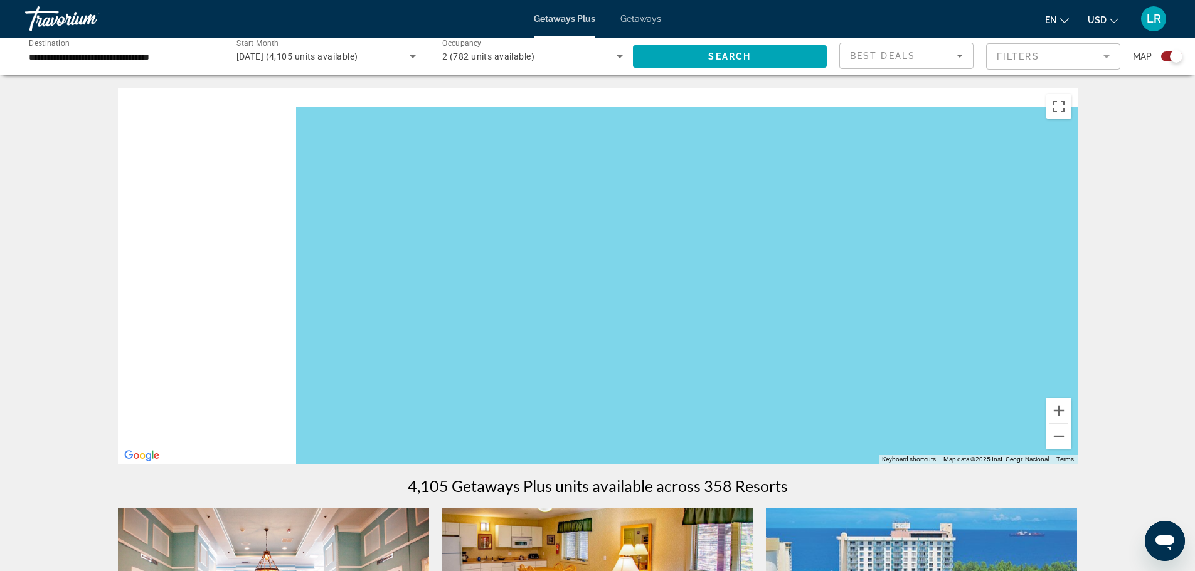
drag, startPoint x: 419, startPoint y: 392, endPoint x: 611, endPoint y: 428, distance: 195.2
click at [608, 433] on div "To activate drag with keyboard, press Alt + Enter. Once in keyboard drag state,…" at bounding box center [597, 276] width 959 height 376
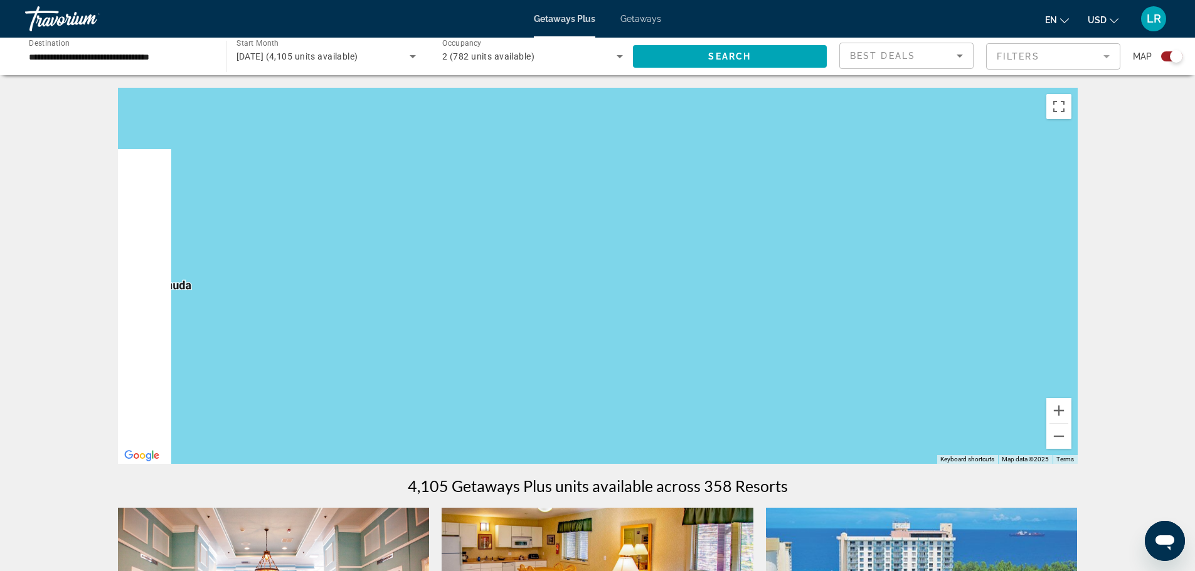
drag, startPoint x: 230, startPoint y: 251, endPoint x: 816, endPoint y: 324, distance: 590.8
click at [809, 322] on div "Main content" at bounding box center [597, 276] width 959 height 376
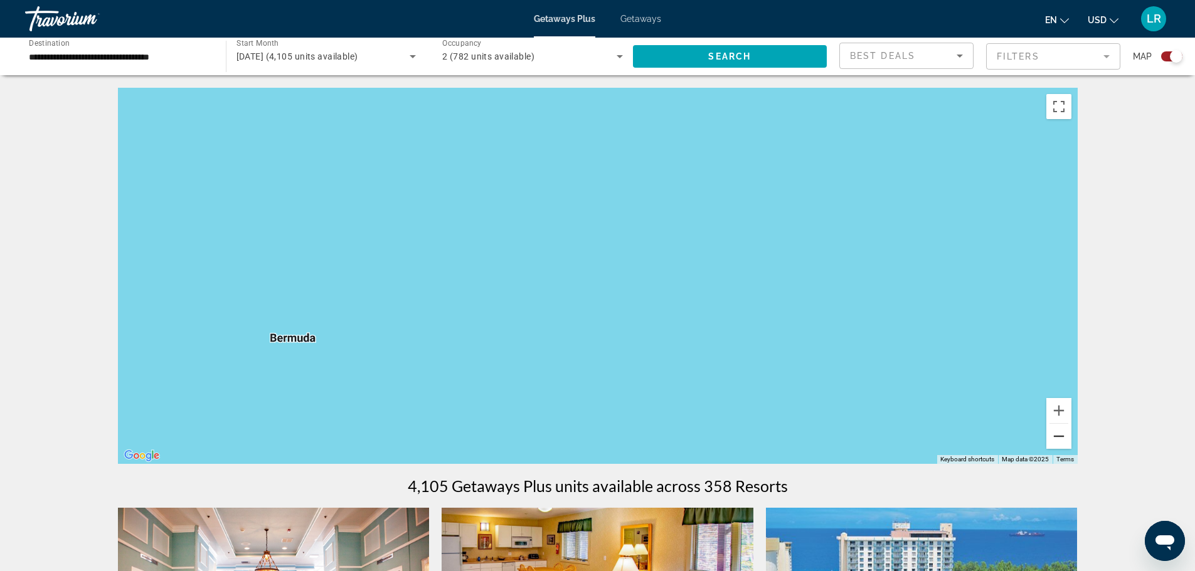
click at [1071, 449] on button "Zoom out" at bounding box center [1058, 436] width 25 height 25
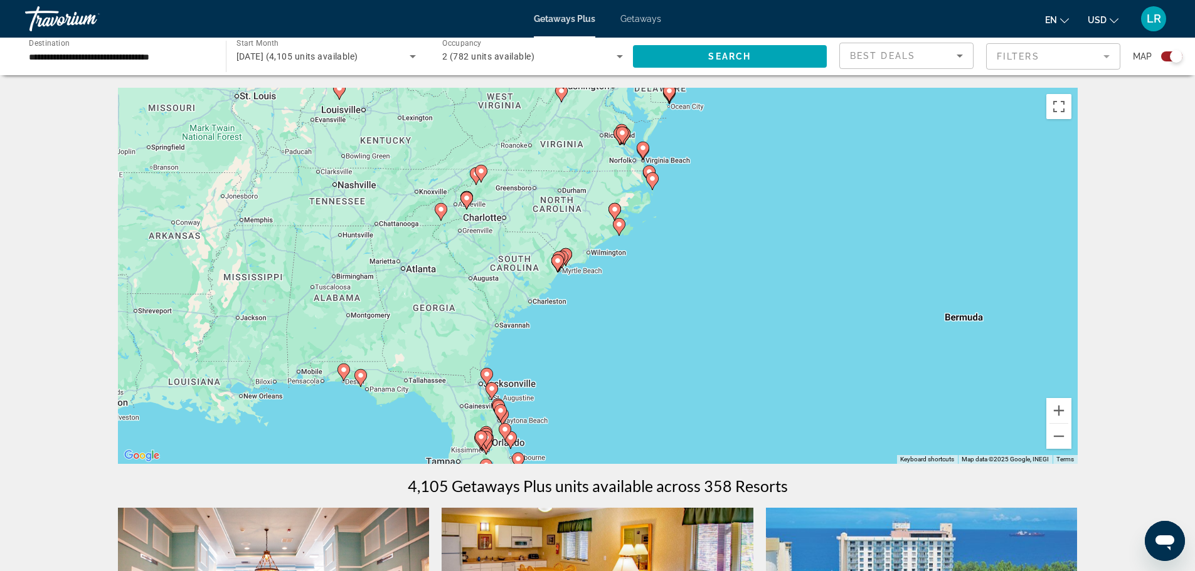
drag, startPoint x: 151, startPoint y: 227, endPoint x: 682, endPoint y: 238, distance: 530.6
click at [682, 238] on div "To activate drag with keyboard, press Alt + Enter. Once in keyboard drag state,…" at bounding box center [597, 276] width 959 height 376
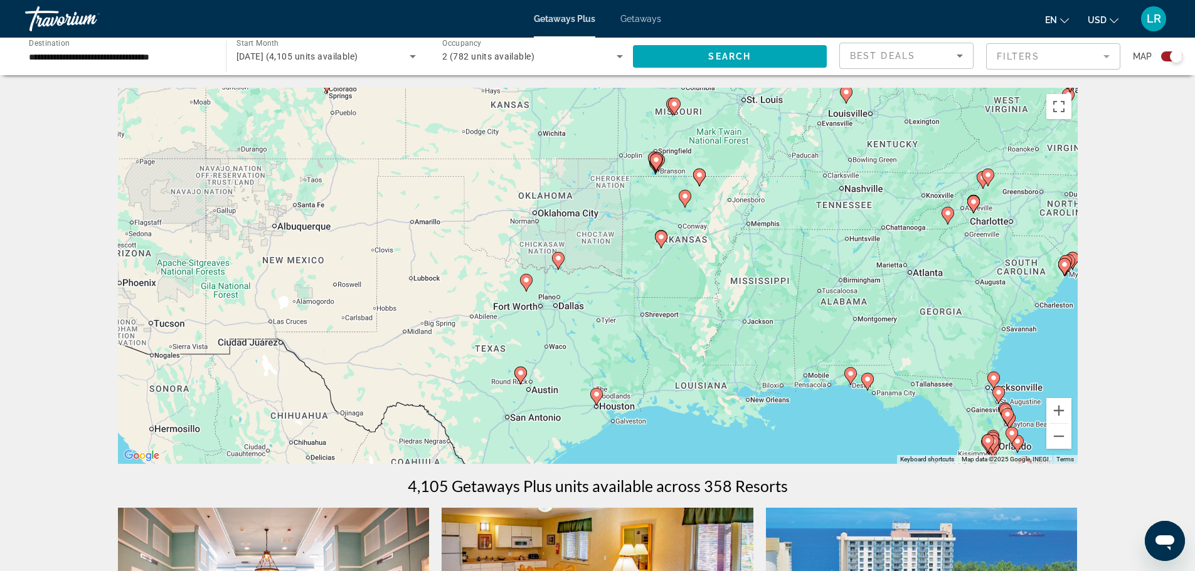
drag, startPoint x: 174, startPoint y: 293, endPoint x: 693, endPoint y: 295, distance: 518.6
click at [695, 294] on div "To activate drag with keyboard, press Alt + Enter. Once in keyboard drag state,…" at bounding box center [597, 276] width 959 height 376
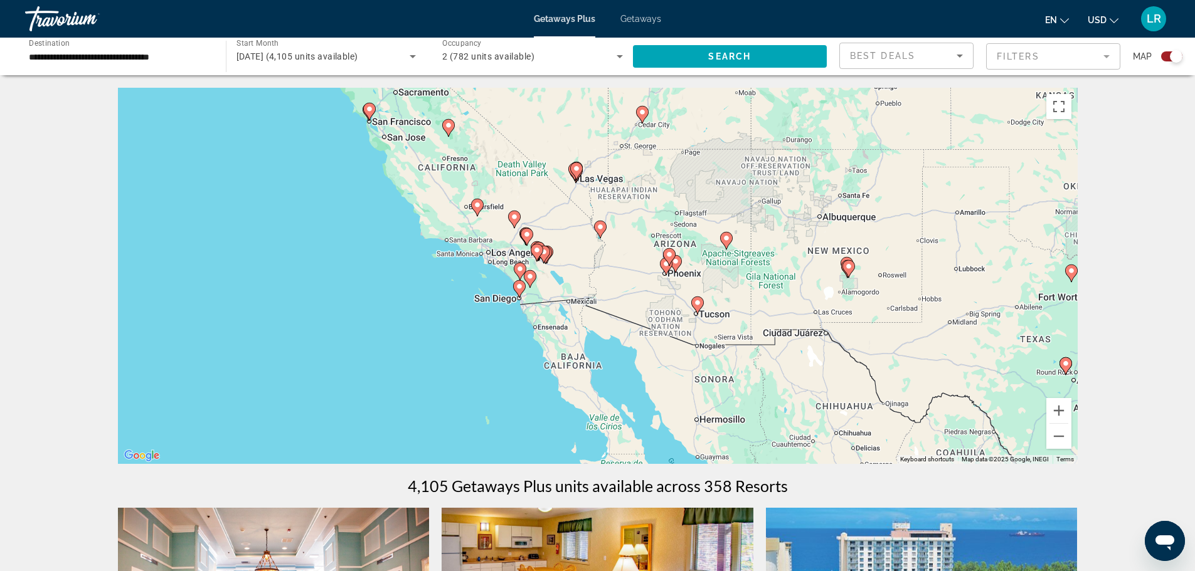
drag, startPoint x: 274, startPoint y: 332, endPoint x: 805, endPoint y: 334, distance: 531.2
click at [805, 334] on div "To activate drag with keyboard, press Alt + Enter. Once in keyboard drag state,…" at bounding box center [597, 276] width 959 height 376
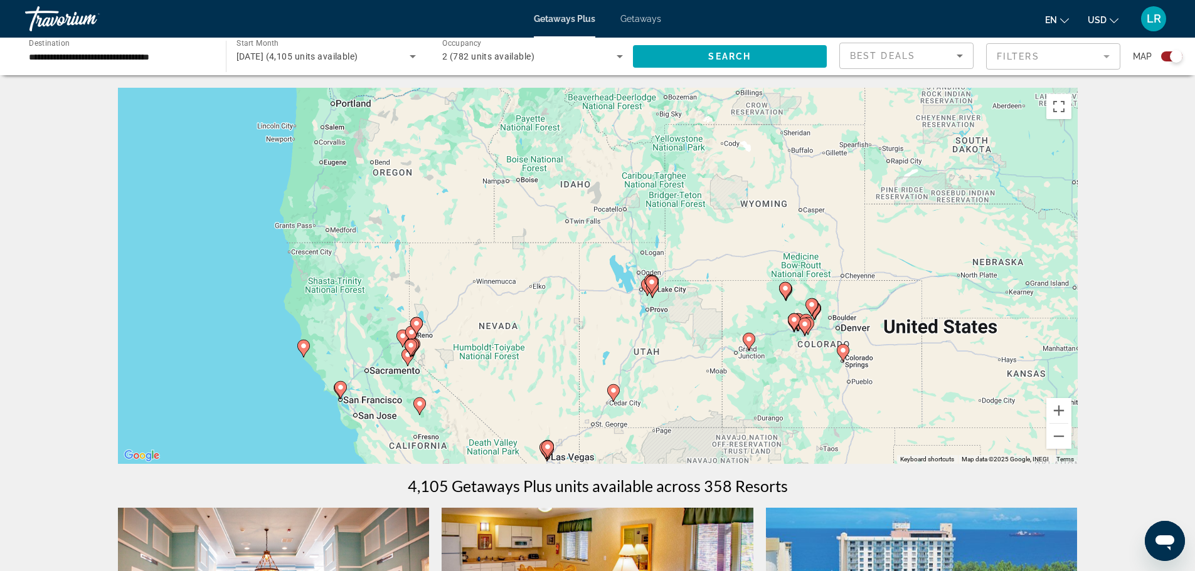
drag, startPoint x: 662, startPoint y: 247, endPoint x: 631, endPoint y: 514, distance: 269.0
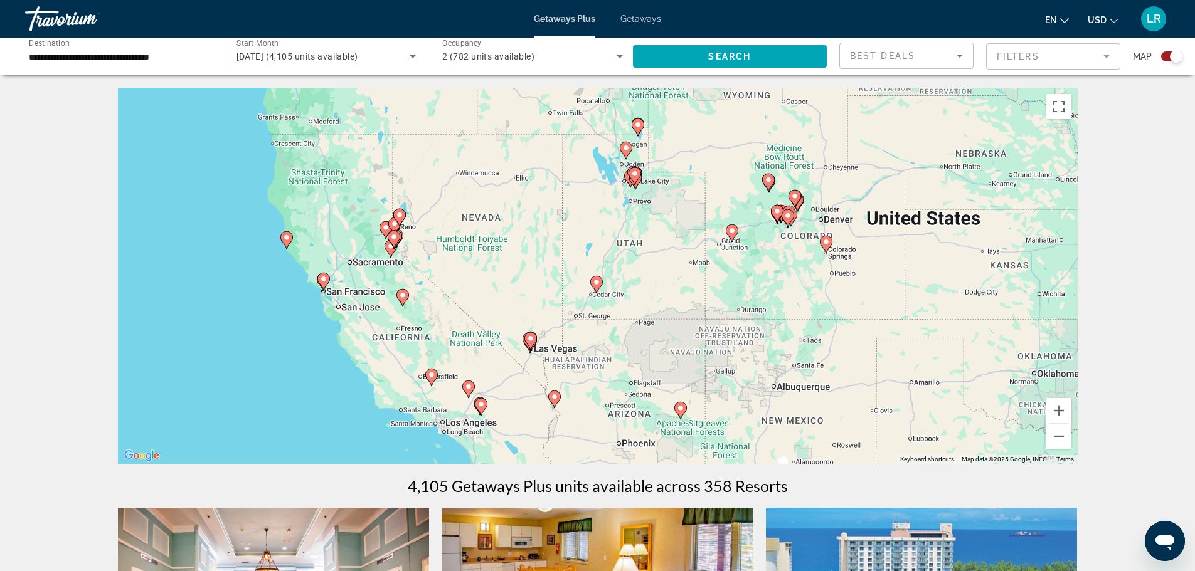
drag, startPoint x: 428, startPoint y: 250, endPoint x: 411, endPoint y: 145, distance: 106.1
click at [411, 145] on div "To activate drag with keyboard, press Alt + Enter. Once in keyboard drag state,…" at bounding box center [597, 276] width 959 height 376
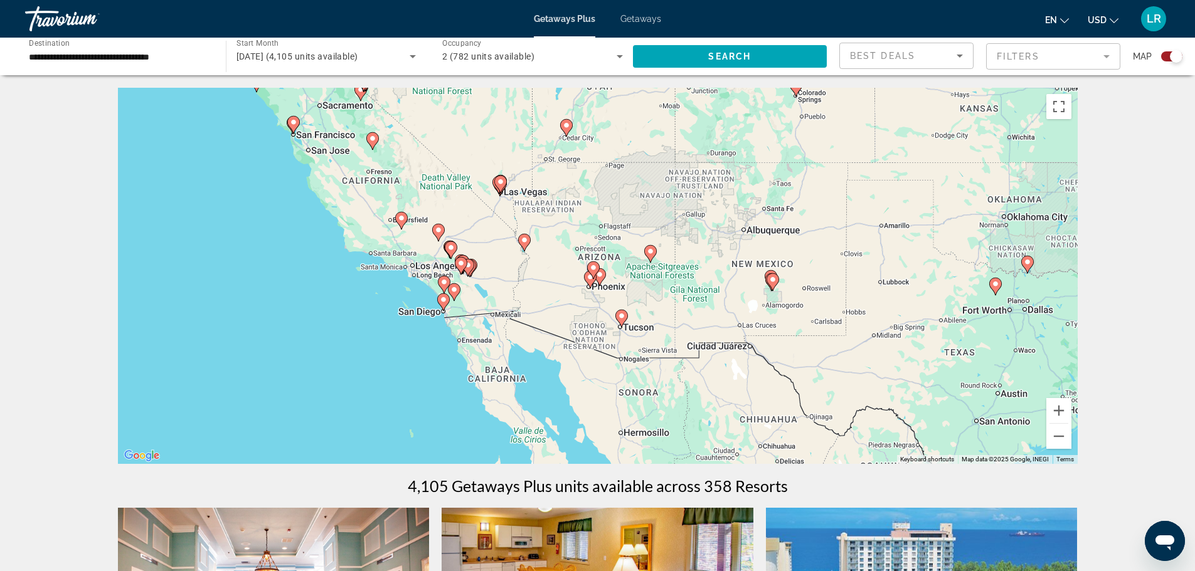
drag, startPoint x: 645, startPoint y: 358, endPoint x: 614, endPoint y: 199, distance: 161.7
click at [614, 199] on div "To activate drag with keyboard, press Alt + Enter. Once in keyboard drag state,…" at bounding box center [597, 276] width 959 height 376
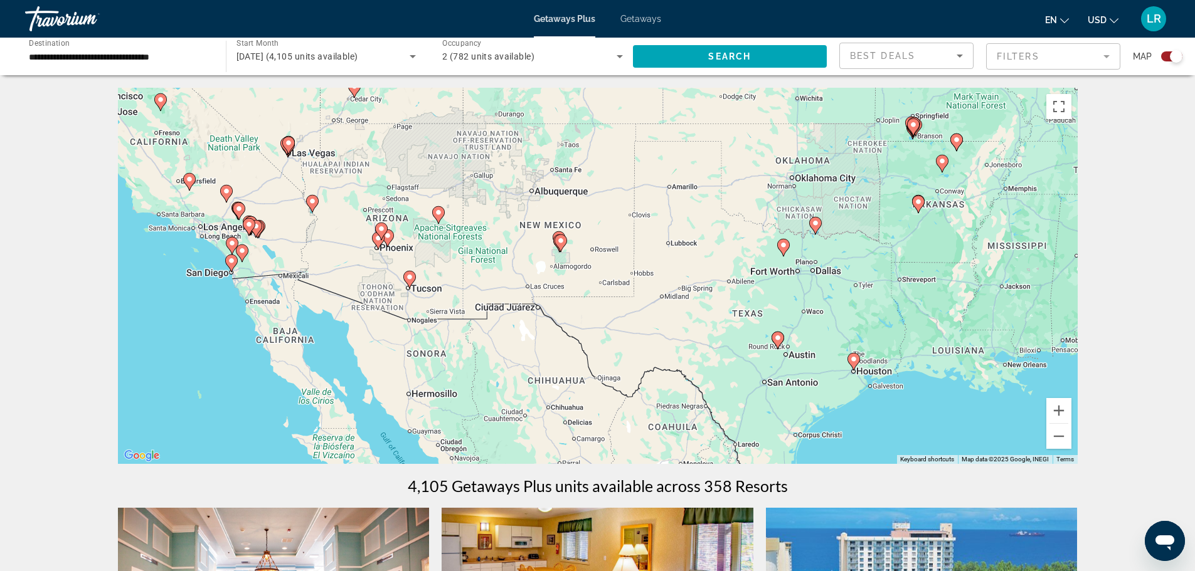
drag, startPoint x: 687, startPoint y: 327, endPoint x: 478, endPoint y: 295, distance: 211.3
click at [478, 295] on div "To activate drag with keyboard, press Alt + Enter. Once in keyboard drag state,…" at bounding box center [597, 276] width 959 height 376
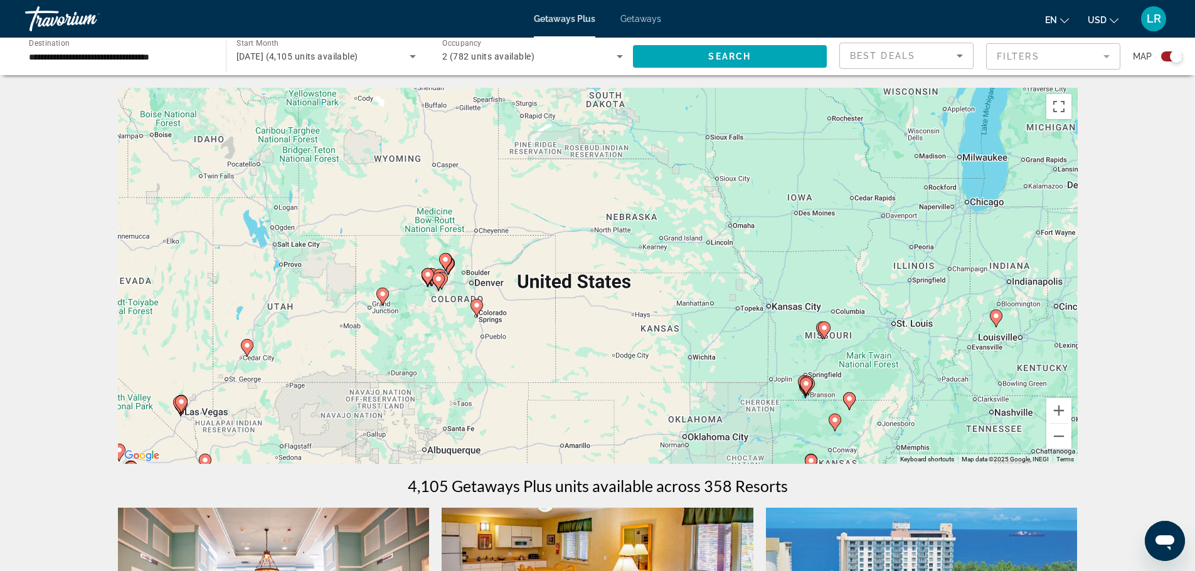
drag, startPoint x: 583, startPoint y: 255, endPoint x: 474, endPoint y: 514, distance: 281.4
click at [1071, 449] on button "Zoom out" at bounding box center [1058, 436] width 25 height 25
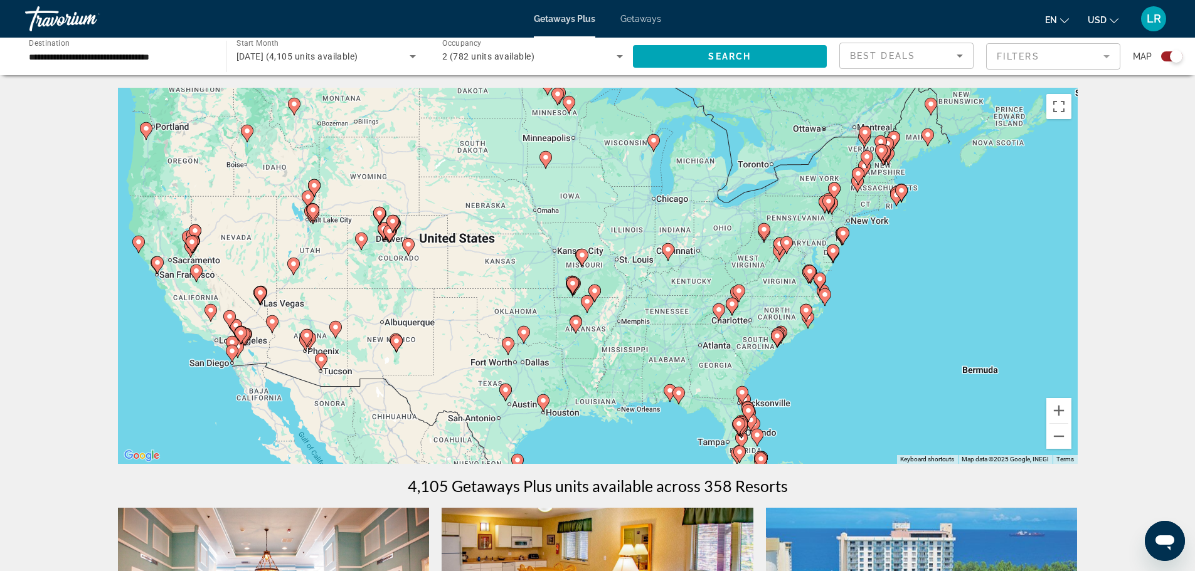
drag, startPoint x: 672, startPoint y: 411, endPoint x: 543, endPoint y: 371, distance: 134.7
click at [543, 371] on div "To activate drag with keyboard, press Alt + Enter. Once in keyboard drag state,…" at bounding box center [597, 276] width 959 height 376
click at [1071, 423] on button "Zoom in" at bounding box center [1058, 410] width 25 height 25
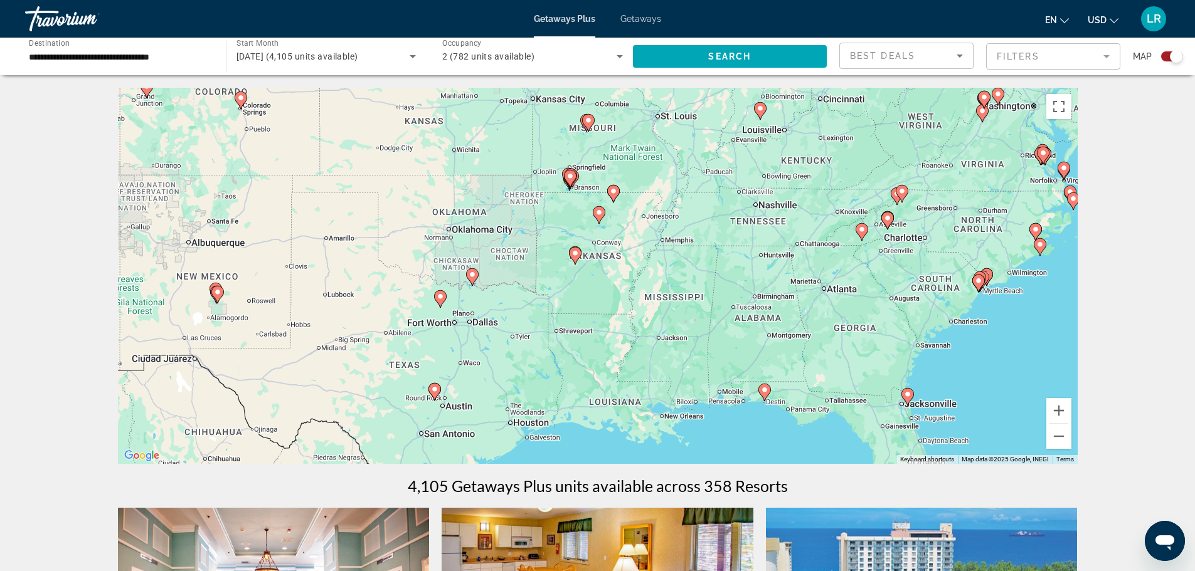
drag, startPoint x: 530, startPoint y: 396, endPoint x: 554, endPoint y: 261, distance: 136.9
click at [554, 261] on div "To activate drag with keyboard, press Alt + Enter. Once in keyboard drag state,…" at bounding box center [597, 276] width 959 height 376
click at [221, 295] on image "Main content" at bounding box center [218, 291] width 8 height 8
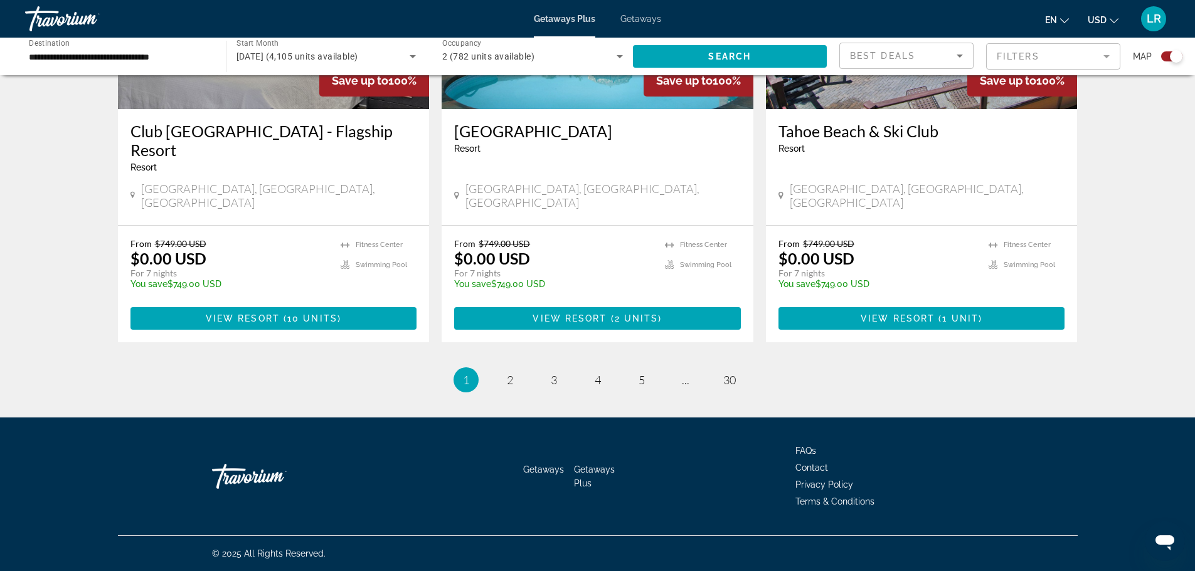
scroll to position [2274, 0]
click at [507, 387] on span "2" at bounding box center [510, 380] width 6 height 14
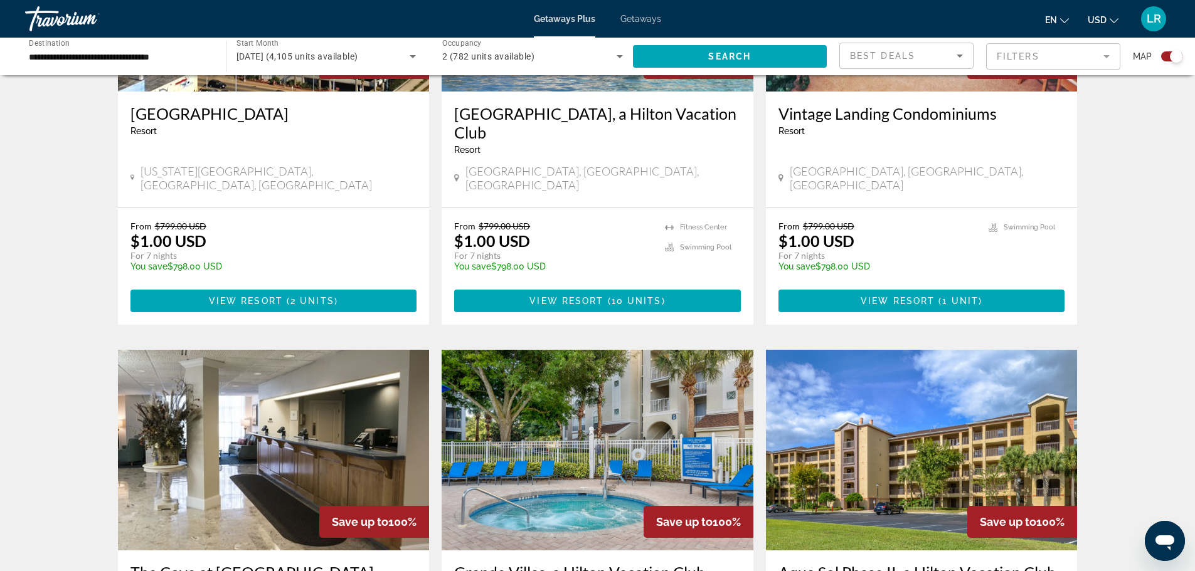
scroll to position [1578, 0]
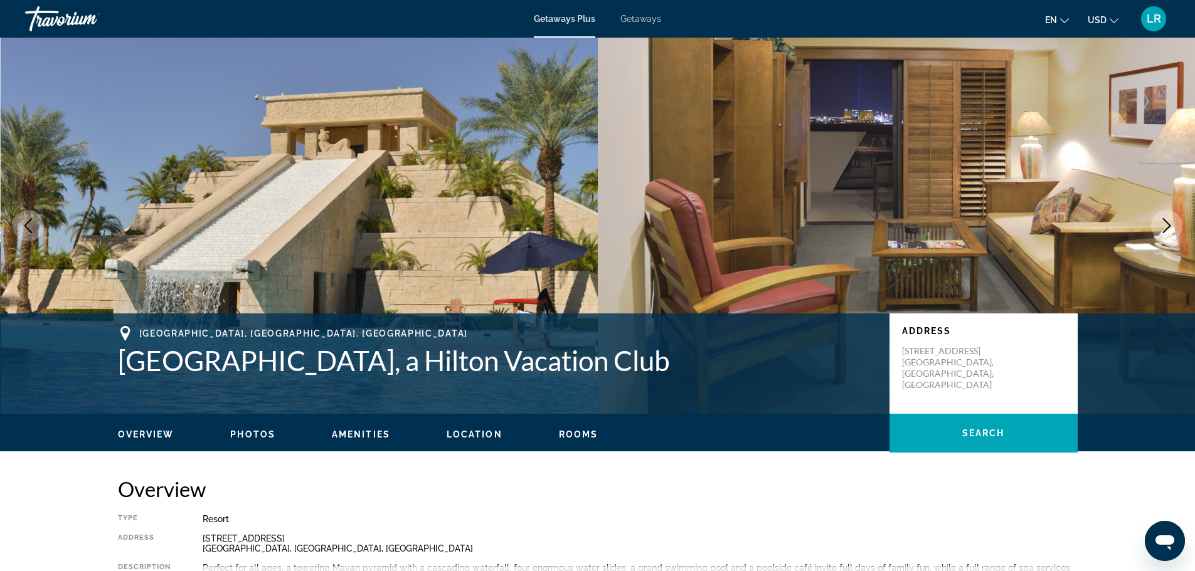
click at [1168, 241] on button "Next image" at bounding box center [1166, 225] width 31 height 31
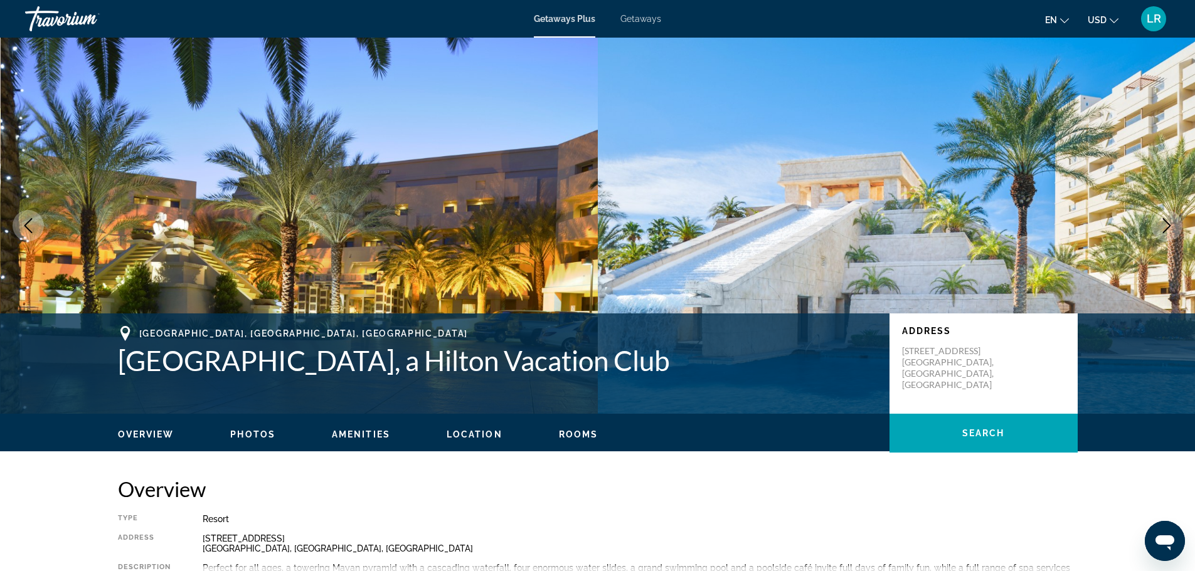
click at [1169, 241] on button "Next image" at bounding box center [1166, 225] width 31 height 31
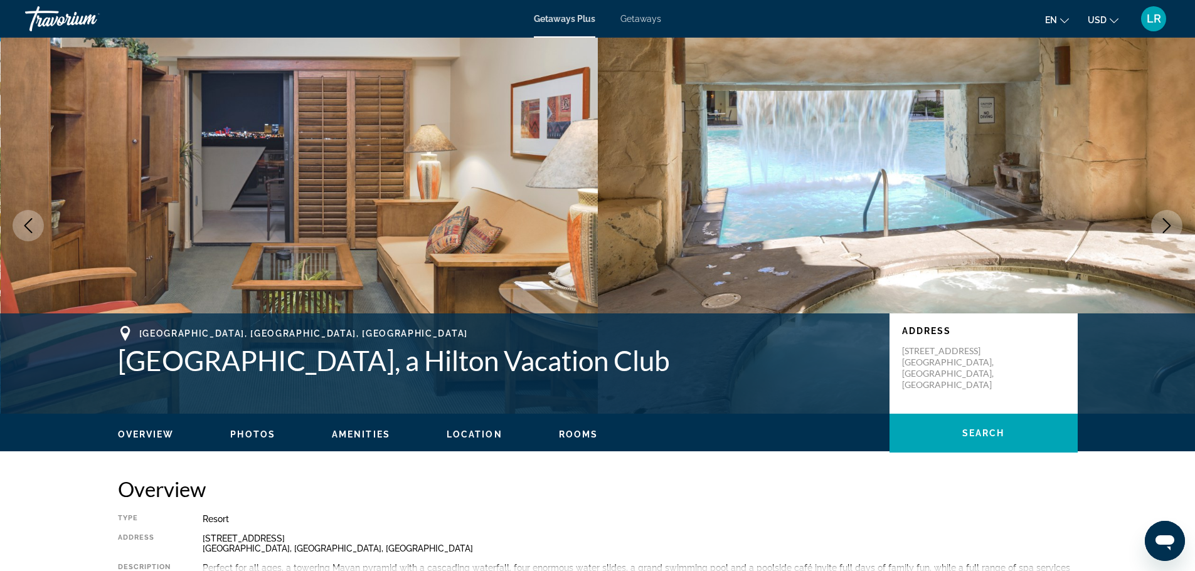
click at [1166, 233] on icon "Next image" at bounding box center [1166, 225] width 15 height 15
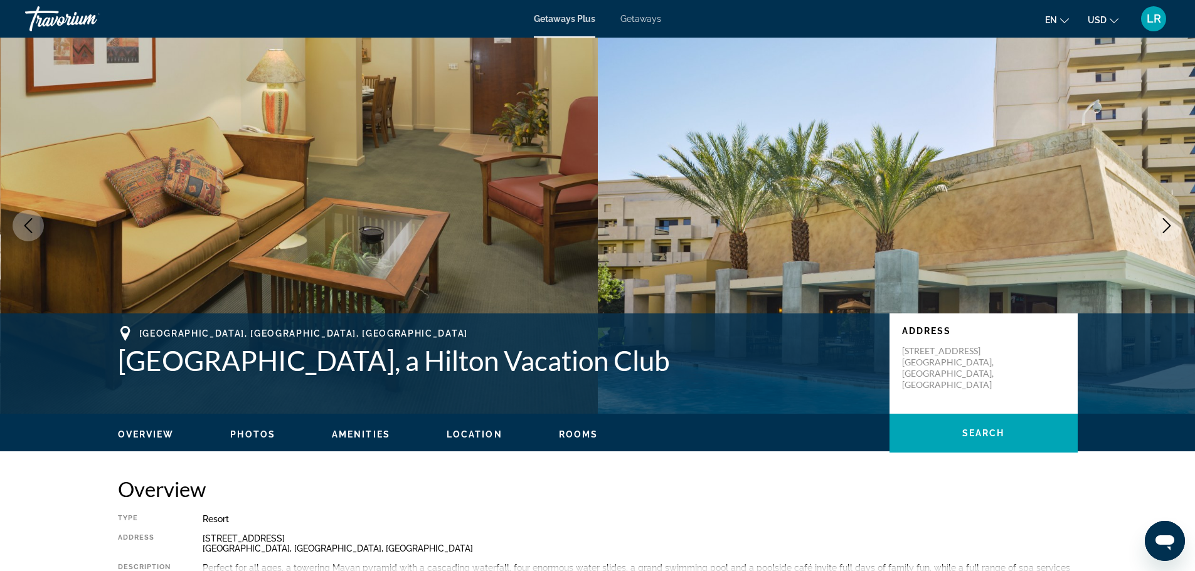
click at [1166, 233] on icon "Next image" at bounding box center [1166, 225] width 15 height 15
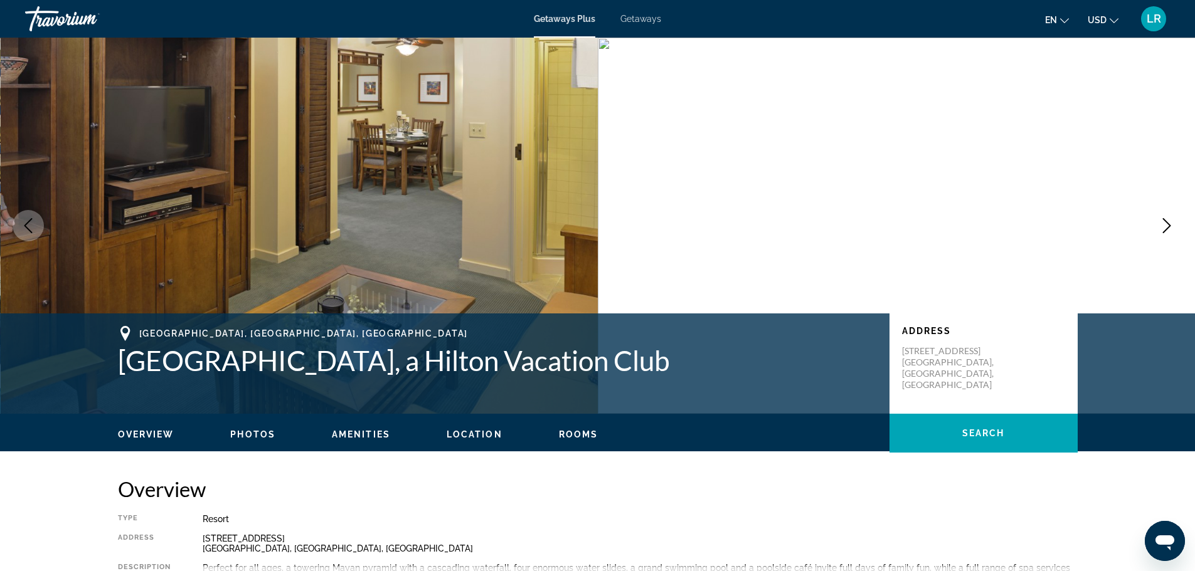
click at [1166, 233] on icon "Next image" at bounding box center [1166, 225] width 15 height 15
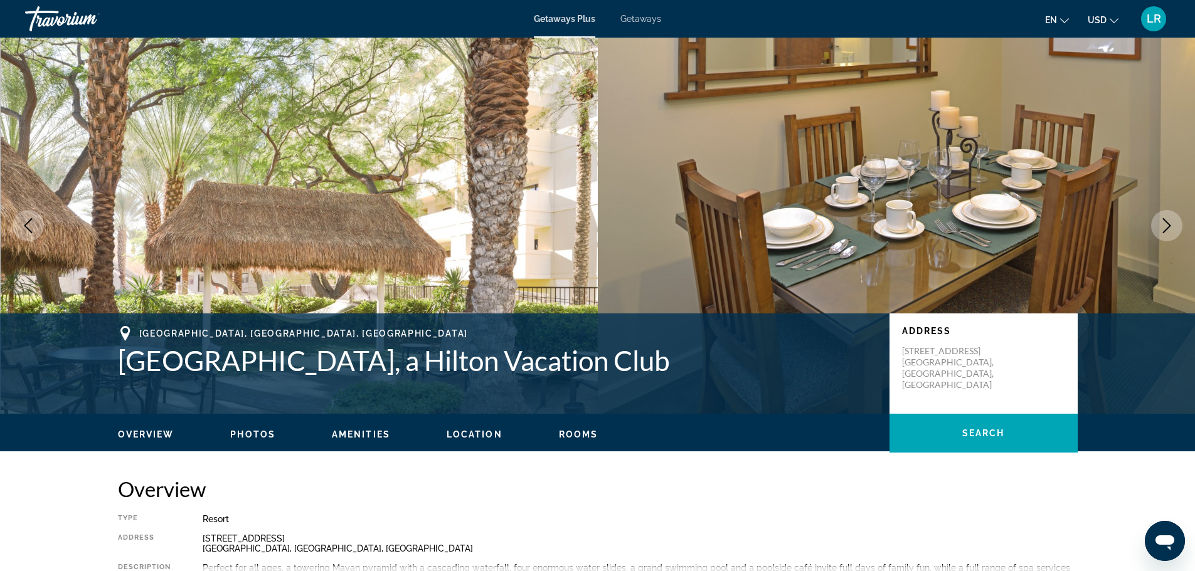
click at [1166, 233] on icon "Next image" at bounding box center [1166, 225] width 15 height 15
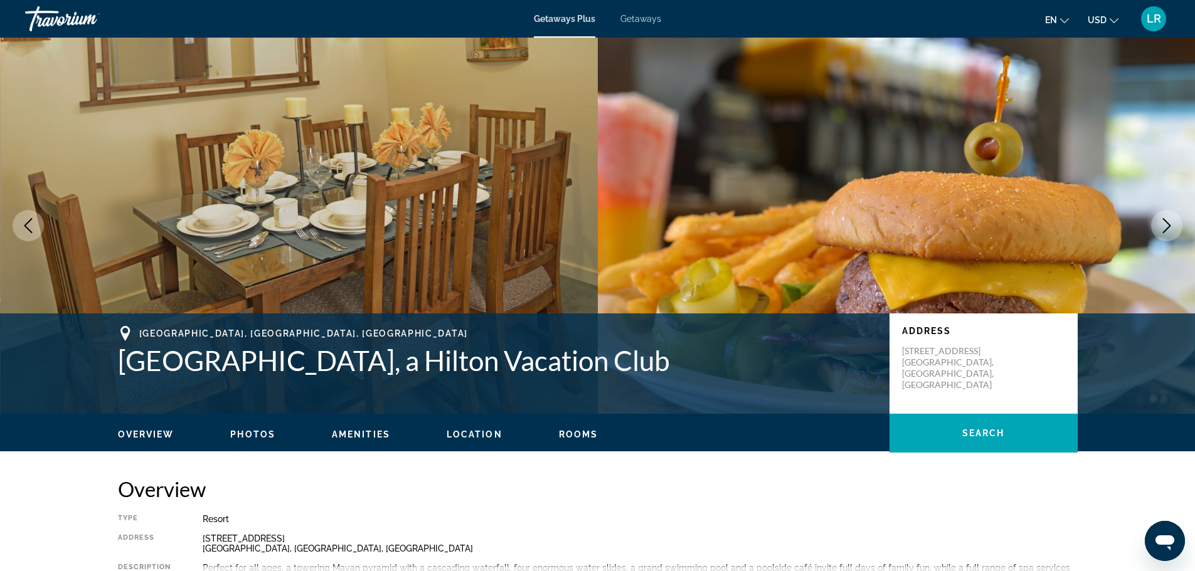
click at [1166, 233] on icon "Next image" at bounding box center [1166, 225] width 15 height 15
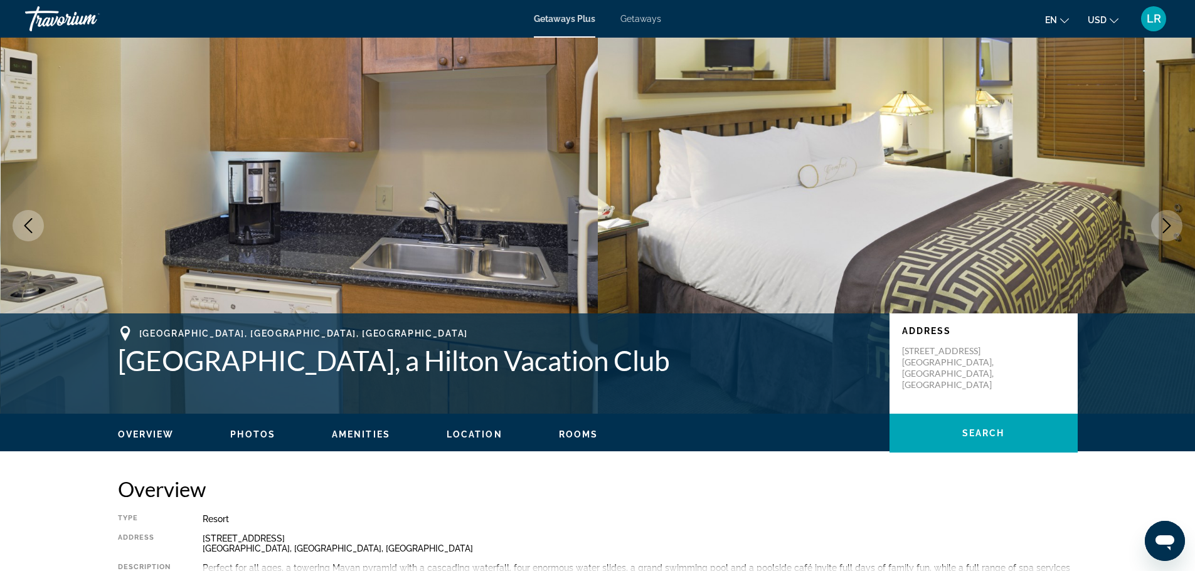
click at [1166, 233] on icon "Next image" at bounding box center [1166, 225] width 15 height 15
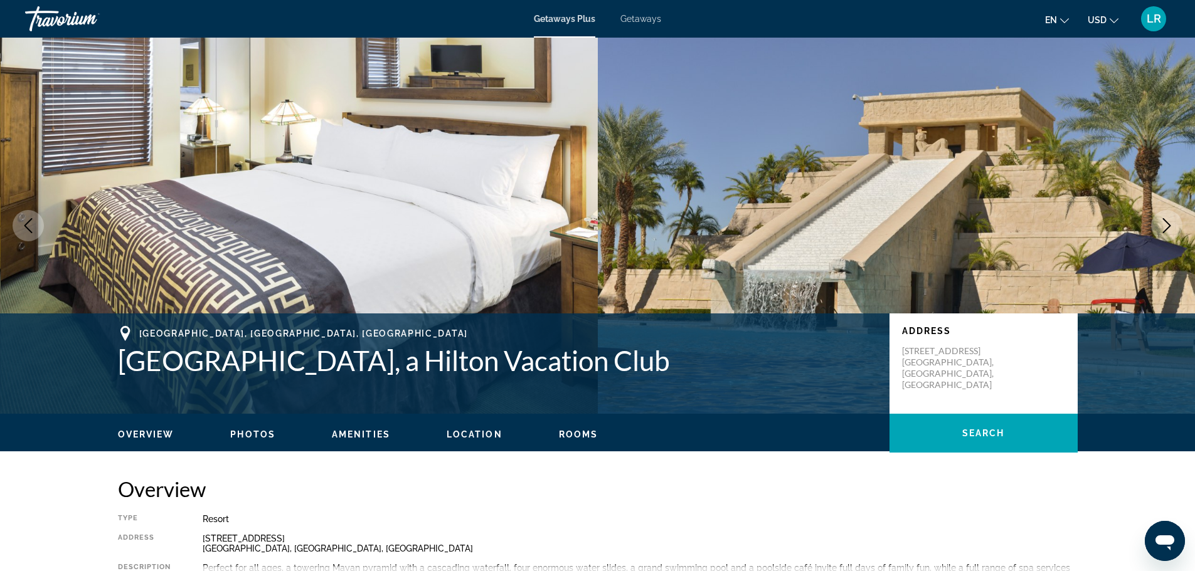
click at [1166, 233] on icon "Next image" at bounding box center [1166, 225] width 15 height 15
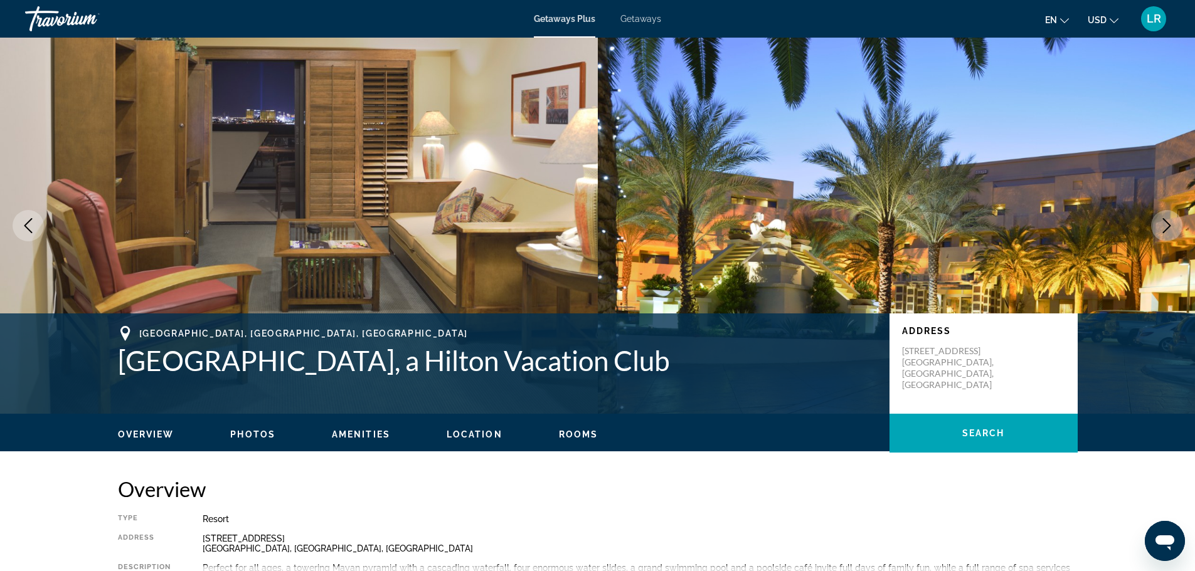
click at [1165, 233] on icon "Next image" at bounding box center [1166, 225] width 15 height 15
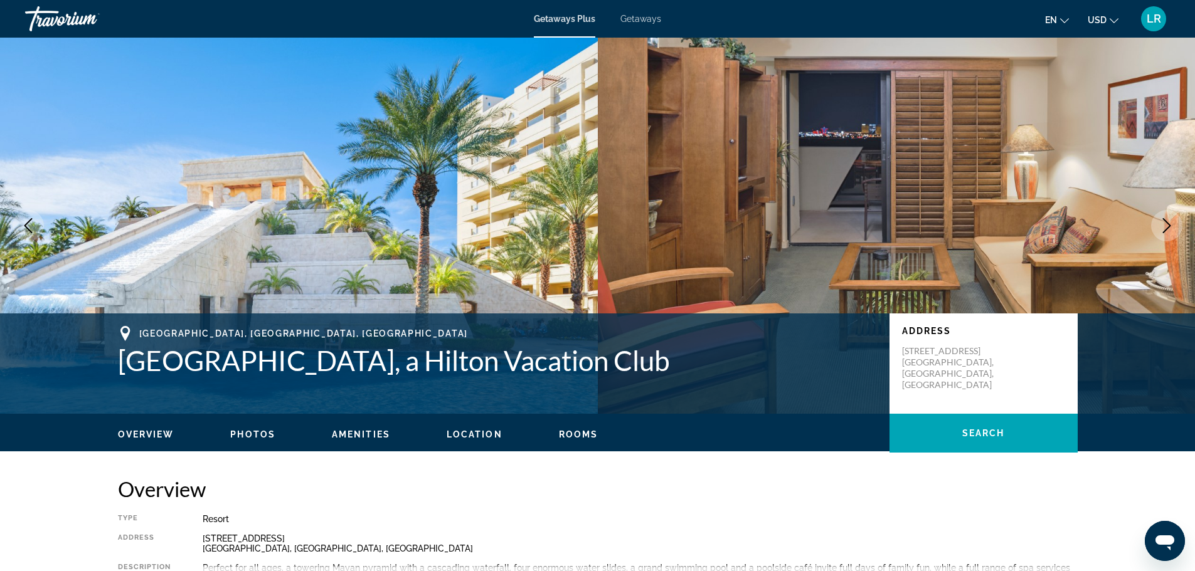
scroll to position [105, 0]
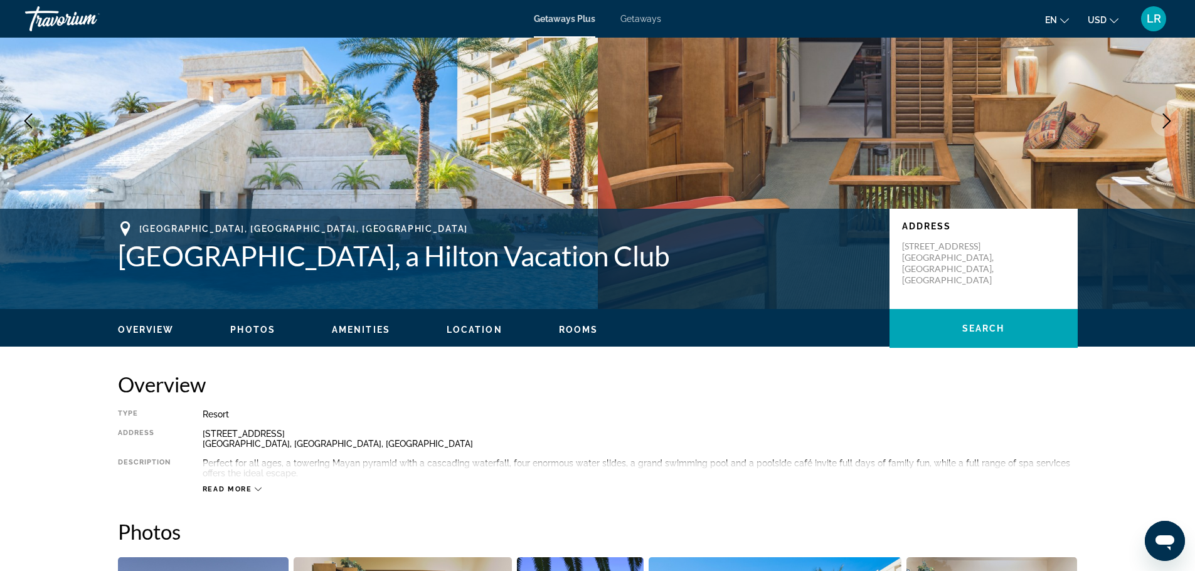
click at [554, 21] on span "Getaways Plus" at bounding box center [564, 19] width 61 height 10
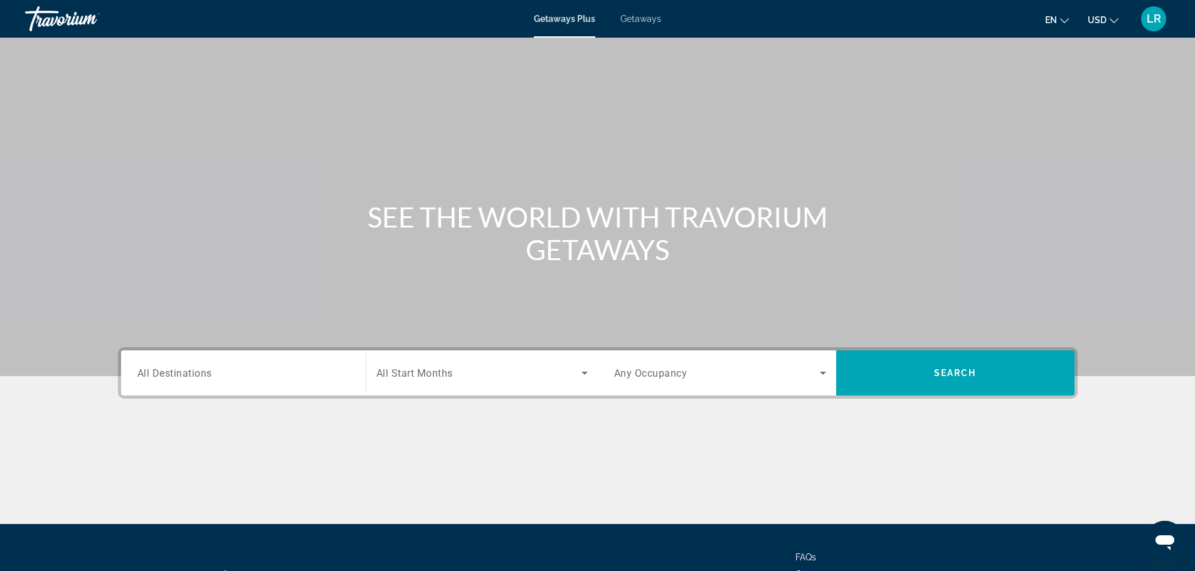
click at [398, 379] on span "All Start Months" at bounding box center [414, 373] width 77 height 12
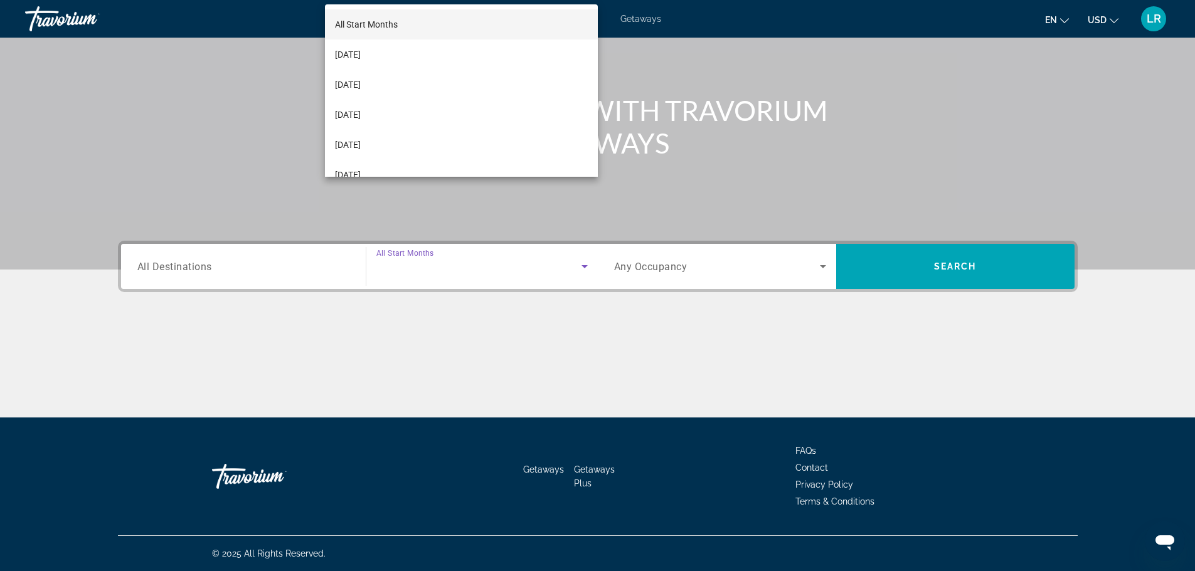
scroll to position [276, 0]
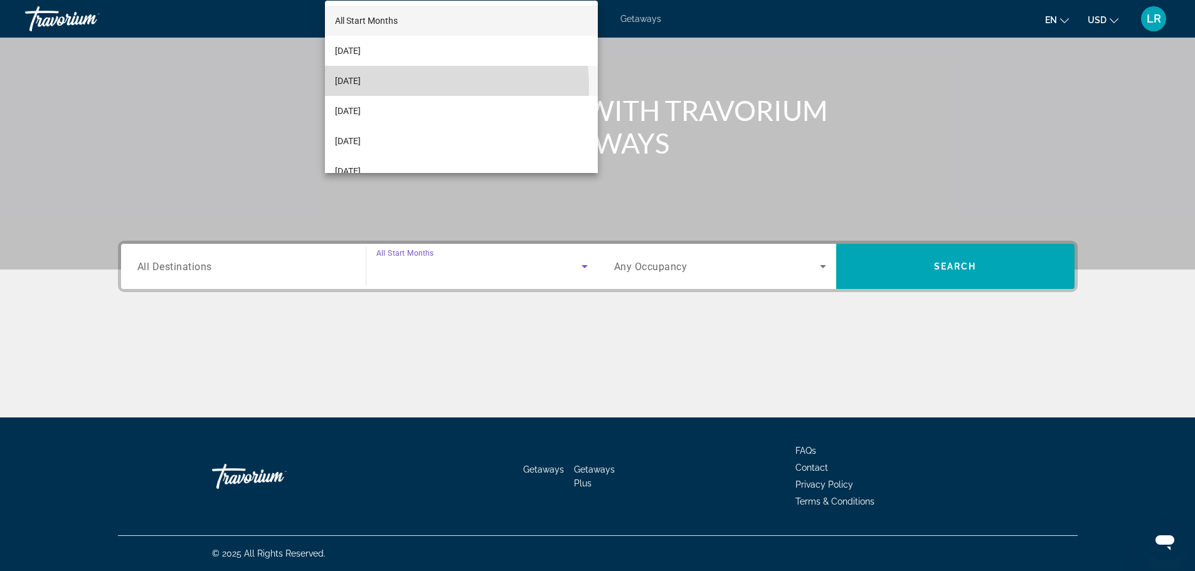
click at [361, 87] on span "[DATE]" at bounding box center [348, 80] width 26 height 15
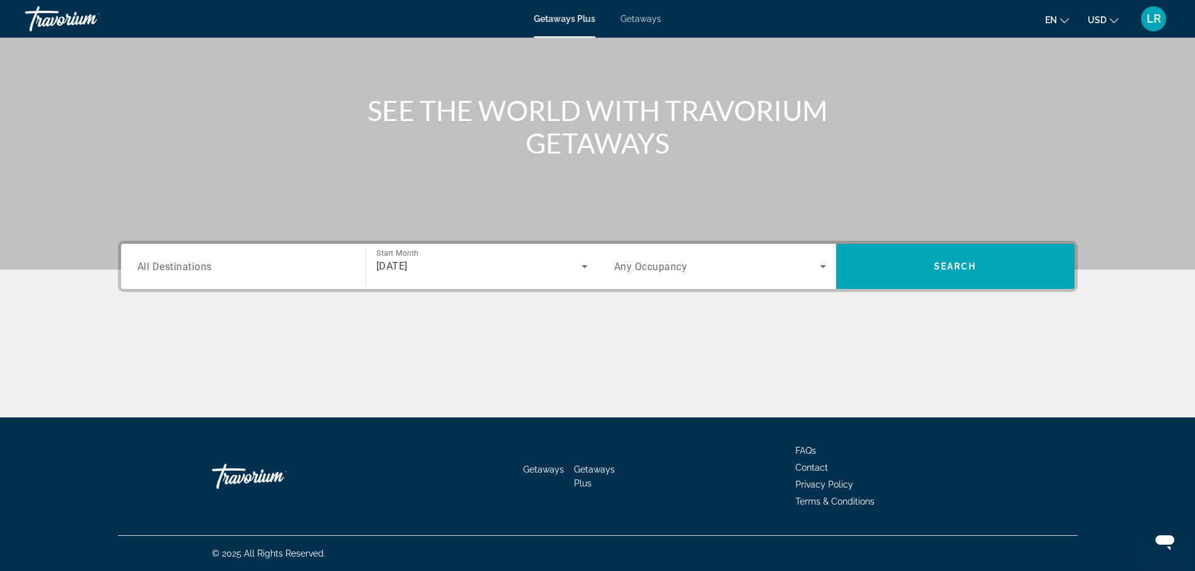
click at [670, 261] on span "Any Occupancy" at bounding box center [650, 267] width 73 height 12
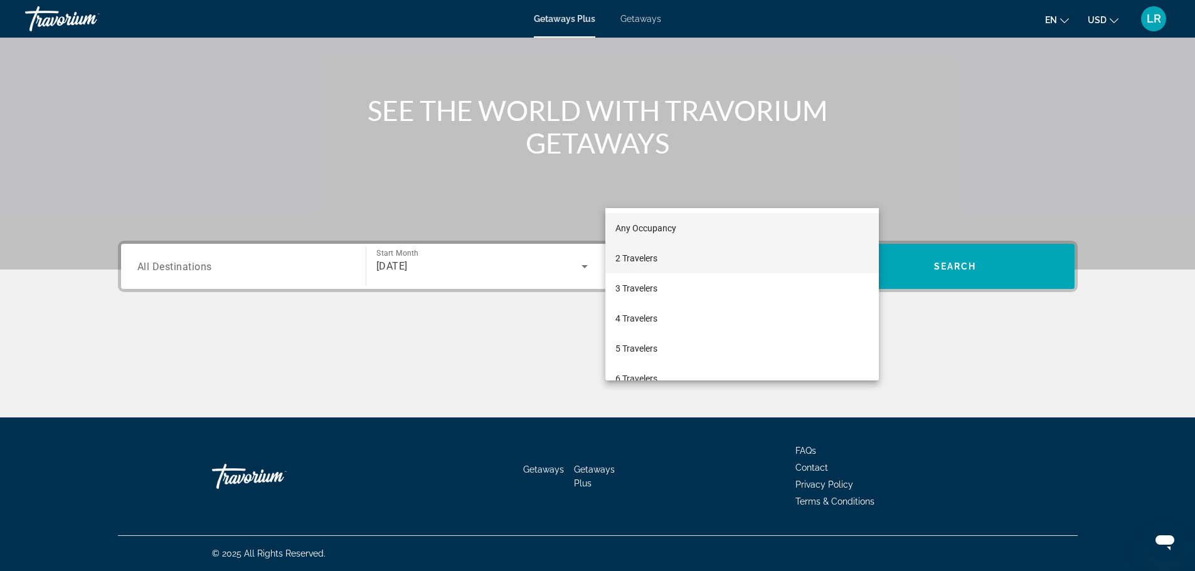
click at [650, 253] on span "2 Travelers" at bounding box center [636, 258] width 42 height 15
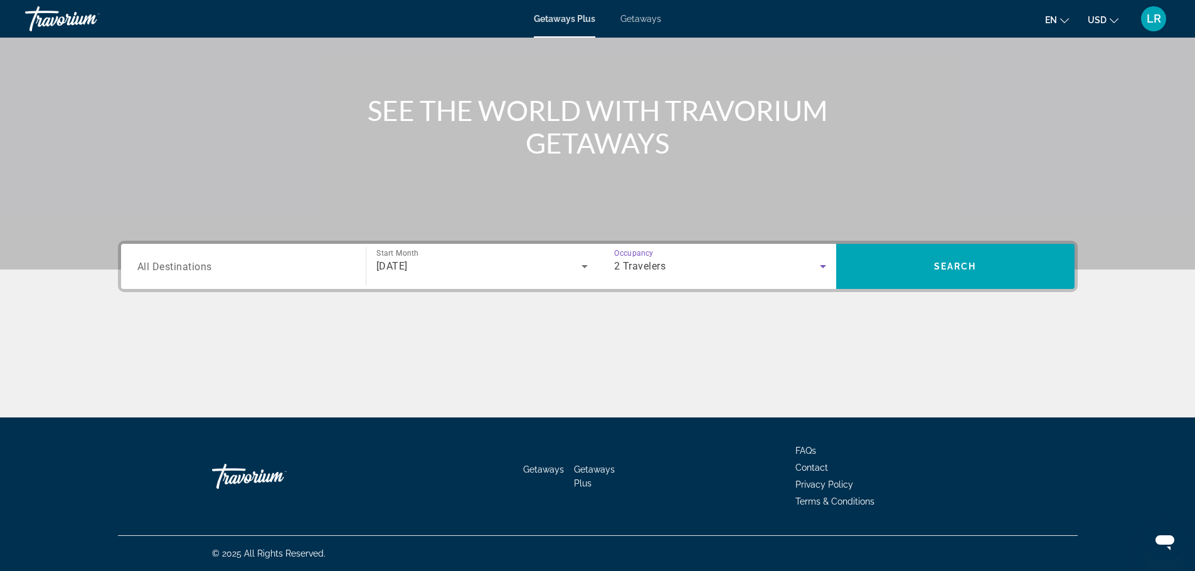
drag, startPoint x: 88, startPoint y: 196, endPoint x: 97, endPoint y: 196, distance: 8.2
click at [137, 260] on span "All Destinations" at bounding box center [174, 266] width 75 height 12
click at [137, 260] on input "Destination All Destinations" at bounding box center [243, 267] width 212 height 15
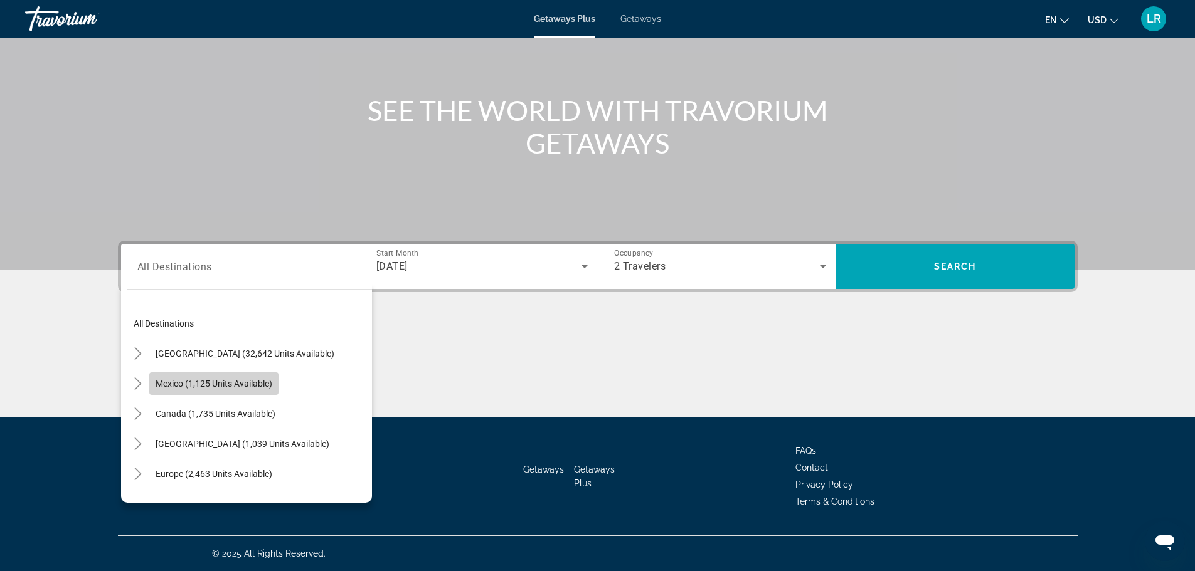
click at [162, 379] on span "Mexico (1,125 units available)" at bounding box center [214, 384] width 117 height 10
type input "**********"
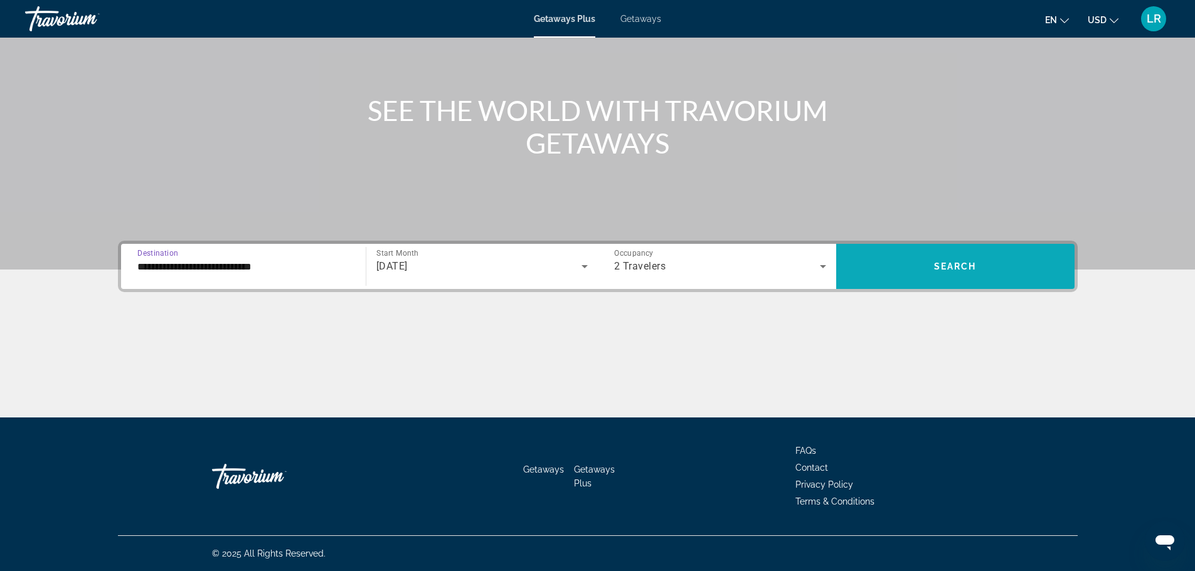
click at [1007, 244] on button "Search" at bounding box center [955, 266] width 238 height 45
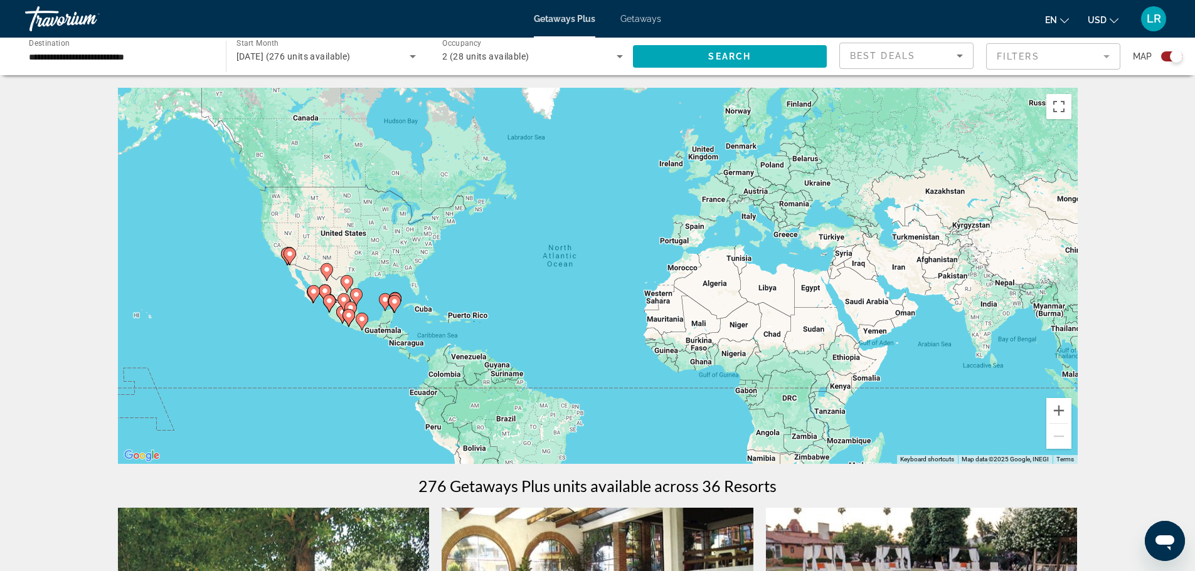
click at [329, 273] on image "Main content" at bounding box center [327, 270] width 8 height 8
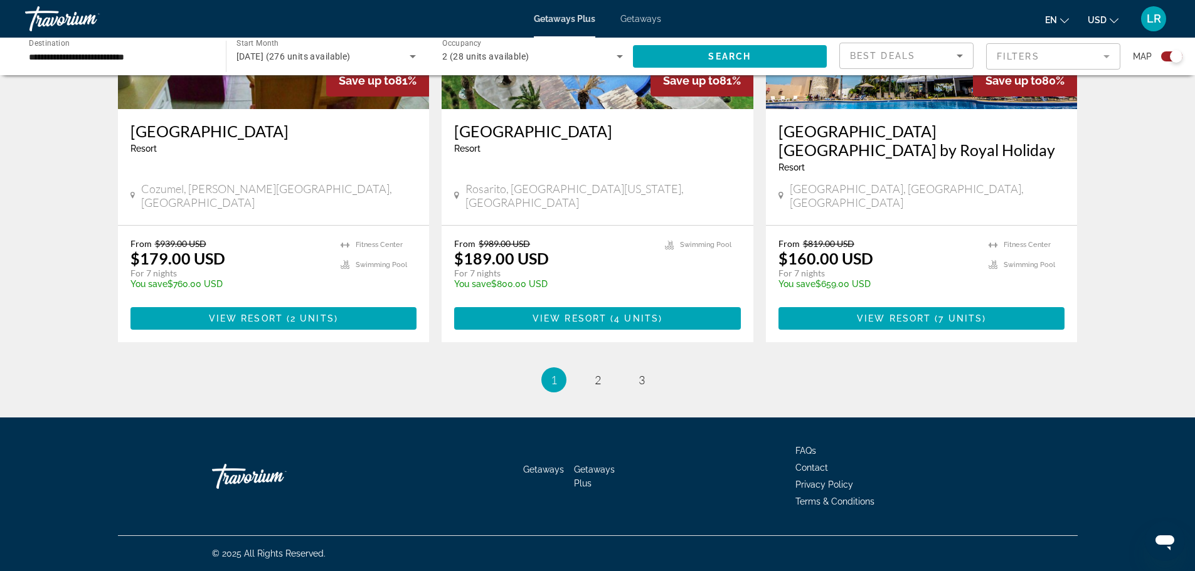
scroll to position [2370, 0]
click at [594, 373] on span "2" at bounding box center [597, 380] width 6 height 14
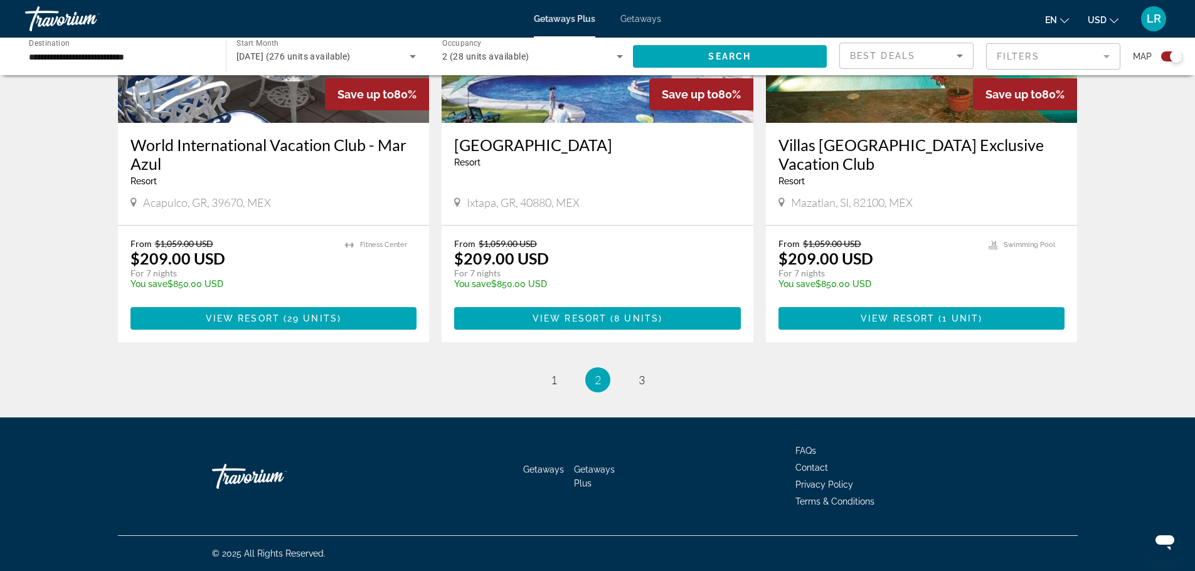
scroll to position [2239, 0]
click at [645, 387] on span "3" at bounding box center [641, 380] width 6 height 14
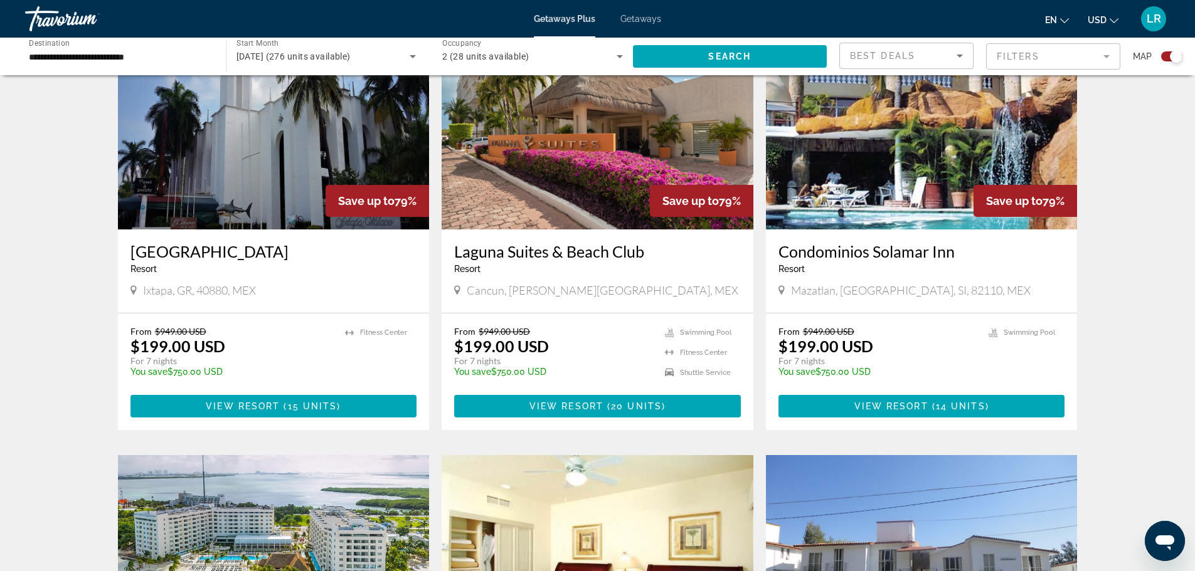
scroll to position [485, 0]
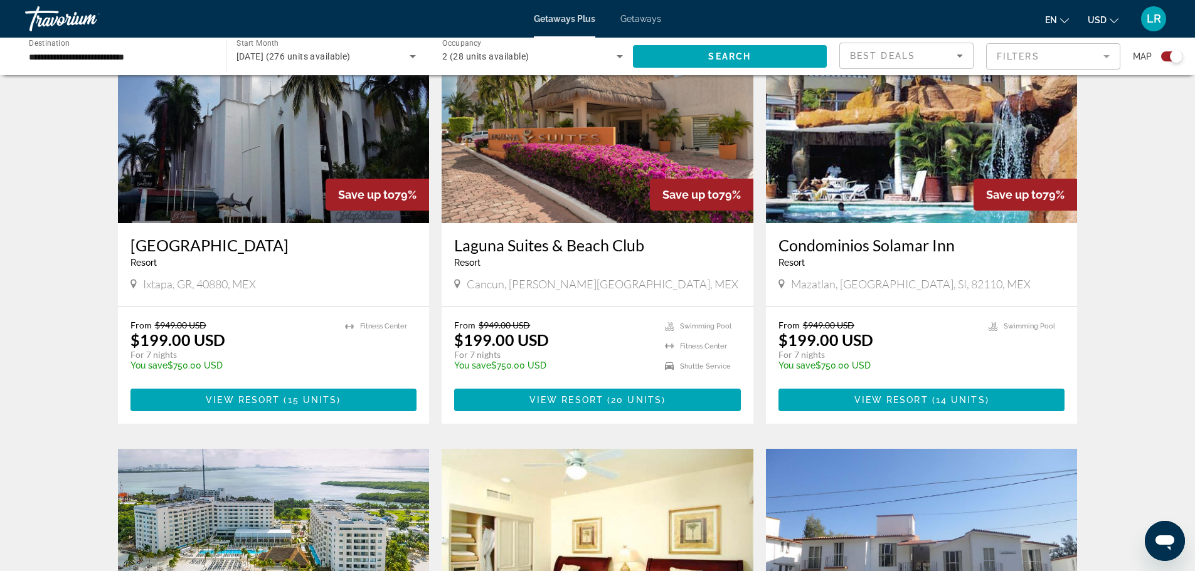
click at [990, 182] on img "Main content" at bounding box center [922, 123] width 312 height 201
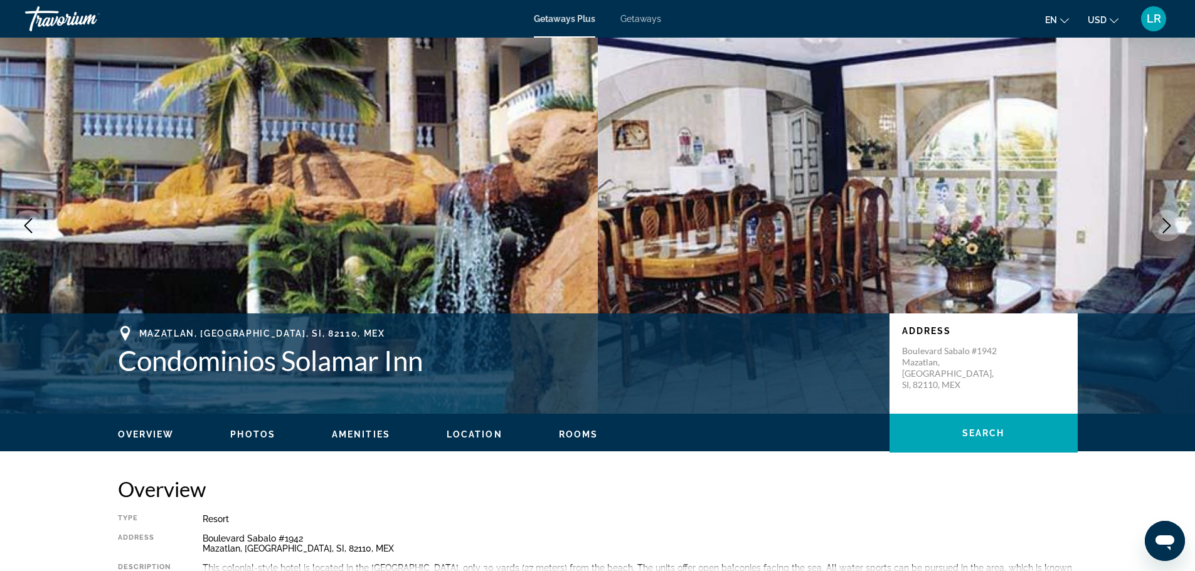
click at [1165, 233] on icon "Next image" at bounding box center [1166, 225] width 15 height 15
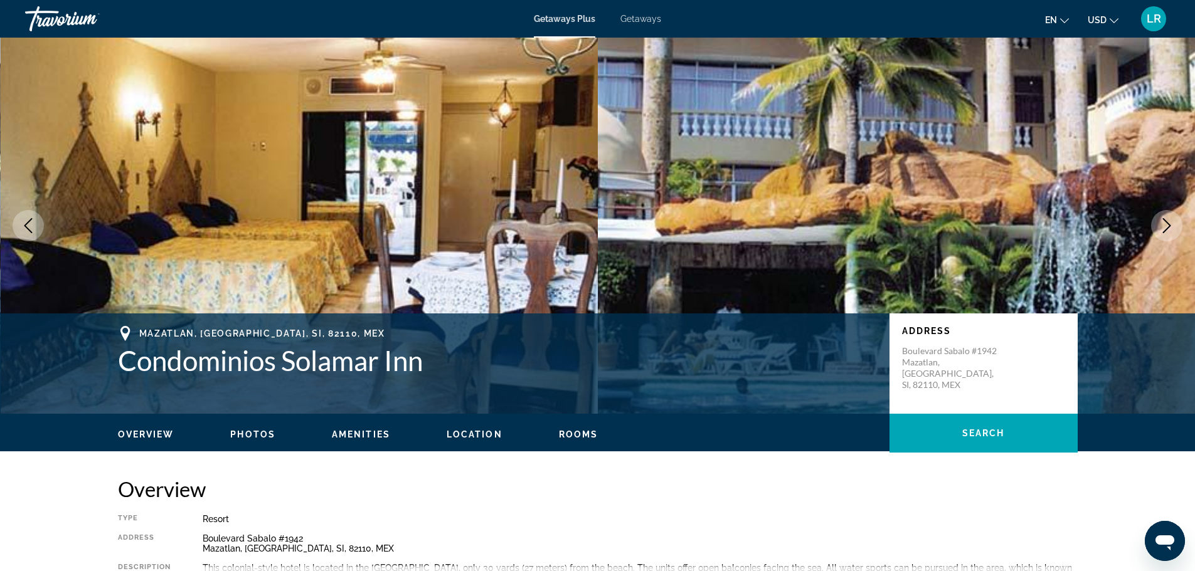
click at [1154, 241] on button "Next image" at bounding box center [1166, 225] width 31 height 31
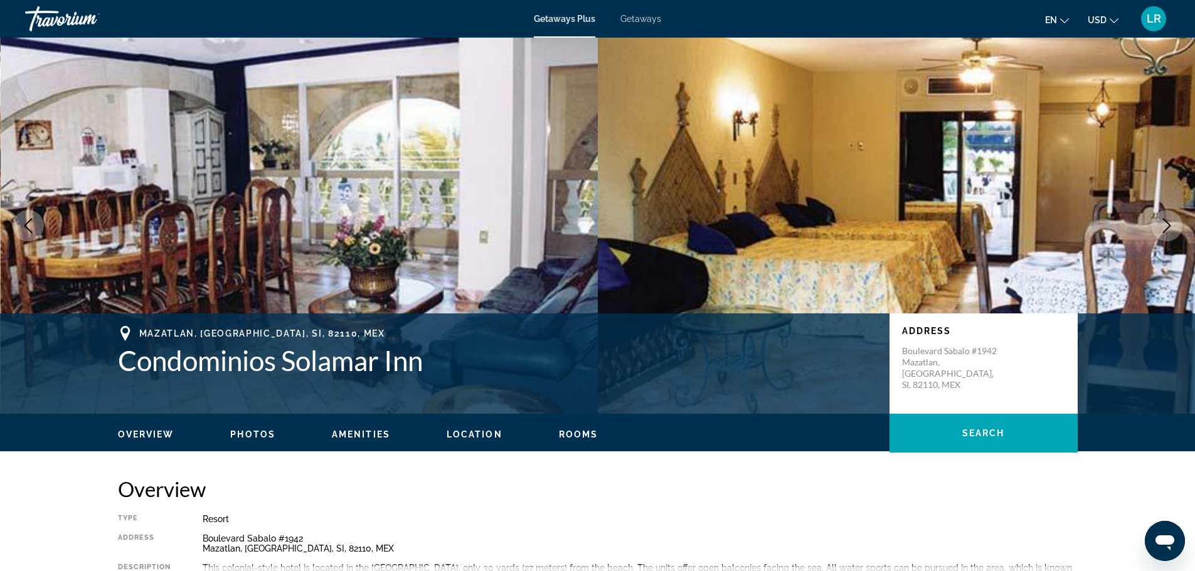
click at [30, 241] on button "Previous image" at bounding box center [28, 225] width 31 height 31
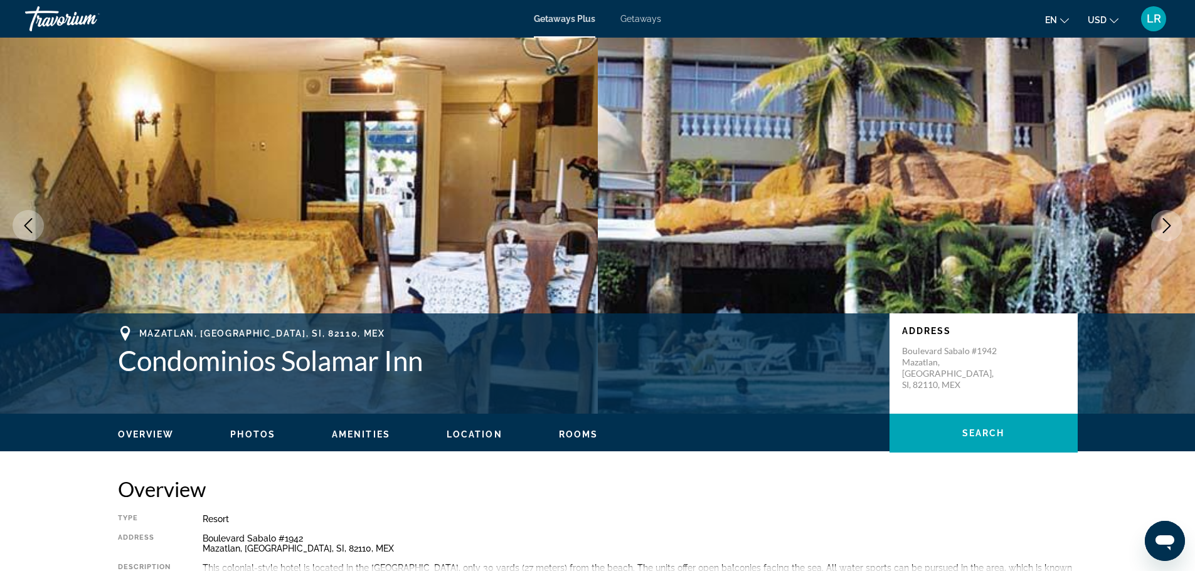
click at [30, 241] on button "Previous image" at bounding box center [28, 225] width 31 height 31
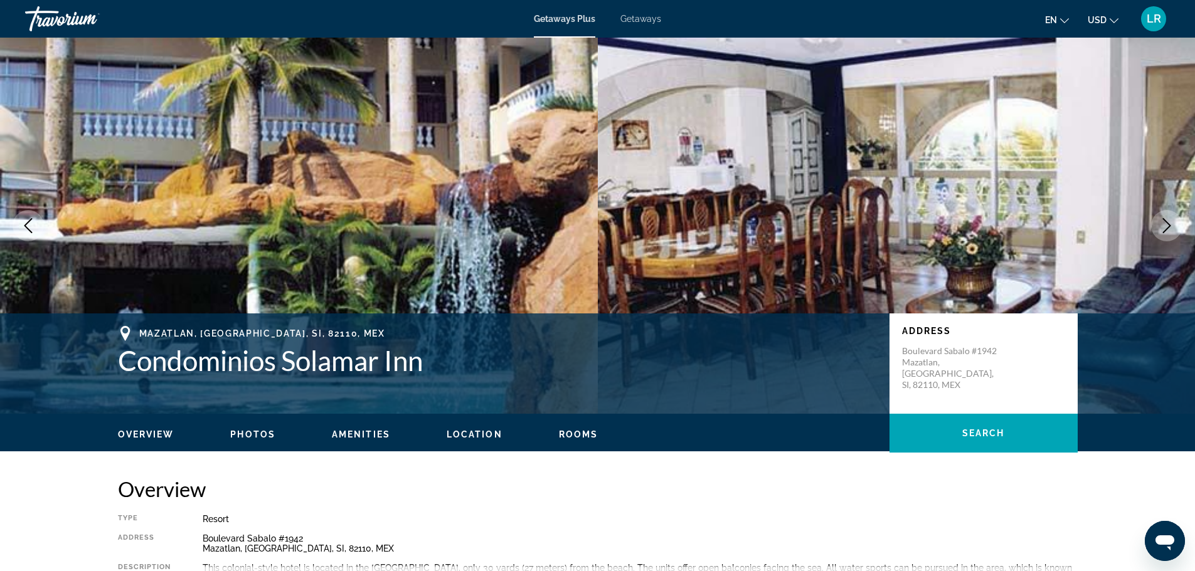
click at [33, 241] on button "Previous image" at bounding box center [28, 225] width 31 height 31
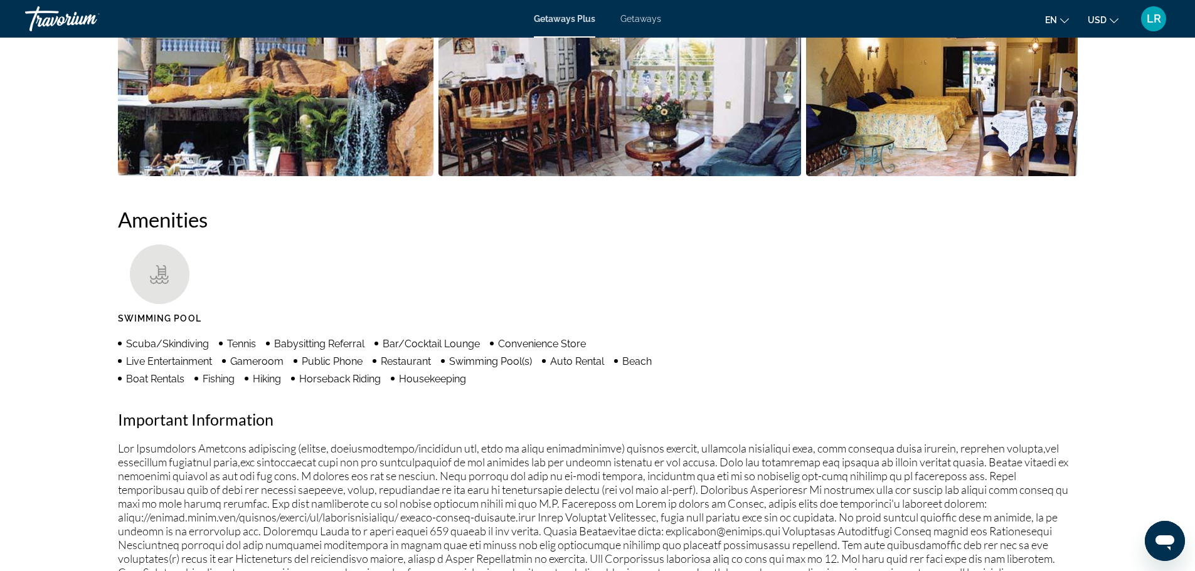
scroll to position [111, 0]
